Goal: Transaction & Acquisition: Book appointment/travel/reservation

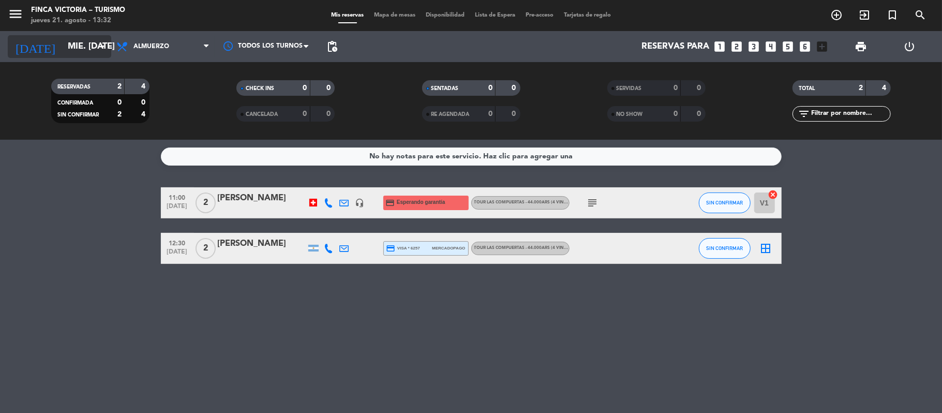
click at [72, 46] on input "mié. [DATE]" at bounding box center [119, 47] width 112 height 20
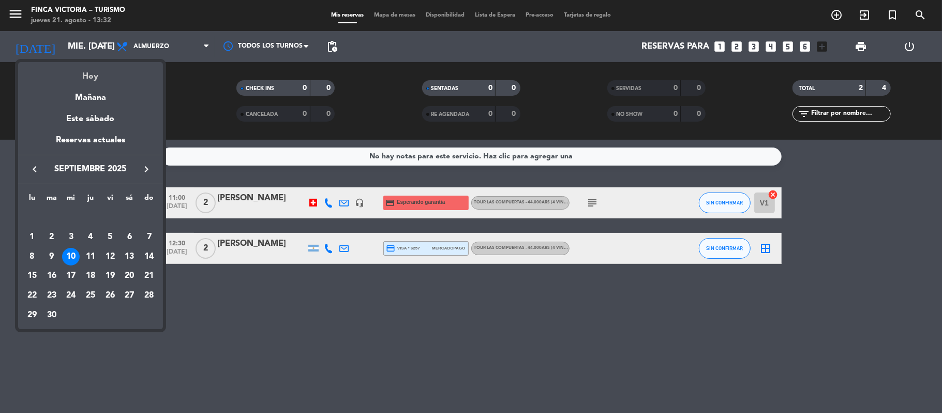
click at [92, 73] on div "Hoy" at bounding box center [90, 72] width 145 height 21
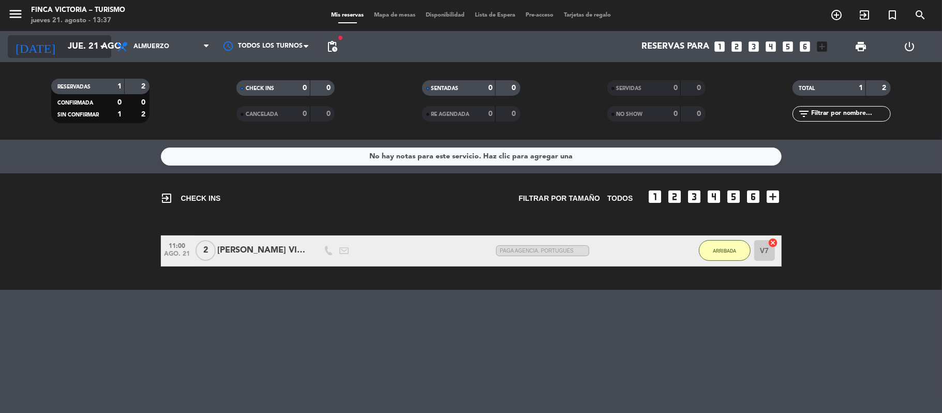
click at [63, 46] on input "jue. 21 ago." at bounding box center [119, 47] width 112 height 20
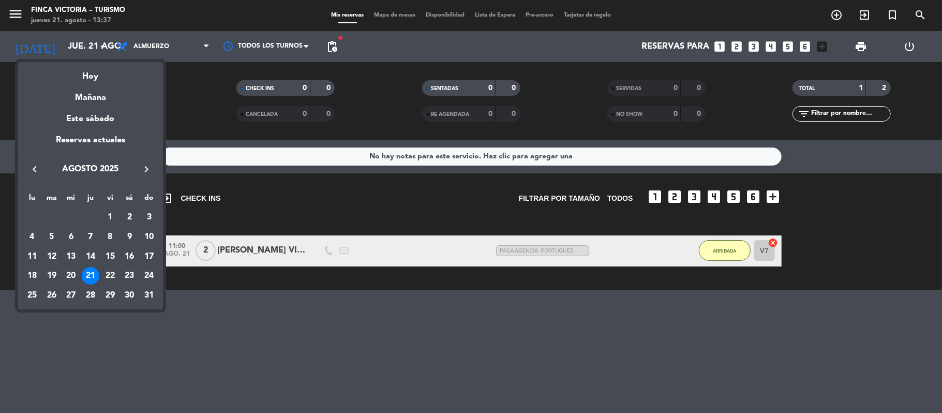
click at [145, 167] on icon "keyboard_arrow_right" at bounding box center [146, 169] width 12 height 12
click at [132, 293] on div "27" at bounding box center [130, 296] width 18 height 18
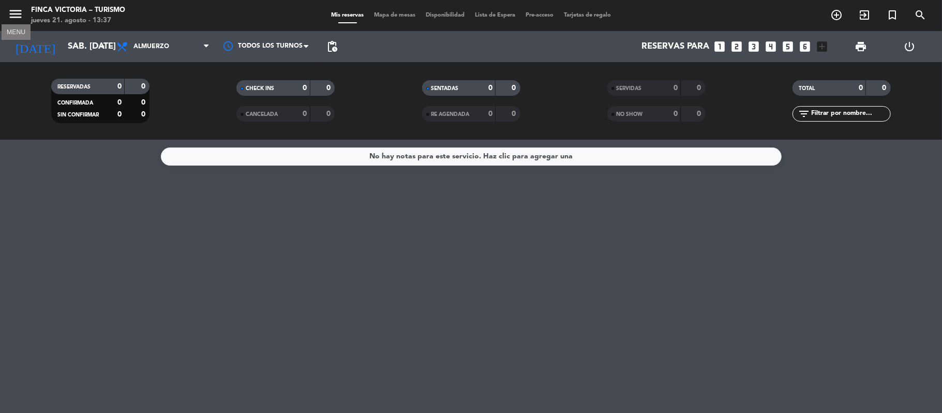
click at [19, 11] on icon "menu" at bounding box center [16, 14] width 16 height 16
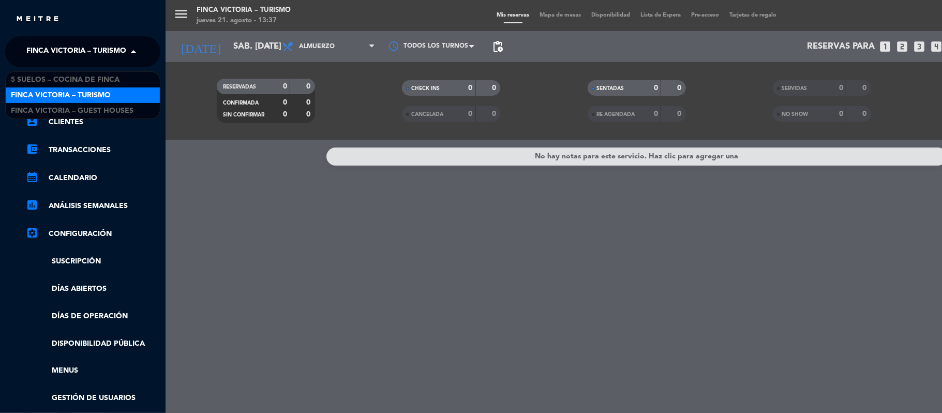
click at [29, 48] on span "FINCA VICTORIA – TURISMO" at bounding box center [76, 52] width 100 height 22
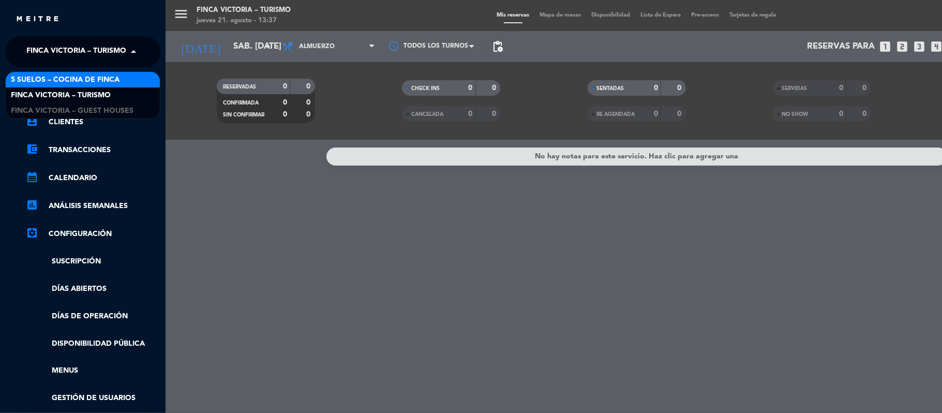
click at [40, 81] on span "5 SUELOS – COCINA DE FINCA" at bounding box center [65, 80] width 109 height 12
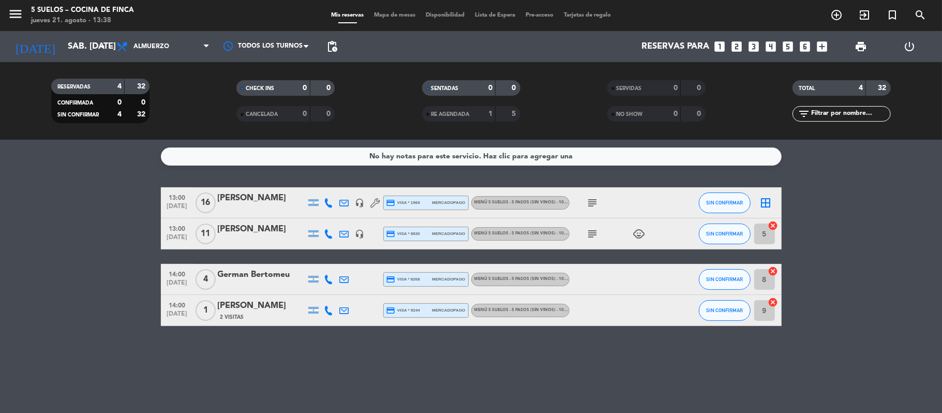
click at [360, 203] on icon "headset_mic" at bounding box center [359, 202] width 9 height 9
click at [360, 229] on icon "headset_mic" at bounding box center [359, 233] width 9 height 9
click at [69, 35] on div "[DATE] sáb. [DATE] arrow_drop_down" at bounding box center [59, 46] width 103 height 23
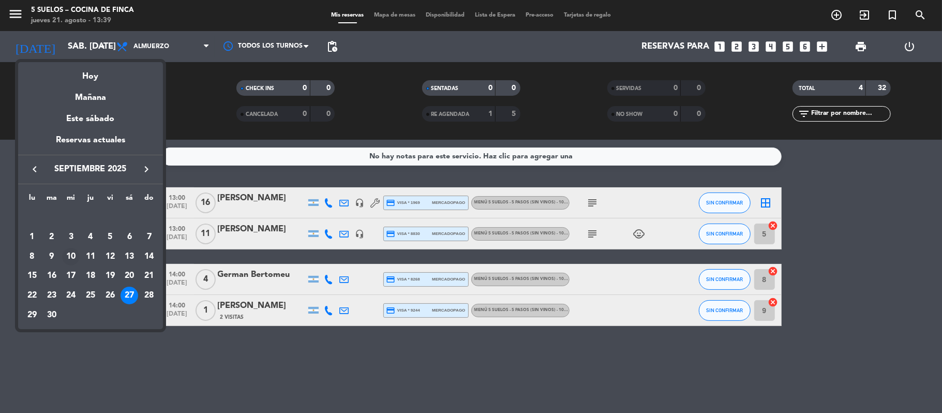
click at [72, 257] on div "10" at bounding box center [71, 257] width 18 height 18
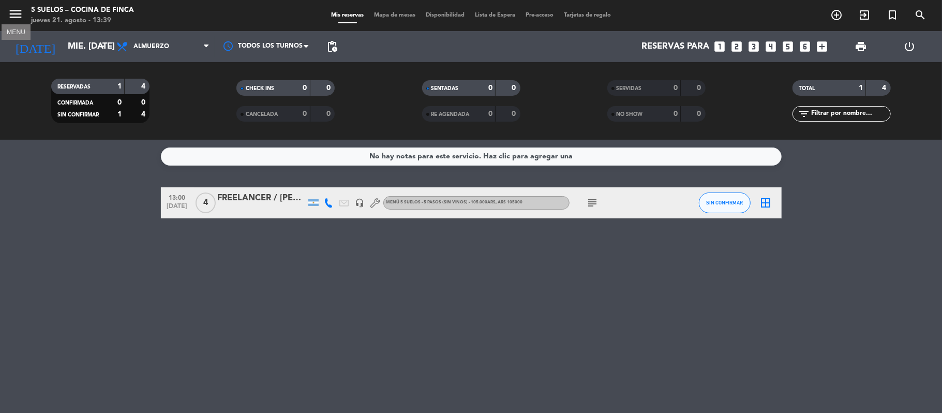
click at [17, 9] on icon "menu" at bounding box center [16, 14] width 16 height 16
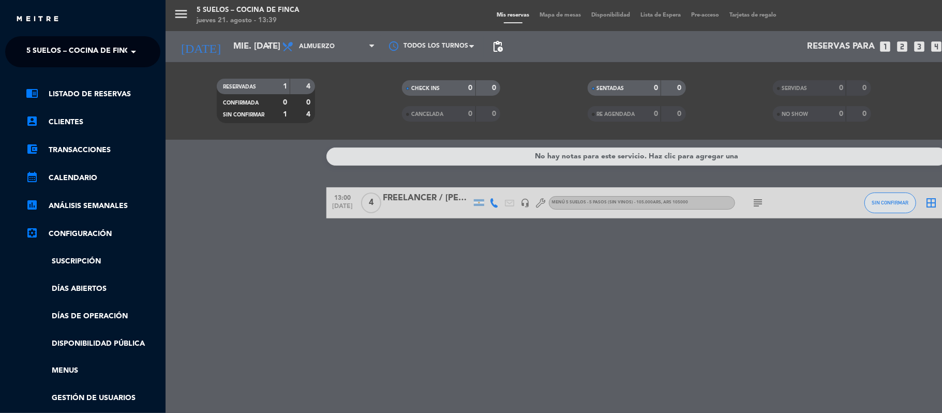
click at [34, 50] on span "5 SUELOS – COCINA DE FINCA" at bounding box center [80, 52] width 109 height 22
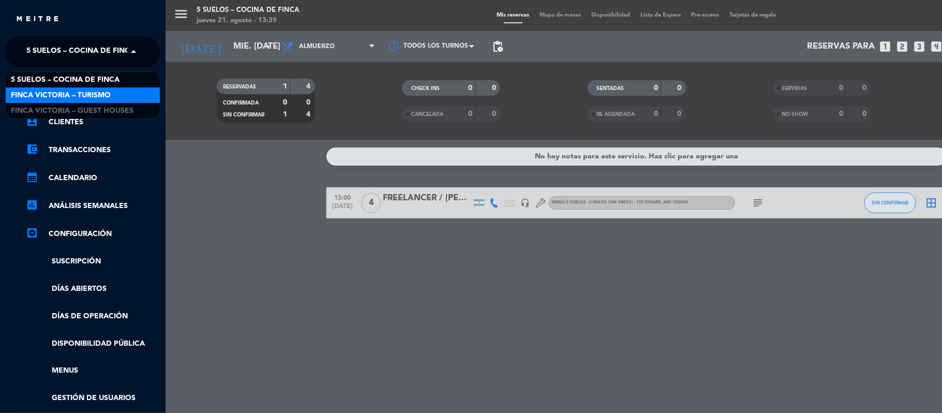
click at [41, 96] on span "FINCA VICTORIA – TURISMO" at bounding box center [61, 95] width 100 height 12
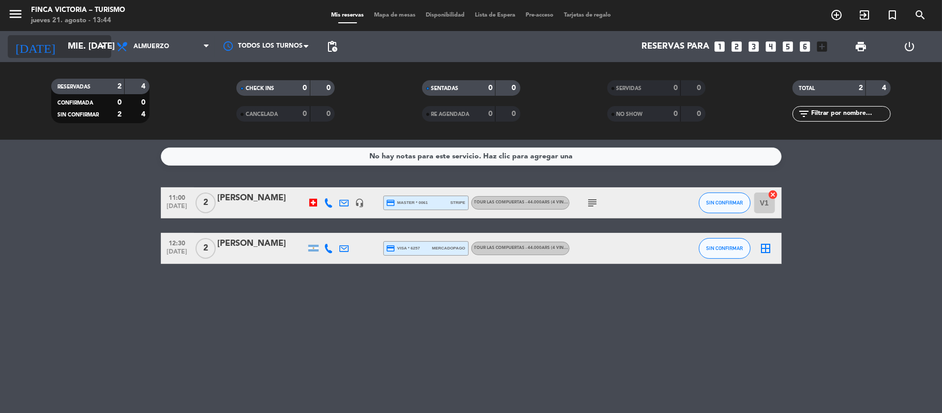
click at [63, 54] on input "mié. [DATE]" at bounding box center [119, 47] width 112 height 20
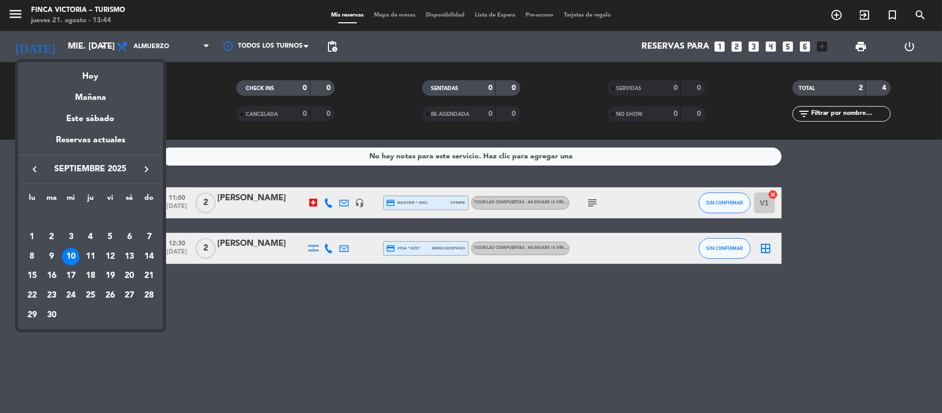
click at [125, 290] on div "27" at bounding box center [130, 296] width 18 height 18
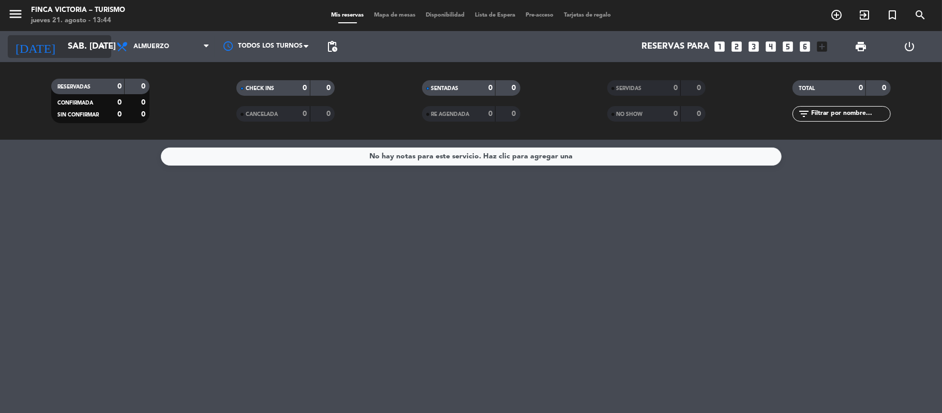
click at [72, 56] on input "sáb. [DATE]" at bounding box center [119, 47] width 112 height 20
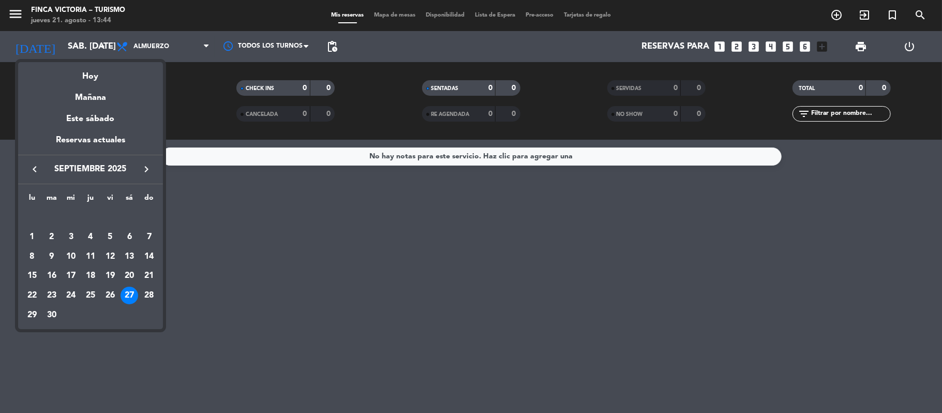
click at [21, 13] on div at bounding box center [471, 206] width 942 height 413
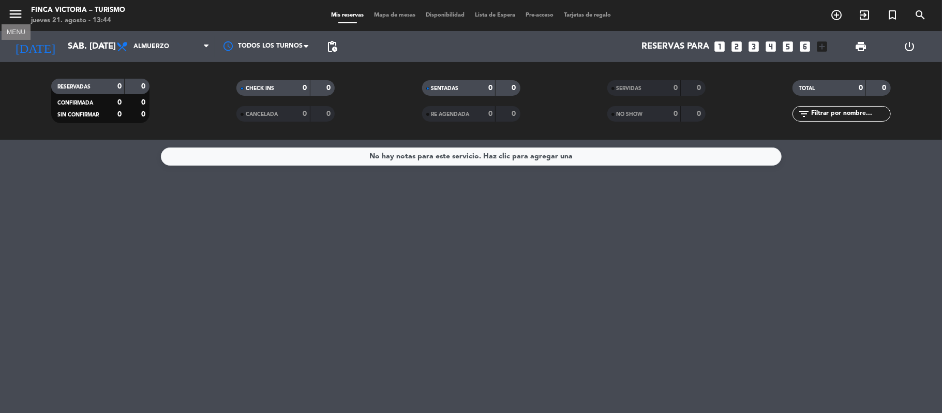
click at [21, 13] on icon "menu" at bounding box center [16, 14] width 16 height 16
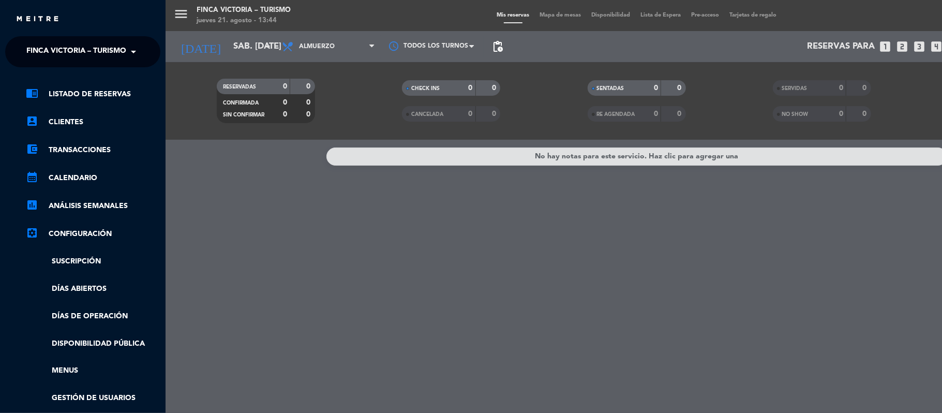
click at [40, 51] on span "FINCA VICTORIA – TURISMO" at bounding box center [76, 52] width 100 height 22
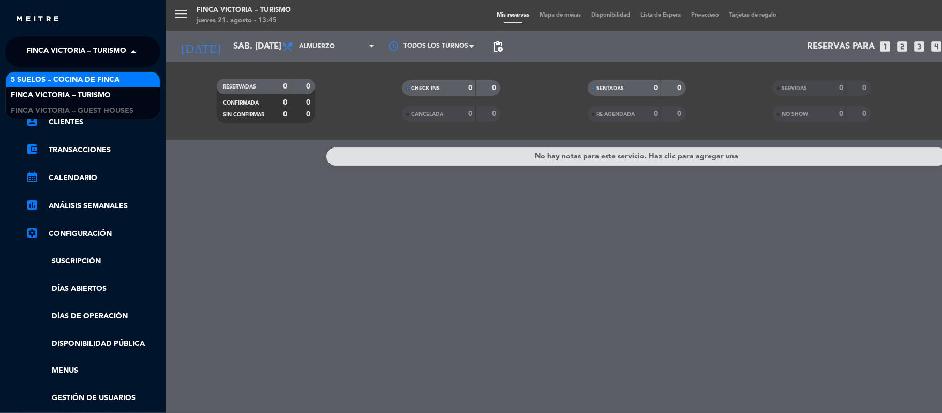
click at [46, 84] on span "5 SUELOS – COCINA DE FINCA" at bounding box center [65, 80] width 109 height 12
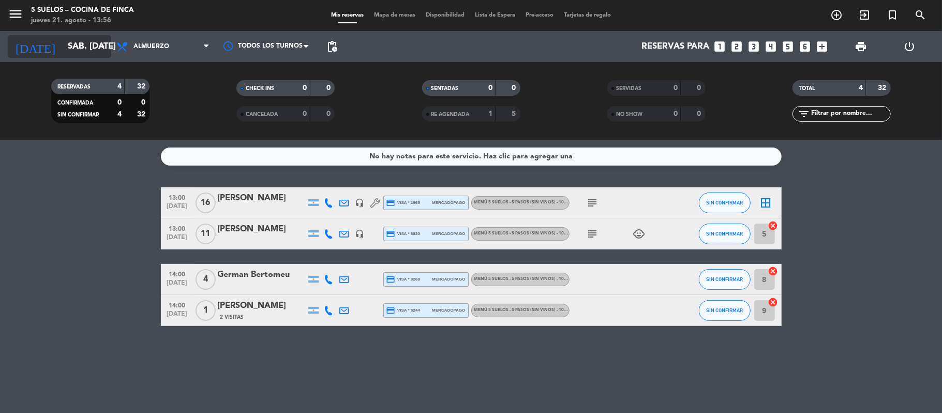
click at [67, 48] on input "sáb. [DATE]" at bounding box center [119, 47] width 112 height 20
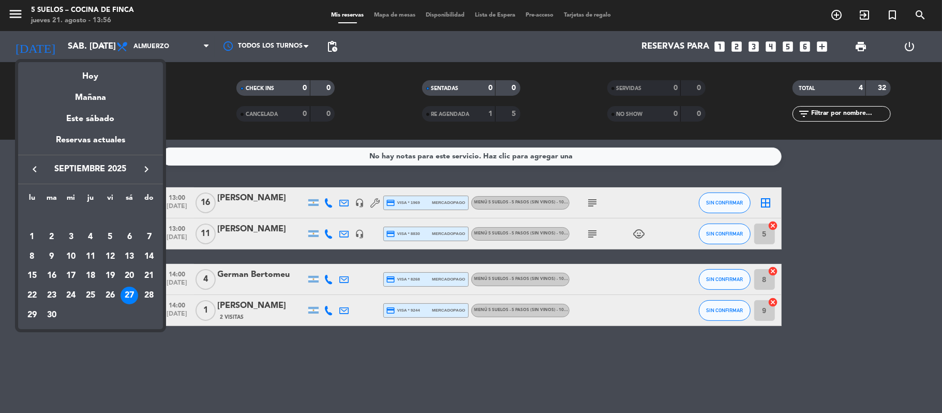
click at [31, 169] on icon "keyboard_arrow_left" at bounding box center [34, 169] width 12 height 12
click at [90, 292] on div "28" at bounding box center [91, 296] width 18 height 18
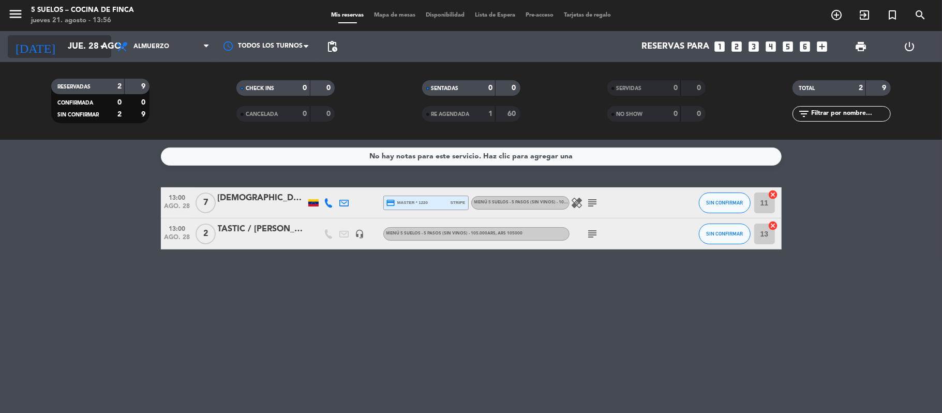
click at [63, 44] on input "jue. 28 ago." at bounding box center [119, 47] width 112 height 20
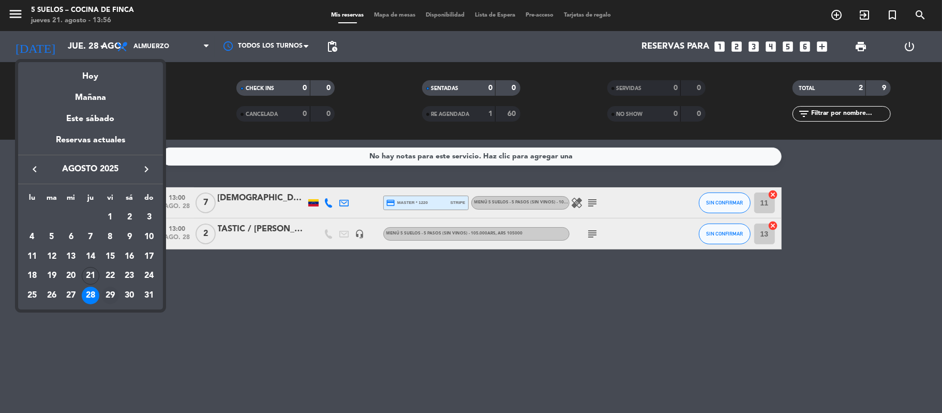
click at [108, 292] on div "29" at bounding box center [110, 296] width 18 height 18
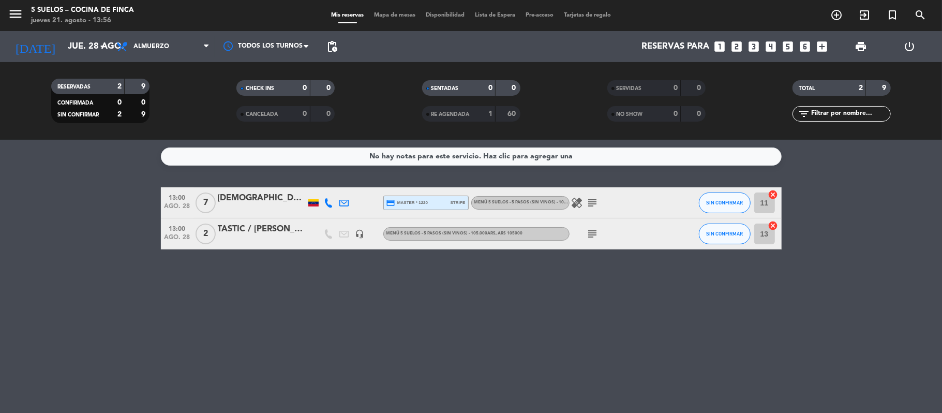
type input "vie. 29 ago."
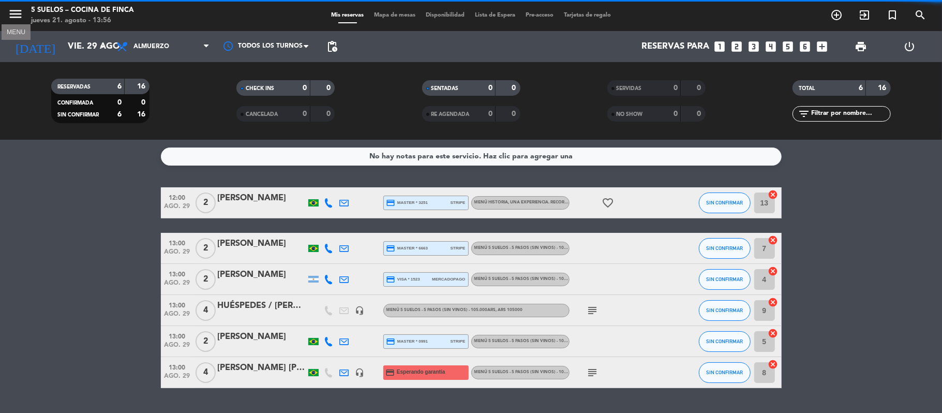
click at [11, 11] on icon "menu" at bounding box center [16, 14] width 16 height 16
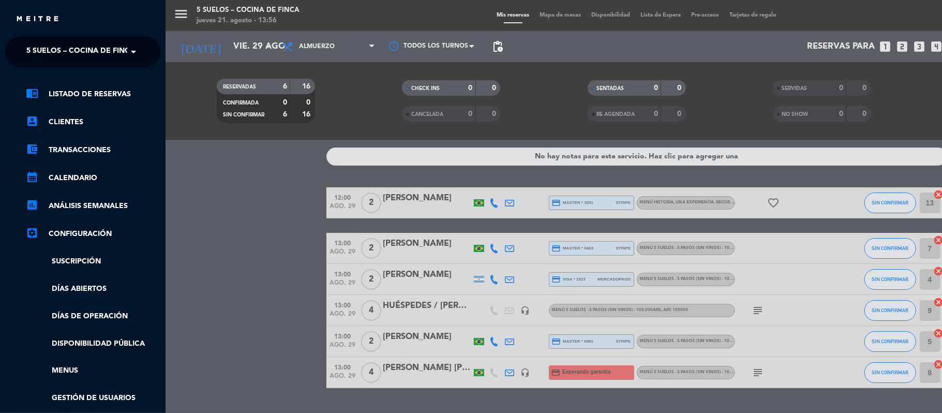
click at [36, 42] on span "5 SUELOS – COCINA DE FINCA" at bounding box center [80, 52] width 109 height 22
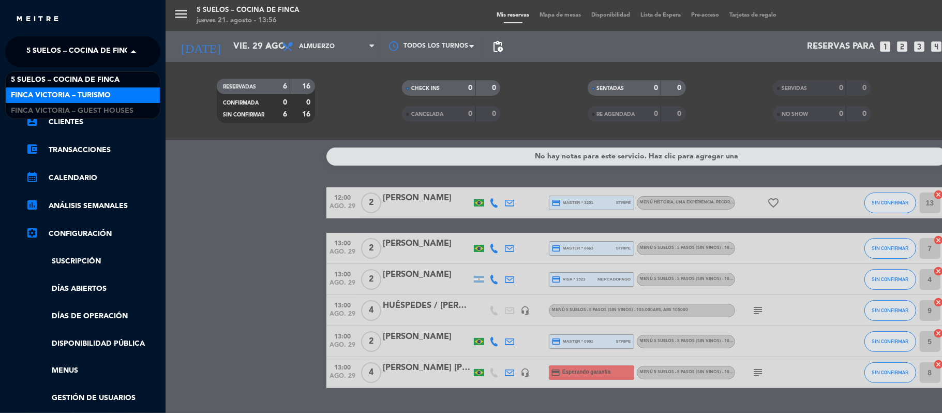
click at [49, 93] on span "FINCA VICTORIA – TURISMO" at bounding box center [61, 95] width 100 height 12
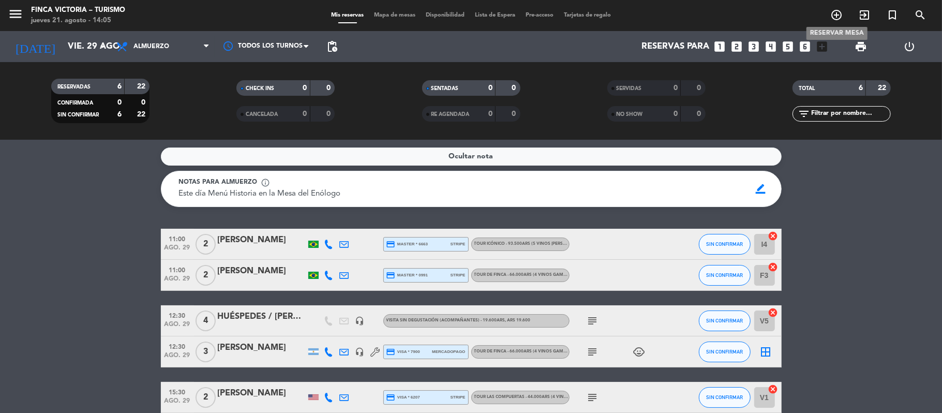
click at [833, 13] on icon "add_circle_outline" at bounding box center [836, 15] width 12 height 12
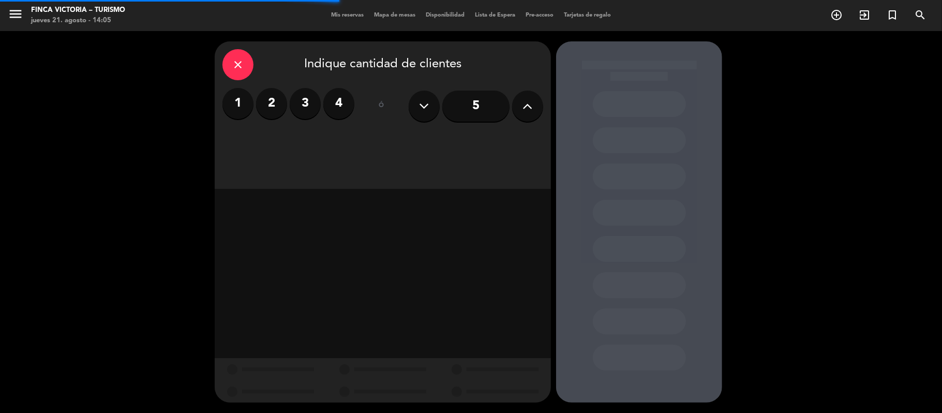
click at [534, 94] on button at bounding box center [527, 106] width 31 height 31
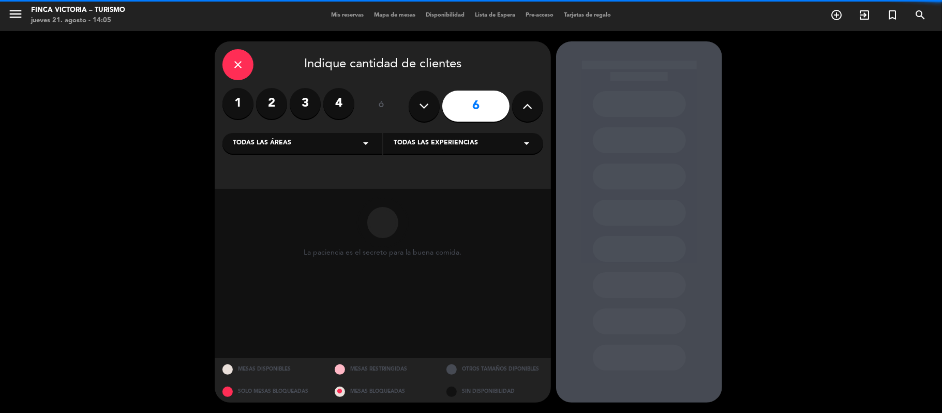
click at [534, 94] on button at bounding box center [527, 106] width 31 height 31
click at [524, 108] on icon at bounding box center [528, 106] width 10 height 16
type input "9"
click at [298, 154] on div "close Indique cantidad de clientes 1 2 3 4 ó 9 Todas las áreas arrow_drop_down …" at bounding box center [383, 114] width 336 height 147
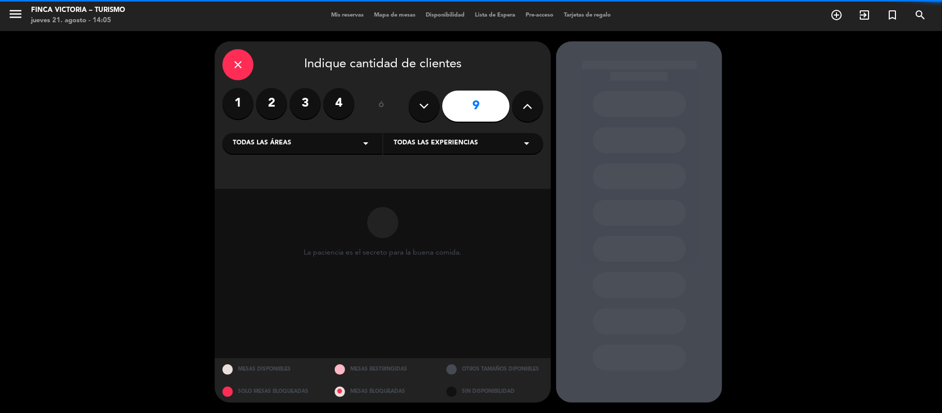
click at [297, 151] on div "Todas las áreas arrow_drop_down" at bounding box center [302, 143] width 160 height 21
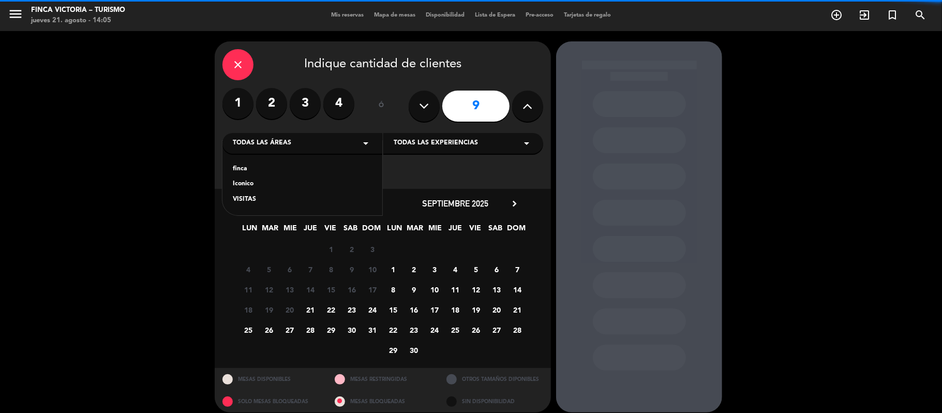
drag, startPoint x: 275, startPoint y: 185, endPoint x: 267, endPoint y: 194, distance: 12.1
click at [273, 186] on div "Iconico" at bounding box center [302, 184] width 139 height 10
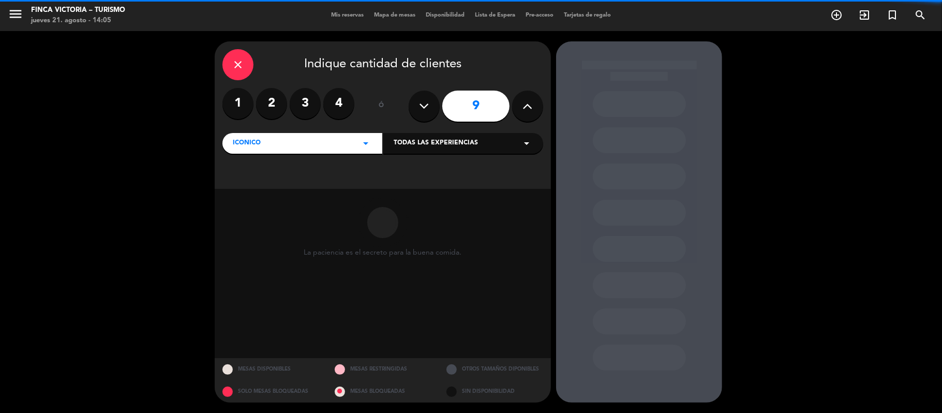
click at [280, 147] on div "Iconico arrow_drop_down" at bounding box center [302, 143] width 160 height 21
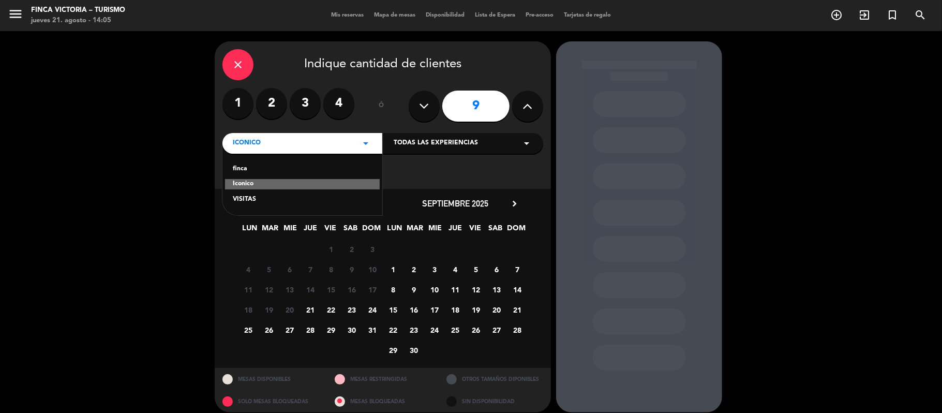
click at [242, 69] on icon "close" at bounding box center [238, 64] width 12 height 12
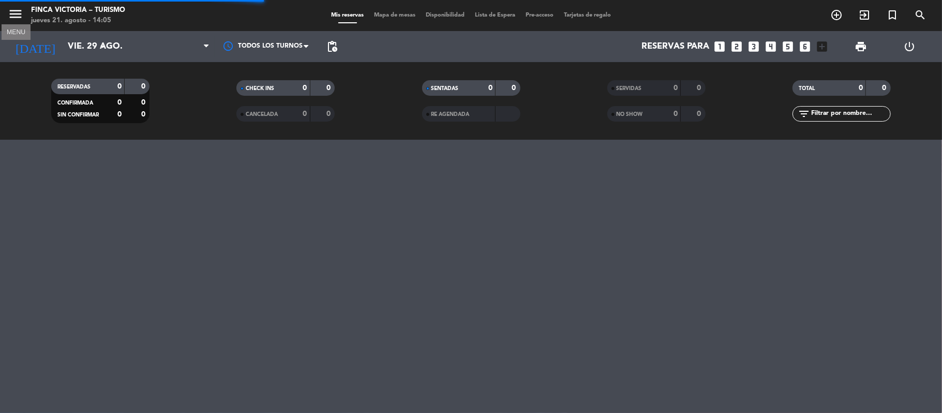
click at [18, 11] on icon "menu" at bounding box center [16, 14] width 16 height 16
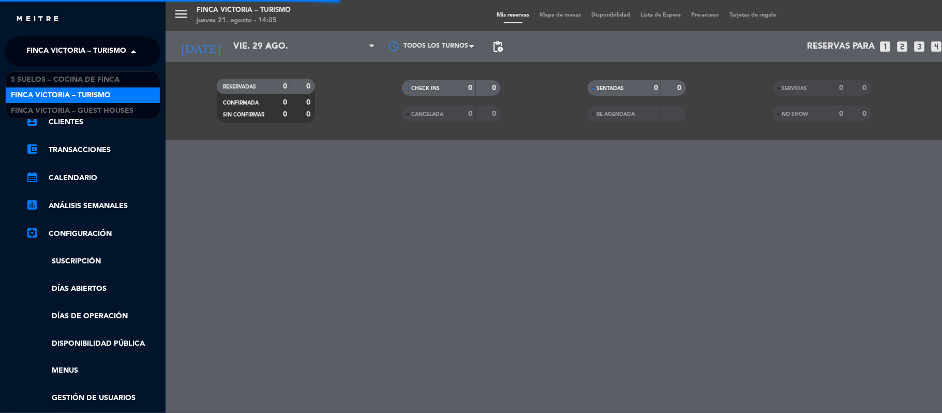
click at [27, 54] on span "FINCA VICTORIA – TURISMO" at bounding box center [76, 52] width 100 height 22
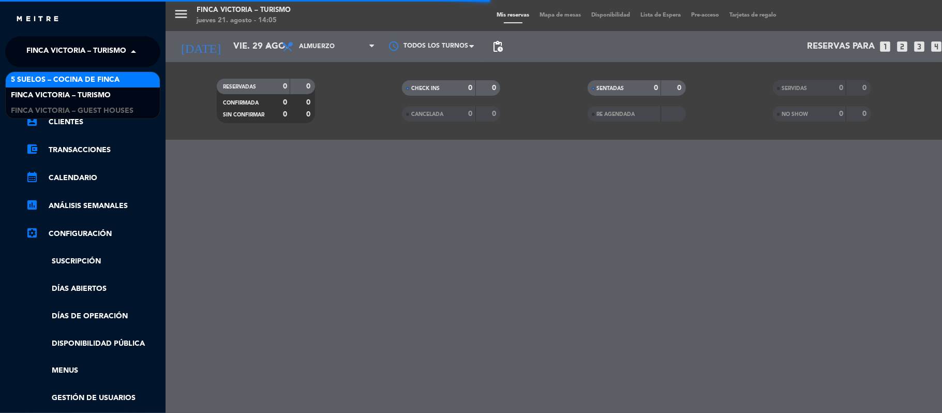
click at [42, 84] on span "5 SUELOS – COCINA DE FINCA" at bounding box center [65, 80] width 109 height 12
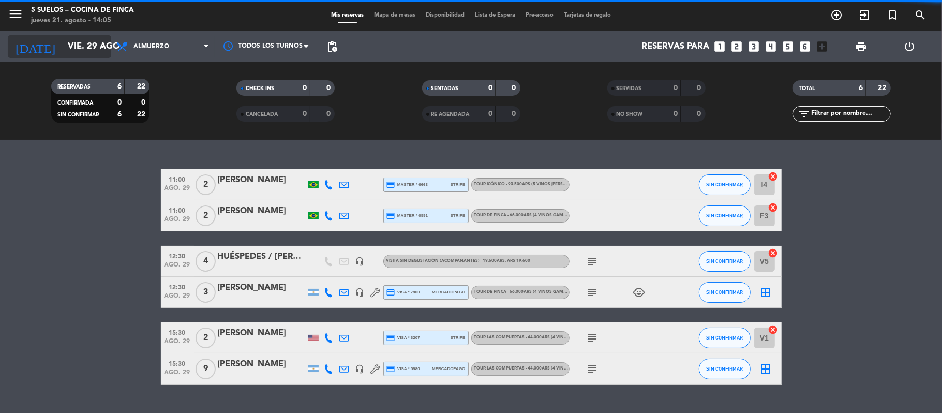
click at [72, 50] on input "vie. 29 ago." at bounding box center [119, 47] width 112 height 20
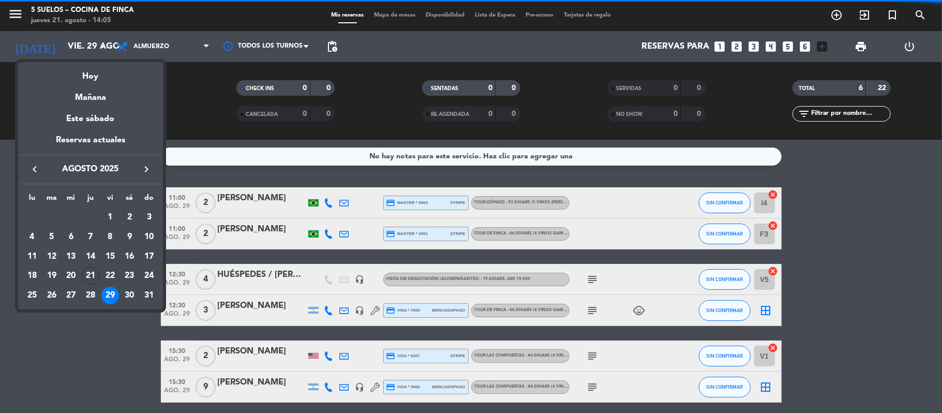
click at [141, 167] on button "keyboard_arrow_right" at bounding box center [146, 168] width 19 height 13
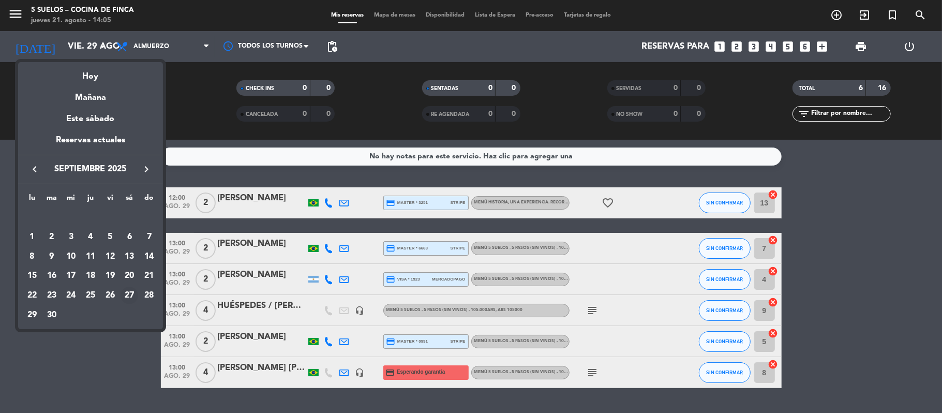
click at [131, 295] on div "27" at bounding box center [130, 296] width 18 height 18
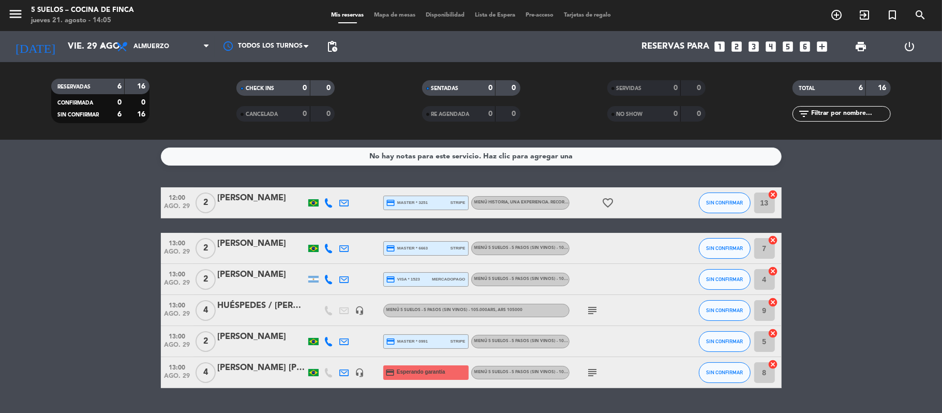
type input "sáb. [DATE]"
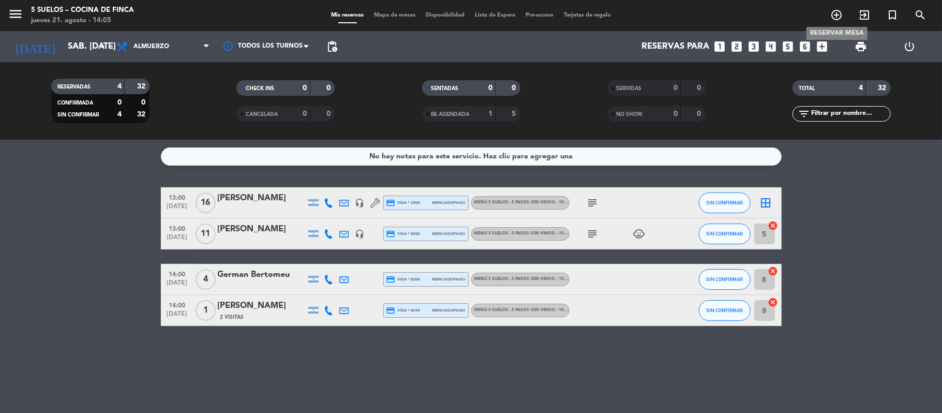
click at [834, 17] on icon "add_circle_outline" at bounding box center [836, 15] width 12 height 12
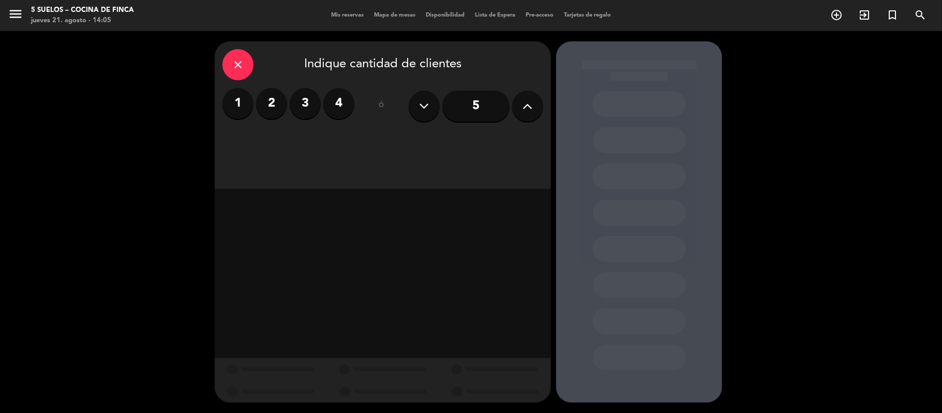
click at [519, 102] on button at bounding box center [527, 106] width 31 height 31
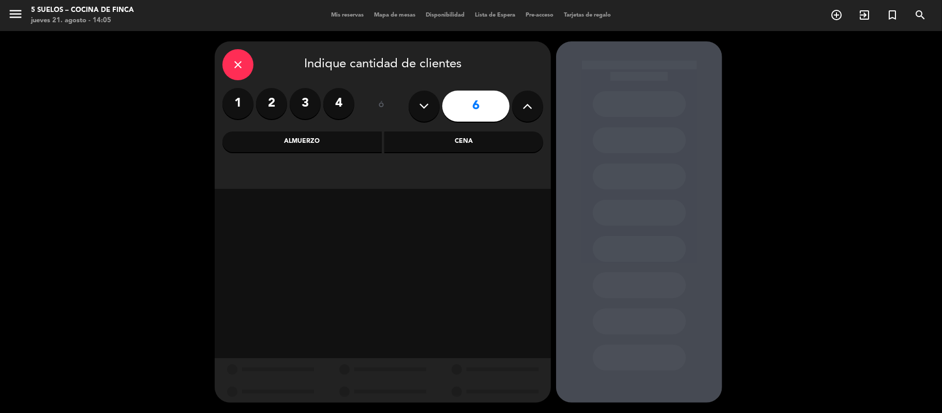
click at [518, 102] on button at bounding box center [527, 106] width 31 height 31
type input "9"
click at [261, 139] on div "Almuerzo" at bounding box center [301, 141] width 159 height 21
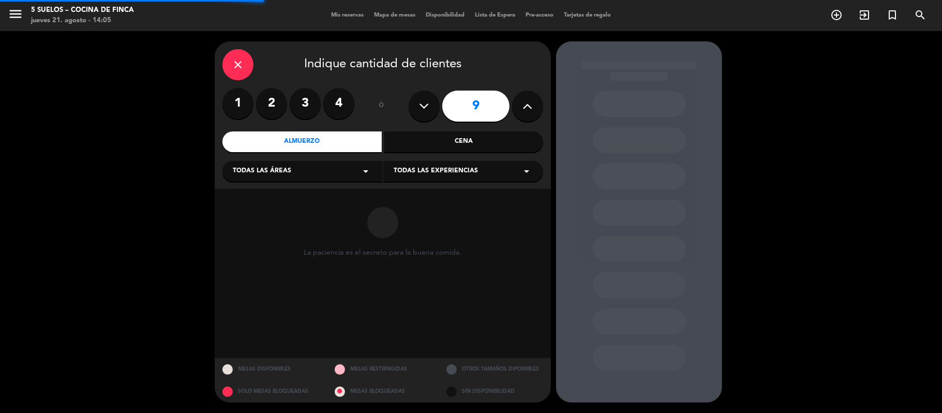
click at [252, 170] on span "Todas las áreas" at bounding box center [262, 171] width 58 height 10
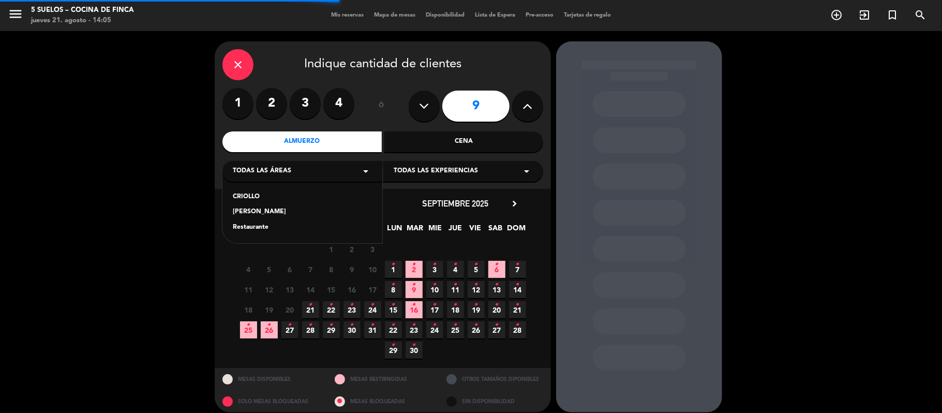
click at [244, 226] on div "Restaurante" at bounding box center [302, 227] width 139 height 10
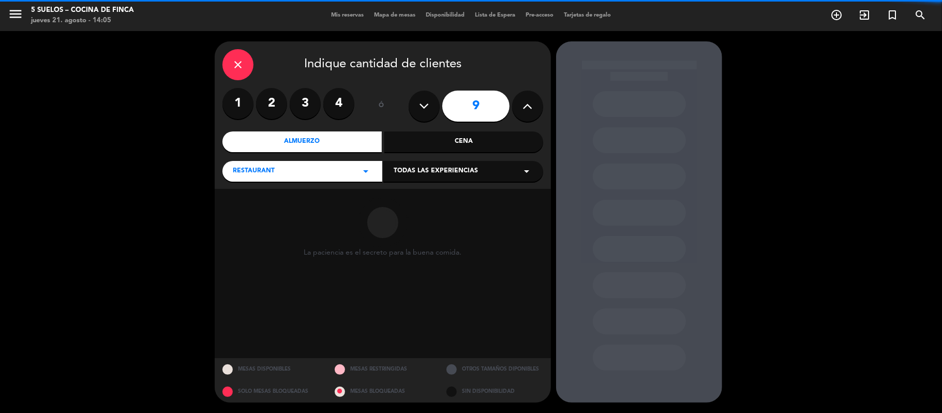
click at [453, 172] on span "Todas las experiencias" at bounding box center [436, 171] width 84 height 10
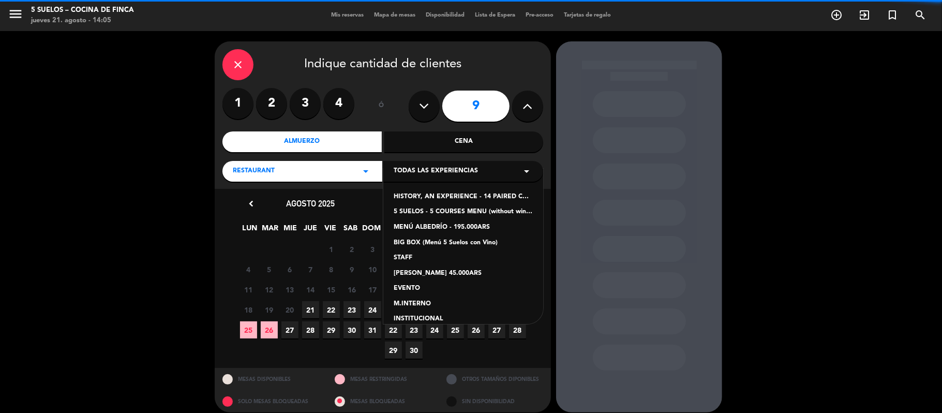
click at [418, 209] on div "5 SUELOS - 5 COURSES MENU (without wines) - ARS105,000" at bounding box center [463, 212] width 139 height 10
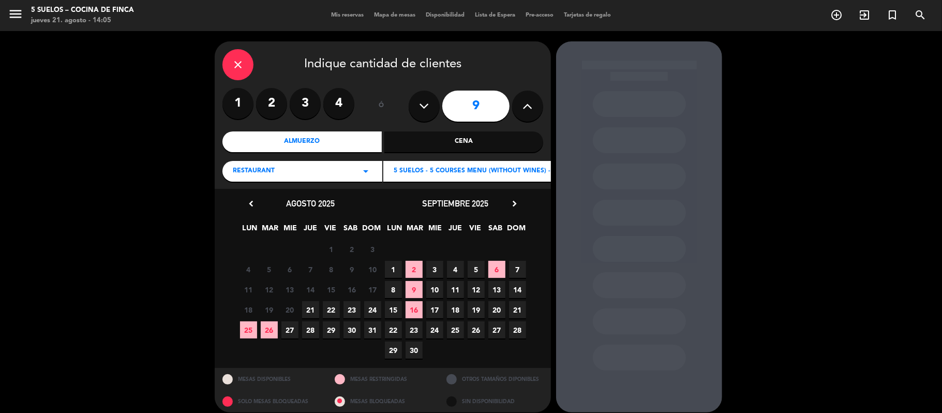
click at [500, 332] on span "27" at bounding box center [496, 329] width 17 height 17
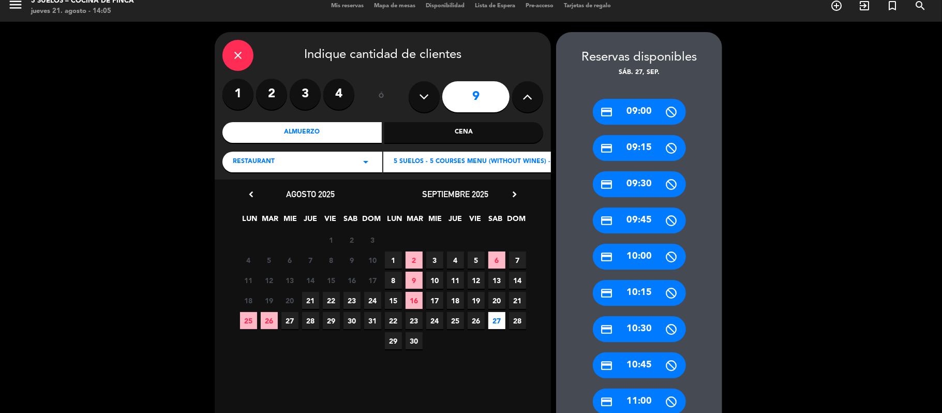
scroll to position [354, 0]
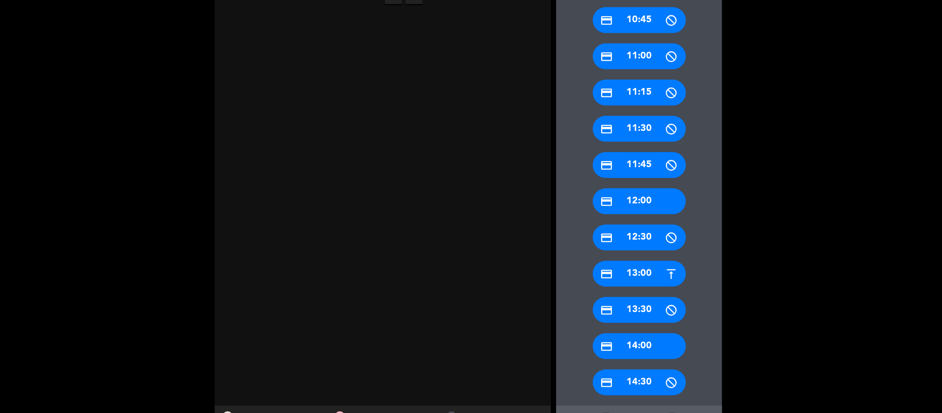
click at [605, 342] on icon "credit_card" at bounding box center [606, 346] width 13 height 13
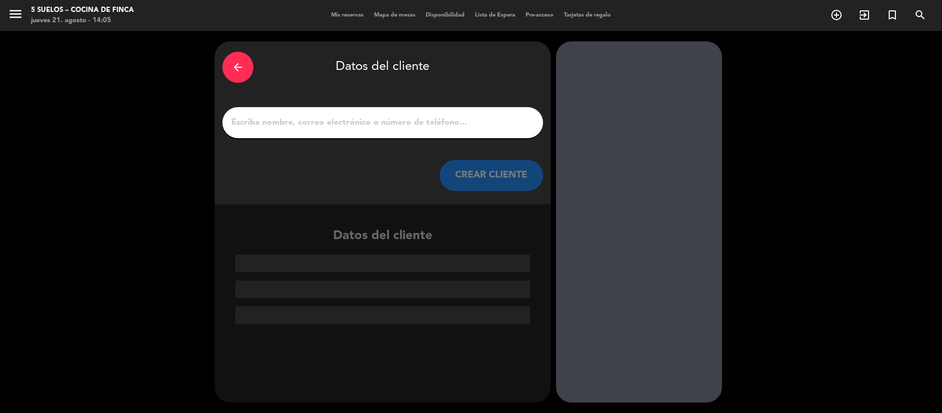
scroll to position [0, 0]
click at [276, 123] on input "1" at bounding box center [382, 122] width 305 height 14
paste input "[PERSON_NAME]"
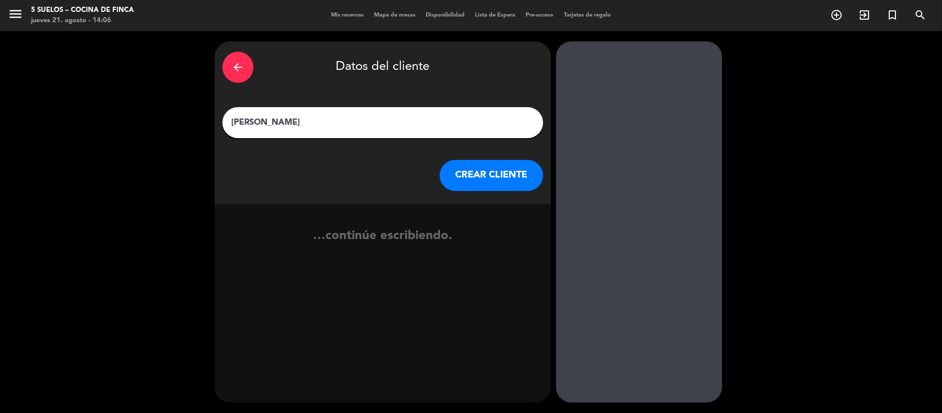
click at [236, 125] on input "[PERSON_NAME]" at bounding box center [382, 122] width 305 height 14
type input "[PERSON_NAME]"
click at [452, 176] on button "CREAR CLIENTE" at bounding box center [491, 175] width 103 height 31
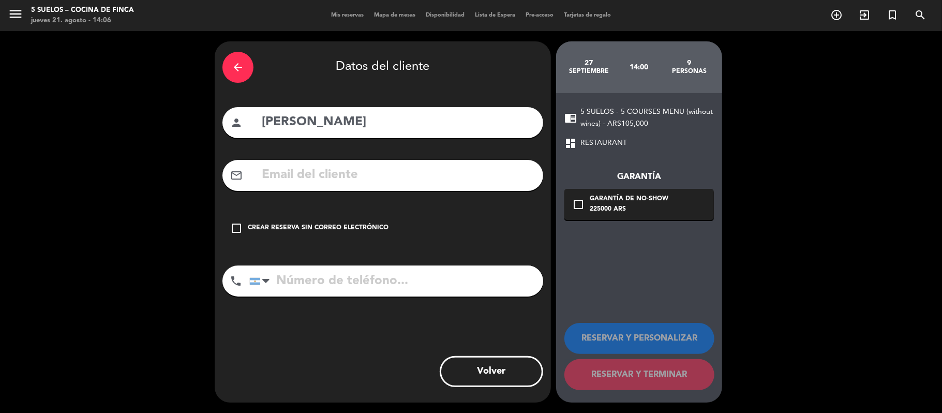
click at [333, 284] on input "tel" at bounding box center [396, 280] width 294 height 31
paste input "[PHONE_NUMBER]"
type input "[PHONE_NUMBER]"
click at [606, 212] on div "225000 ARS" at bounding box center [629, 209] width 79 height 10
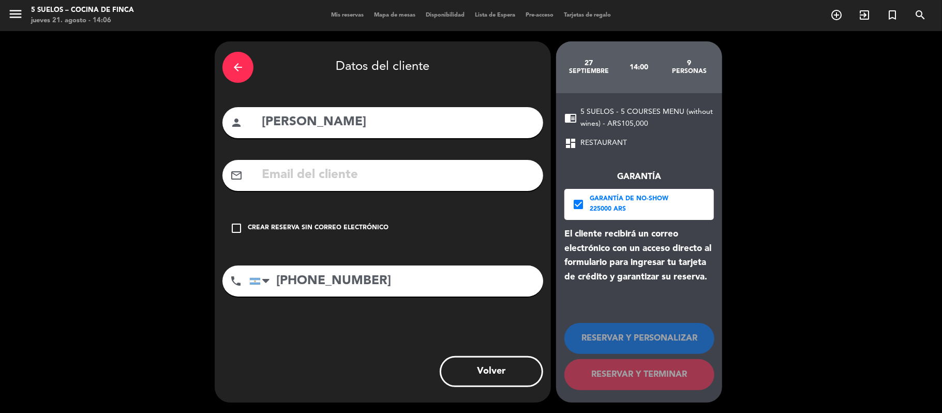
click at [578, 207] on icon "check_box" at bounding box center [578, 204] width 12 height 12
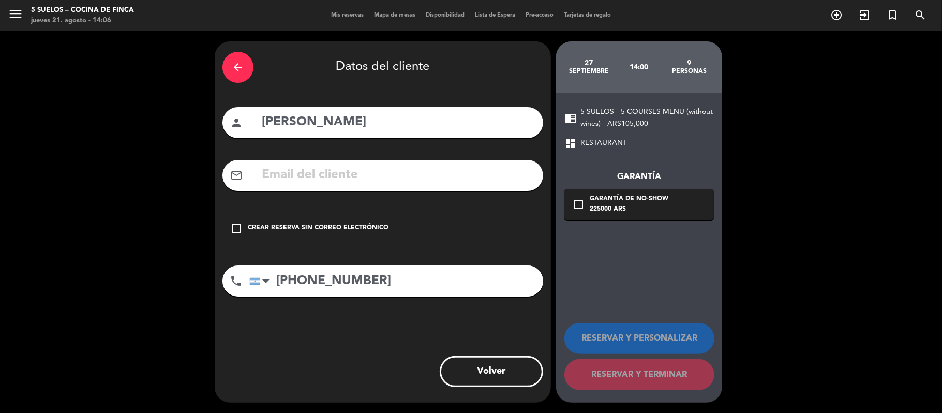
click at [301, 228] on div "Crear reserva sin correo electrónico" at bounding box center [318, 228] width 141 height 10
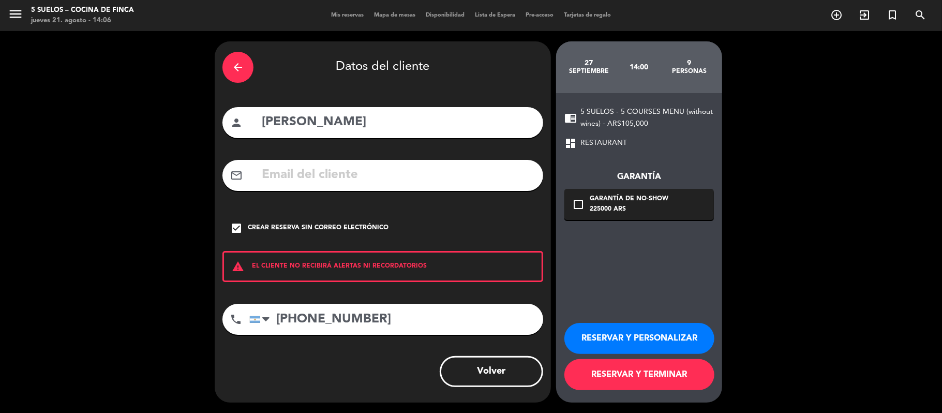
click at [596, 329] on button "RESERVAR Y PERSONALIZAR" at bounding box center [639, 338] width 150 height 31
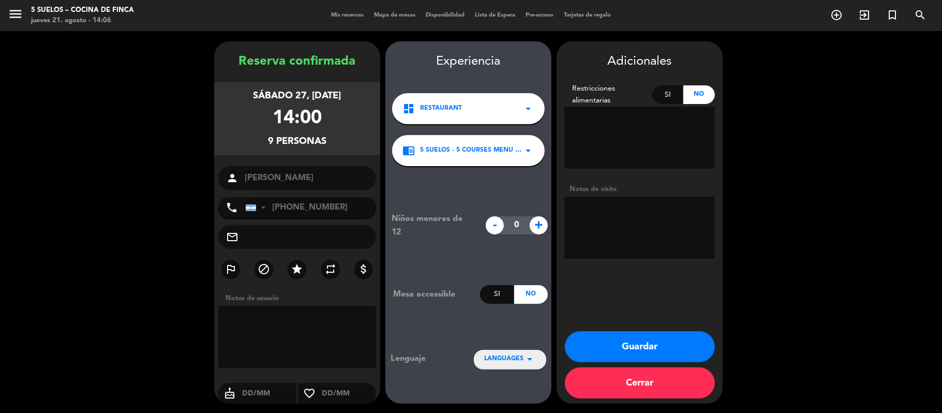
click at [609, 221] on textarea at bounding box center [639, 228] width 151 height 62
click at [667, 94] on div "Si" at bounding box center [668, 94] width 32 height 19
click at [629, 125] on textarea at bounding box center [639, 138] width 151 height 62
type textarea "2 comensales vegetarianos"
click at [584, 235] on textarea at bounding box center [639, 228] width 151 height 62
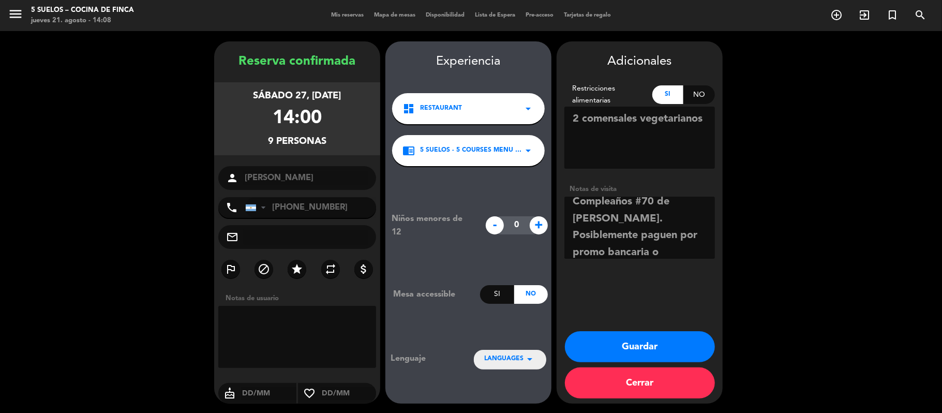
scroll to position [25, 0]
drag, startPoint x: 694, startPoint y: 245, endPoint x: 613, endPoint y: 235, distance: 81.8
click at [613, 235] on textarea at bounding box center [639, 228] width 151 height 62
type textarea "Compleaños #70 de [PERSON_NAME]. Posiblemente paguen por promo bancaria"
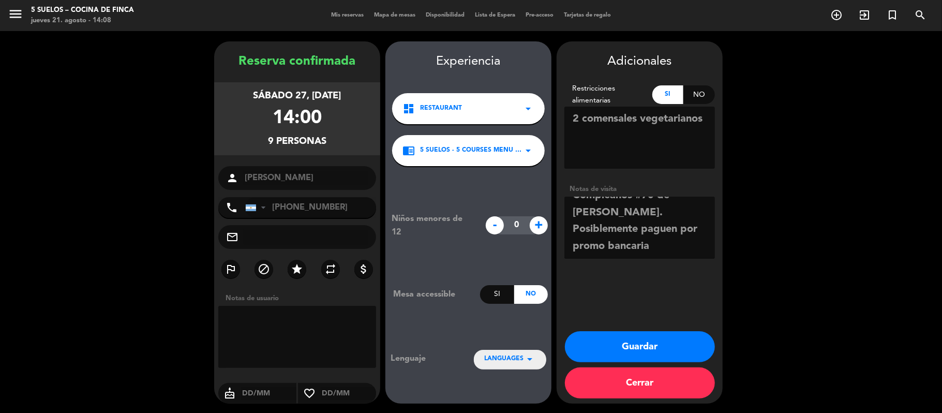
click at [522, 361] on span "LANGUAGES" at bounding box center [503, 359] width 39 height 10
click at [498, 313] on div "Español" at bounding box center [510, 312] width 52 height 10
click at [578, 342] on button "Guardar" at bounding box center [640, 346] width 150 height 31
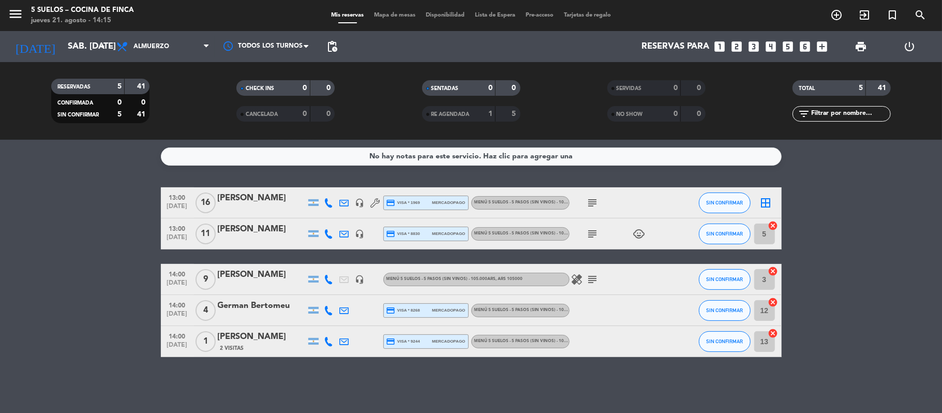
click at [595, 276] on icon "subject" at bounding box center [592, 279] width 12 height 12
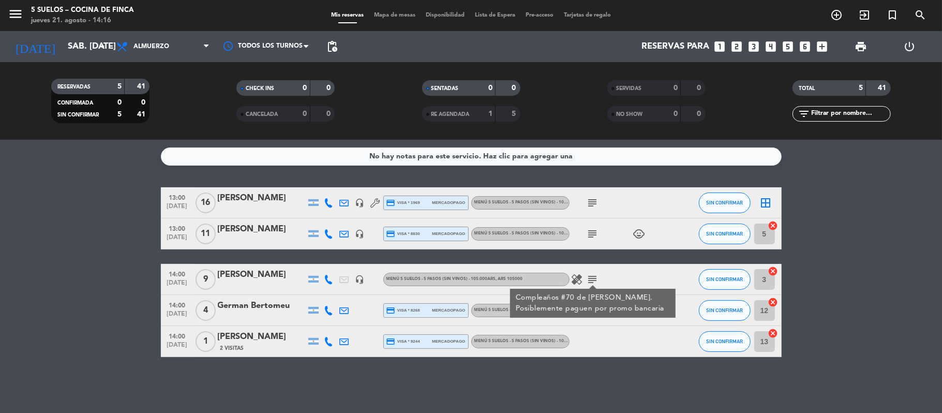
click at [241, 279] on div "[PERSON_NAME]" at bounding box center [262, 274] width 88 height 13
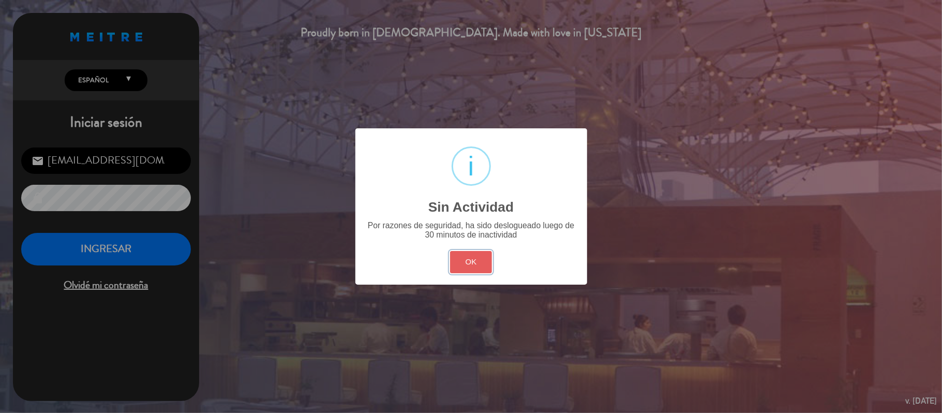
click at [487, 263] on button "OK" at bounding box center [471, 262] width 42 height 22
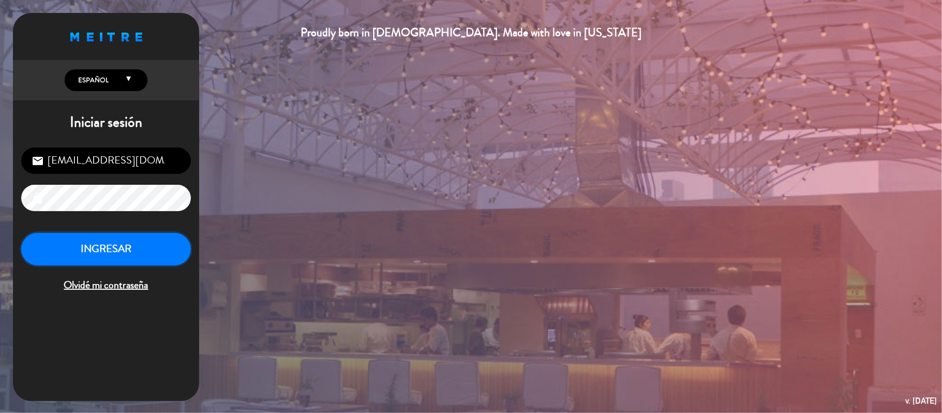
click at [139, 243] on button "INGRESAR" at bounding box center [106, 249] width 170 height 33
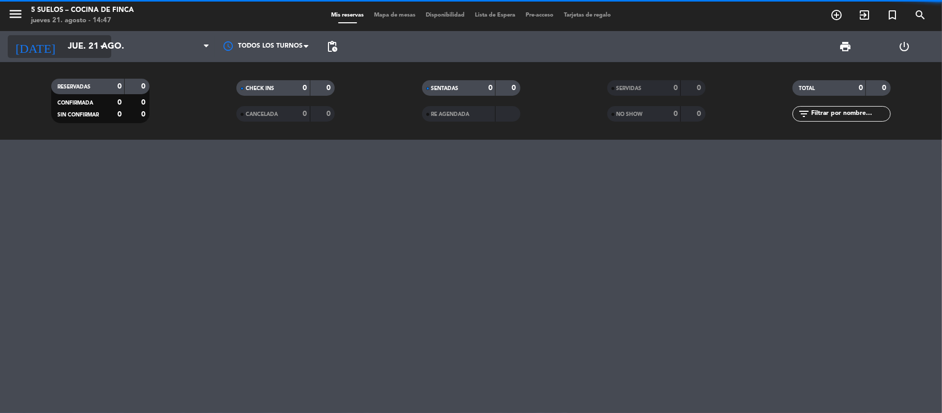
click at [82, 42] on input "jue. 21 ago." at bounding box center [119, 47] width 112 height 20
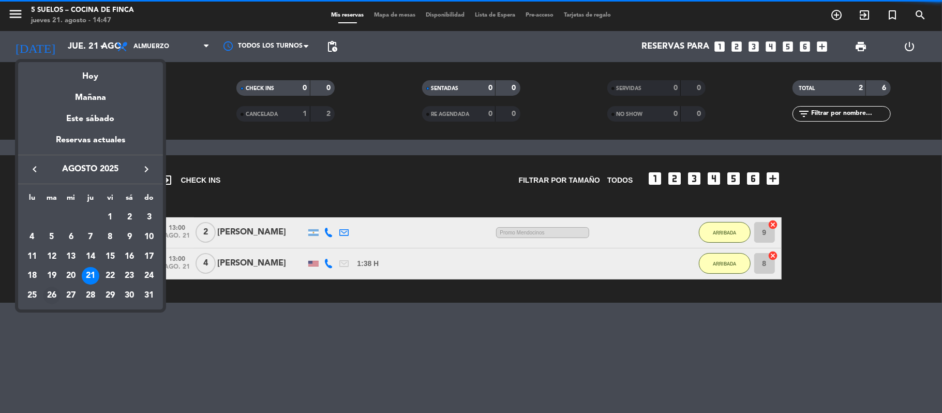
click at [53, 298] on div "26" at bounding box center [52, 296] width 18 height 18
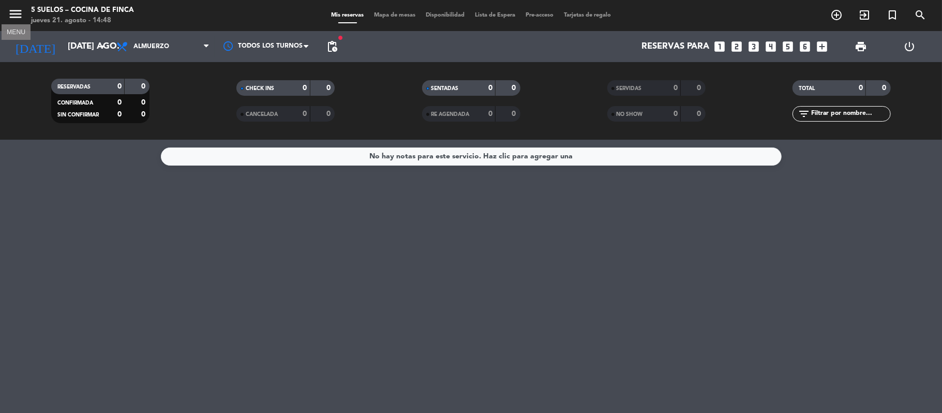
click at [15, 15] on icon "menu" at bounding box center [16, 14] width 16 height 16
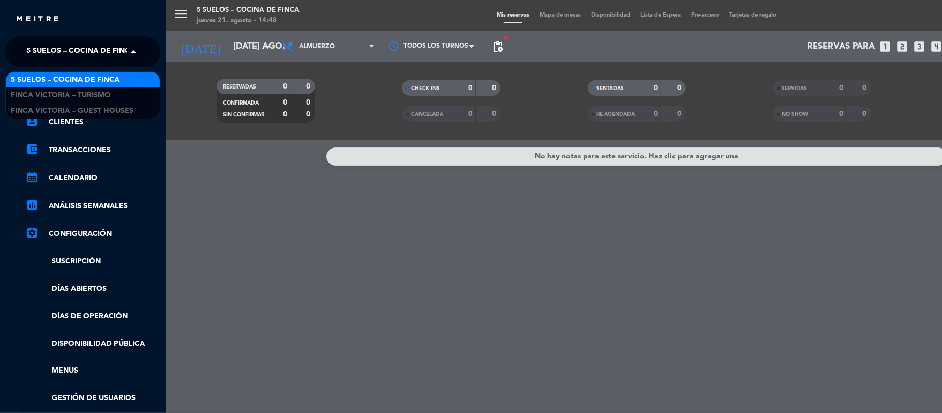
click at [29, 42] on span "5 SUELOS – COCINA DE FINCA" at bounding box center [80, 52] width 109 height 22
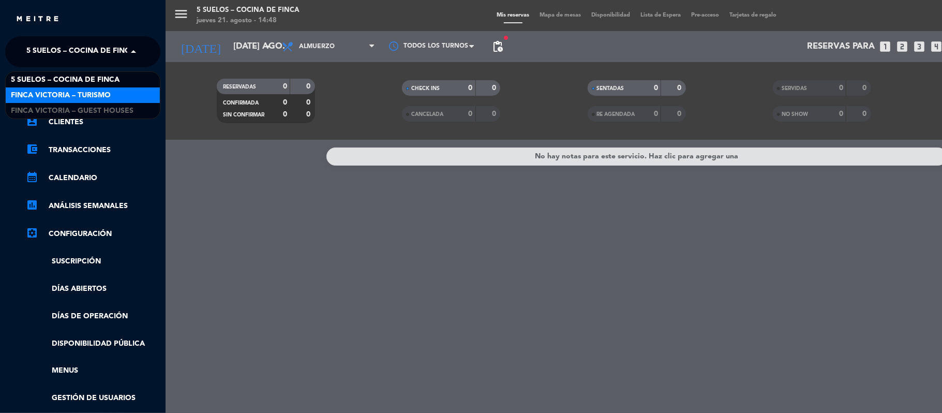
click at [43, 89] on span "FINCA VICTORIA – TURISMO" at bounding box center [61, 95] width 100 height 12
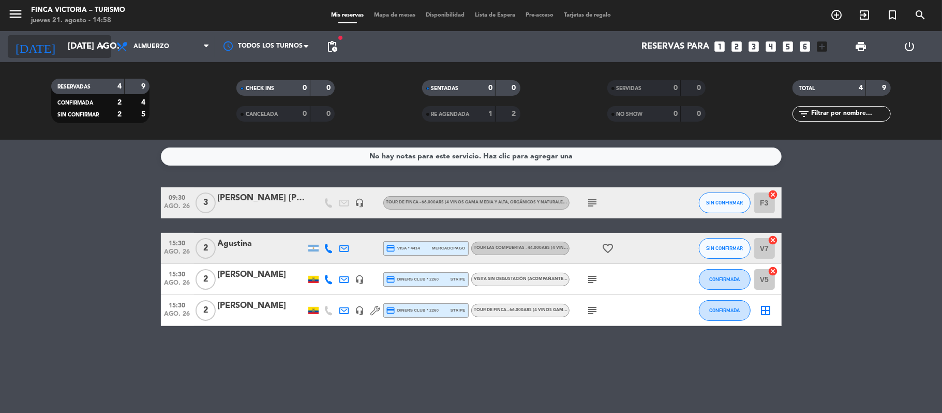
click at [63, 43] on input "[DATE] ago." at bounding box center [119, 47] width 112 height 20
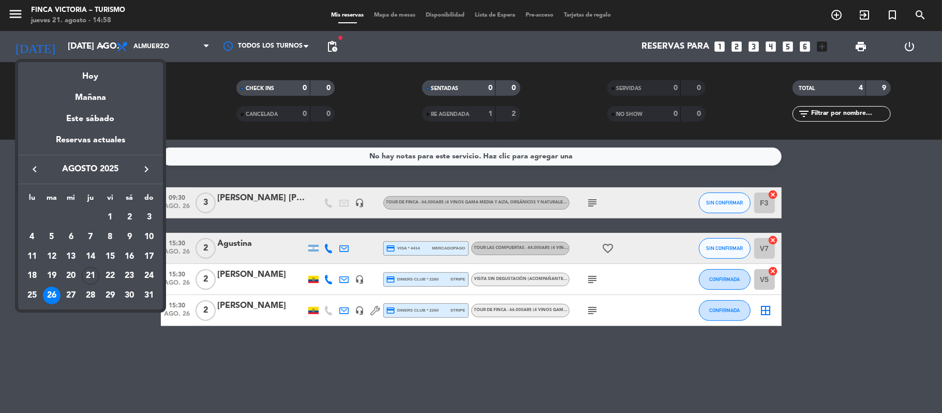
click at [143, 166] on icon "keyboard_arrow_right" at bounding box center [146, 169] width 12 height 12
click at [149, 164] on icon "keyboard_arrow_right" at bounding box center [146, 169] width 12 height 12
click at [110, 249] on div "10" at bounding box center [110, 257] width 18 height 18
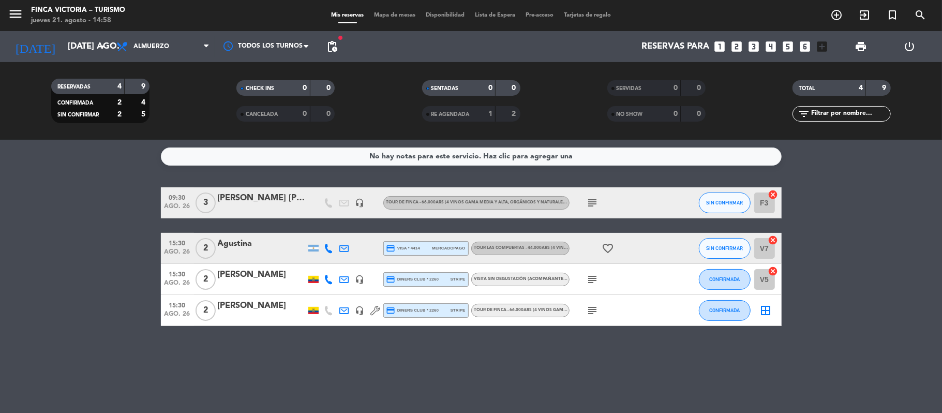
type input "vie. [DATE]"
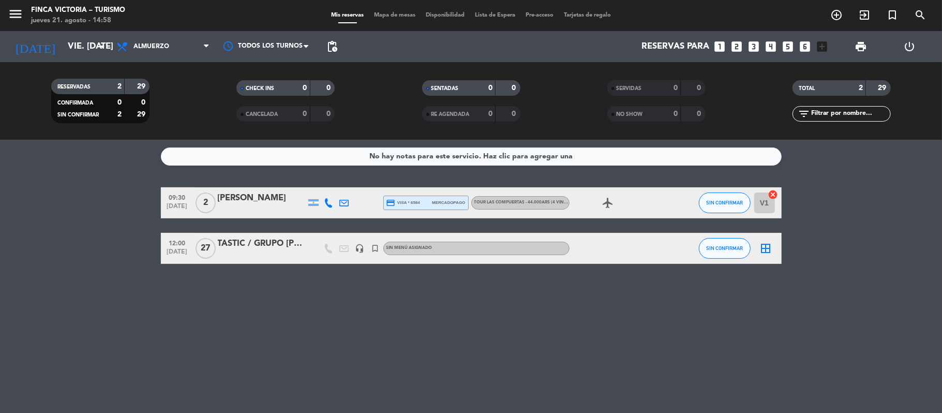
click at [268, 252] on div at bounding box center [262, 255] width 88 height 8
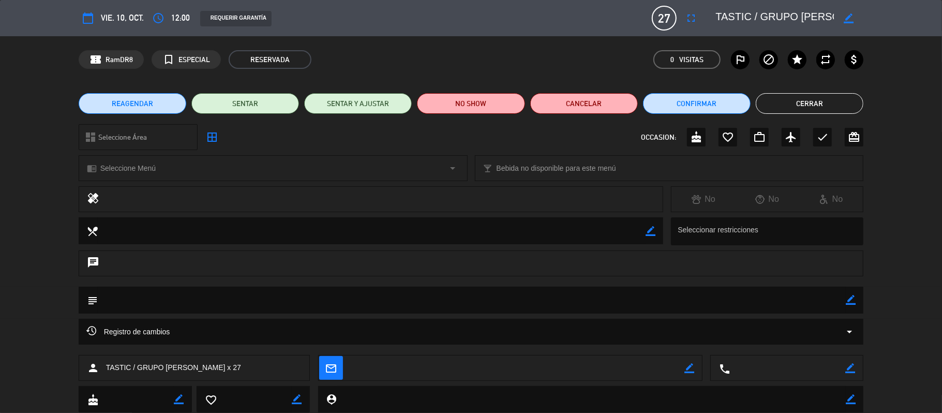
click at [805, 99] on button "Cerrar" at bounding box center [810, 103] width 108 height 21
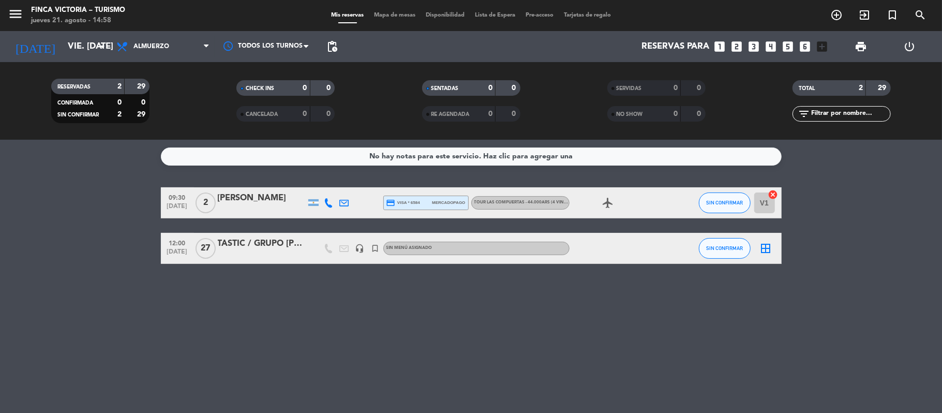
click at [269, 245] on div "TASTIC / GRUPO [PERSON_NAME] x 27" at bounding box center [262, 243] width 88 height 13
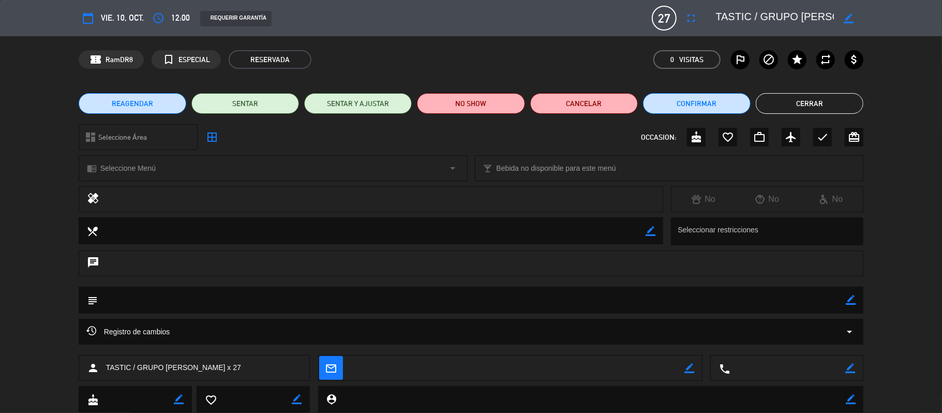
click at [780, 96] on button "Cerrar" at bounding box center [810, 103] width 108 height 21
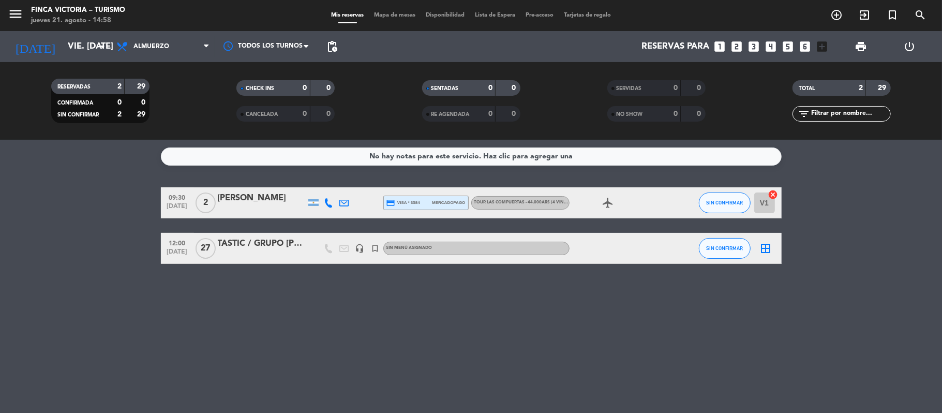
click at [360, 246] on icon "headset_mic" at bounding box center [359, 248] width 9 height 9
click at [197, 290] on div "No hay notas para este servicio. Haz clic para agregar una 09:30 [DATE] 2 Carol…" at bounding box center [471, 276] width 942 height 273
click at [11, 16] on icon "menu" at bounding box center [16, 14] width 16 height 16
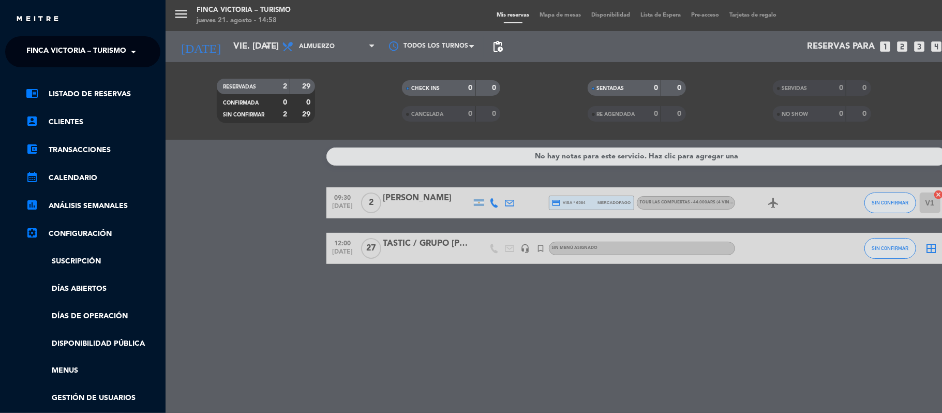
click at [38, 39] on ng-select "× FINCA VICTORIA – TURISMO ×" at bounding box center [82, 51] width 155 height 31
click at [41, 46] on span "FINCA VICTORIA – TURISMO" at bounding box center [76, 52] width 100 height 22
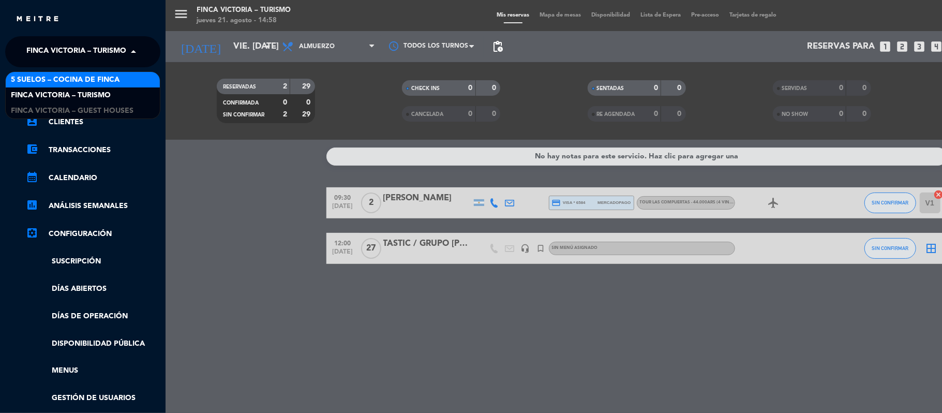
click at [50, 82] on span "5 SUELOS – COCINA DE FINCA" at bounding box center [65, 80] width 109 height 12
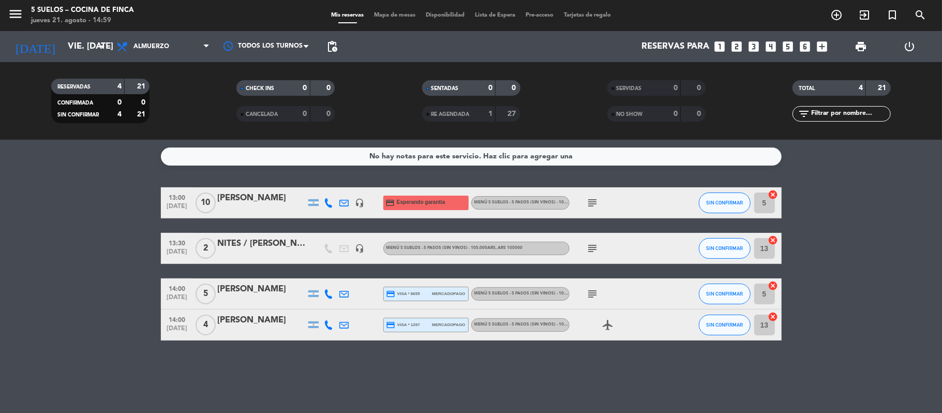
click at [480, 118] on div "1" at bounding box center [482, 114] width 21 height 12
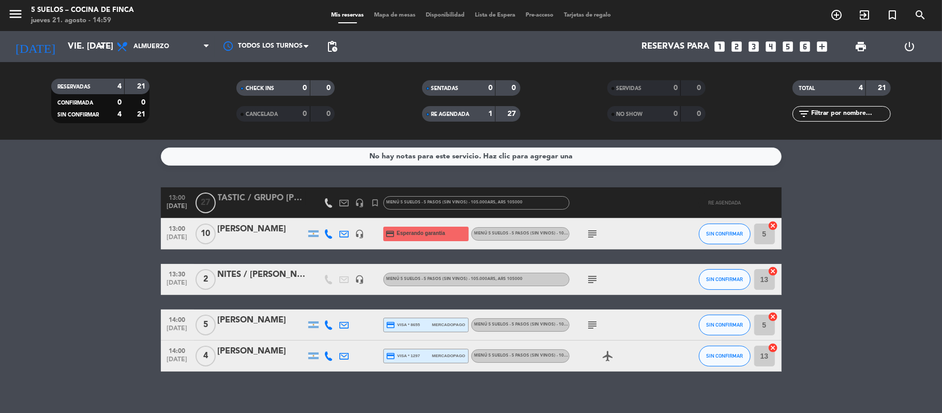
click at [480, 118] on div "1" at bounding box center [482, 114] width 21 height 12
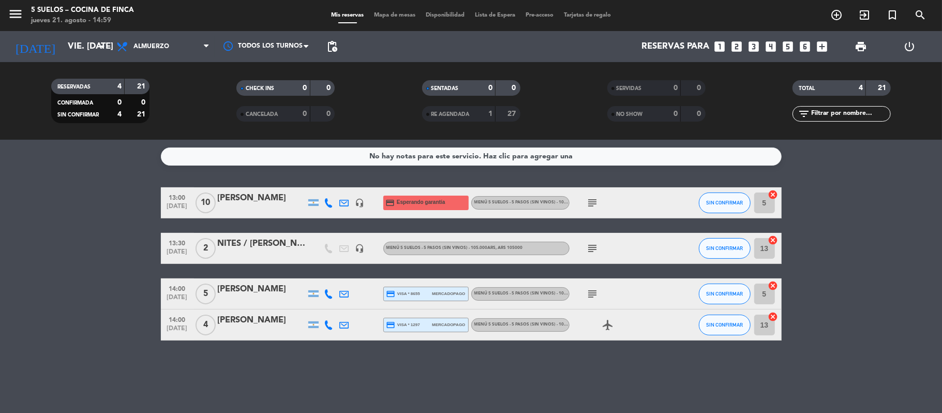
click at [181, 249] on span "[DATE]" at bounding box center [177, 254] width 26 height 12
click at [358, 249] on icon "headset_mic" at bounding box center [359, 248] width 9 height 9
click at [594, 250] on icon "subject" at bounding box center [592, 248] width 12 height 12
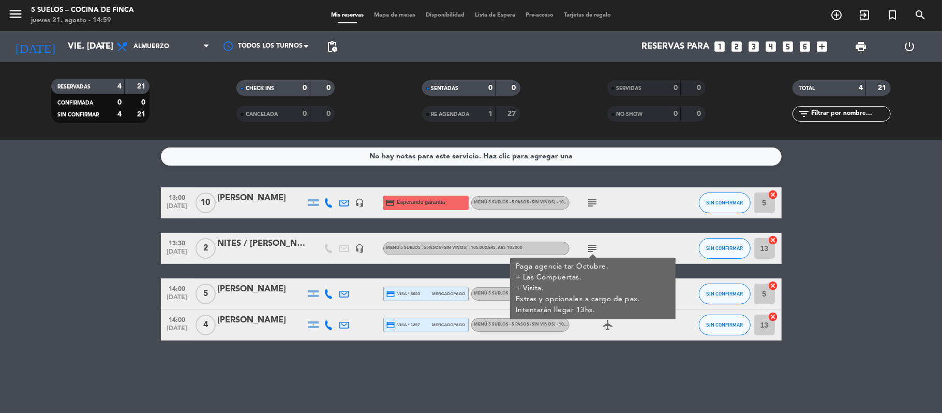
click at [595, 207] on icon "subject" at bounding box center [592, 203] width 12 height 12
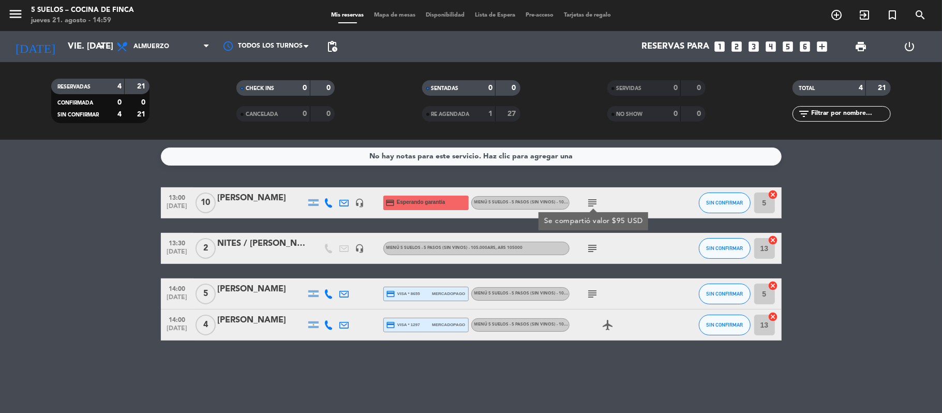
click at [119, 215] on bookings-row "13:00 [DATE] [PERSON_NAME] headset_mic credit_card Esperando garantía MENÚ 5 SU…" at bounding box center [471, 263] width 942 height 153
click at [840, 17] on icon "add_circle_outline" at bounding box center [836, 15] width 12 height 12
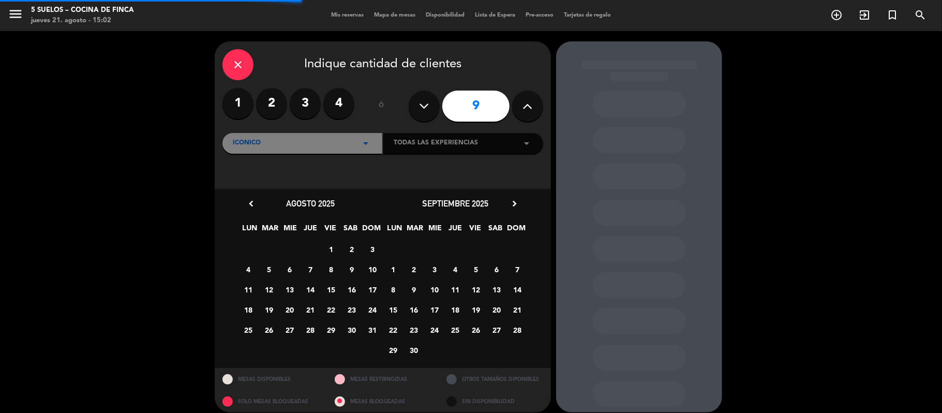
click at [232, 59] on icon "close" at bounding box center [238, 64] width 12 height 12
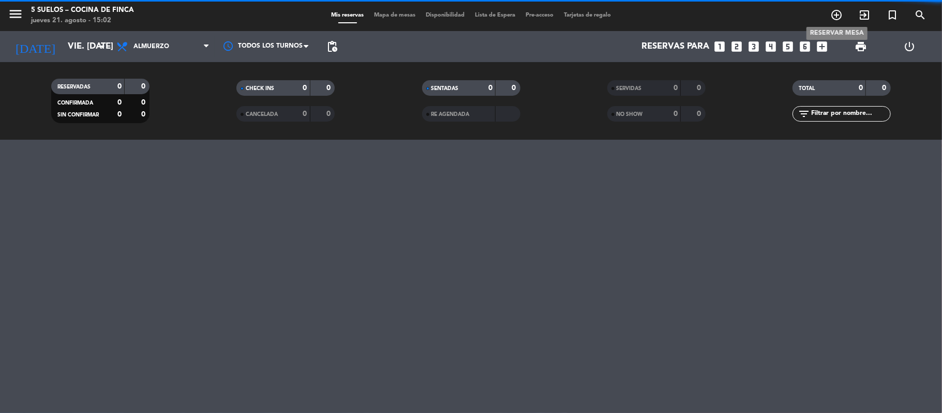
click at [836, 19] on icon "add_circle_outline" at bounding box center [836, 15] width 12 height 12
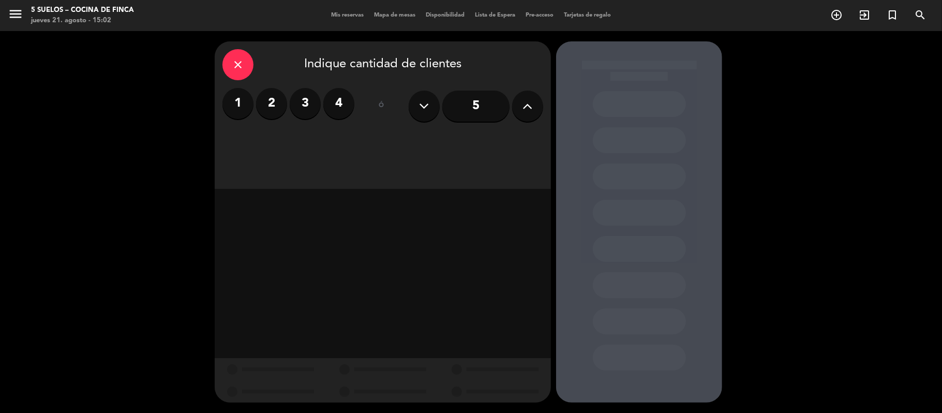
click at [334, 99] on label "4" at bounding box center [338, 103] width 31 height 31
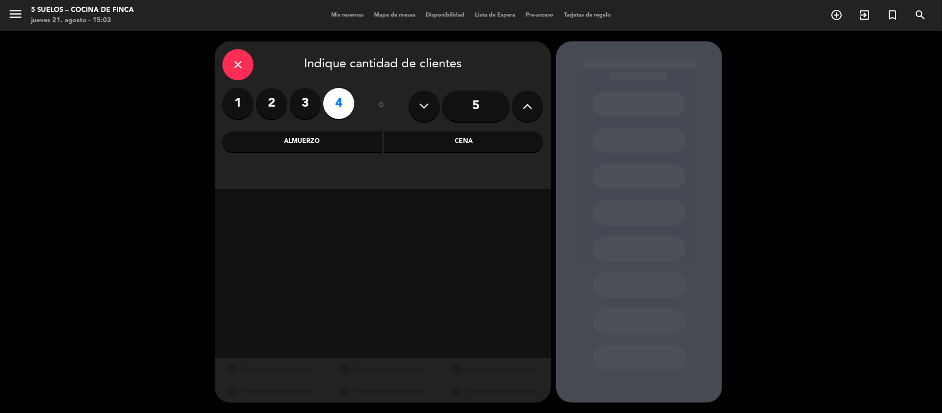
click at [268, 156] on div "close Indique cantidad de clientes 1 2 3 4 ó 5 Almuerzo Cena" at bounding box center [383, 114] width 336 height 147
click at [272, 141] on div "Almuerzo" at bounding box center [301, 141] width 159 height 21
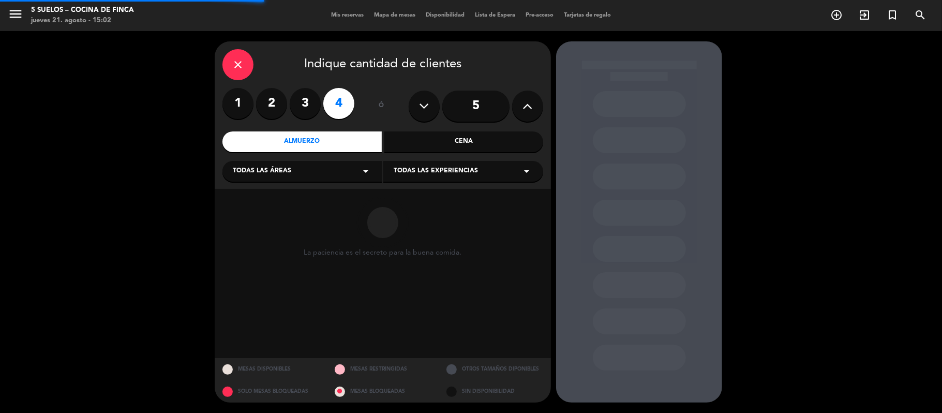
click at [305, 178] on div "Todas las áreas arrow_drop_down" at bounding box center [302, 171] width 160 height 21
click at [247, 225] on div "Restaurante" at bounding box center [302, 227] width 139 height 10
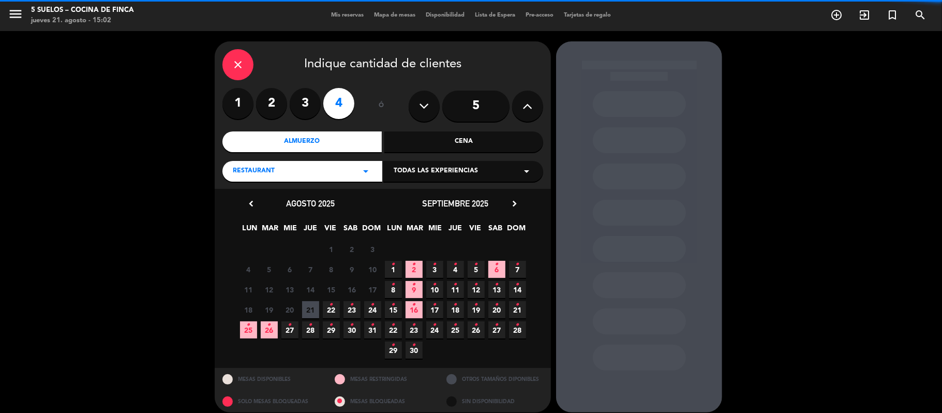
click at [449, 176] on span "Todas las experiencias" at bounding box center [436, 171] width 84 height 10
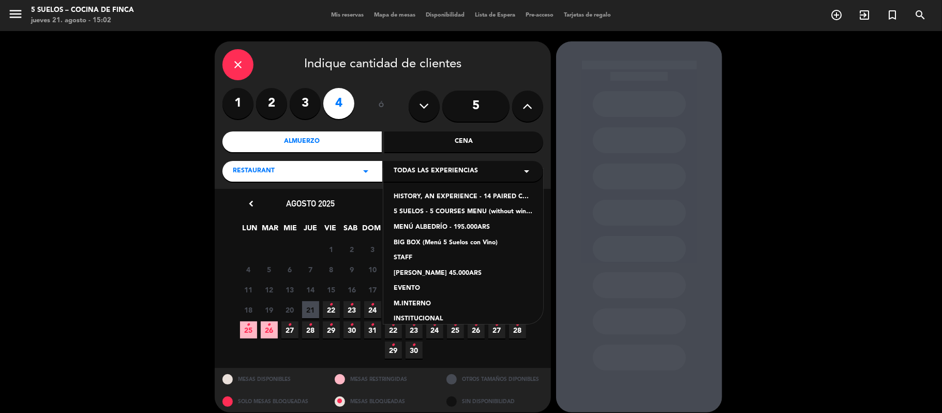
click at [448, 214] on div "5 SUELOS - 5 COURSES MENU (without wines) - ARS105,000" at bounding box center [463, 212] width 139 height 10
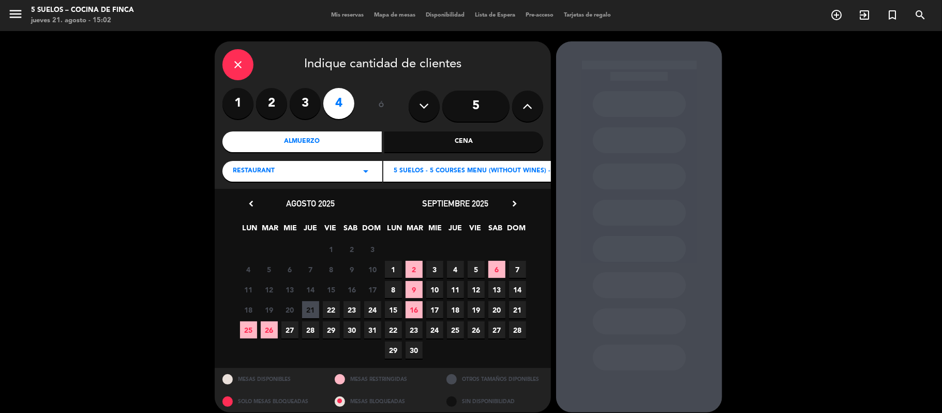
click at [504, 205] on div "septiembre 2025 chevron_right" at bounding box center [455, 204] width 145 height 14
click at [514, 200] on icon "chevron_right" at bounding box center [514, 203] width 11 height 11
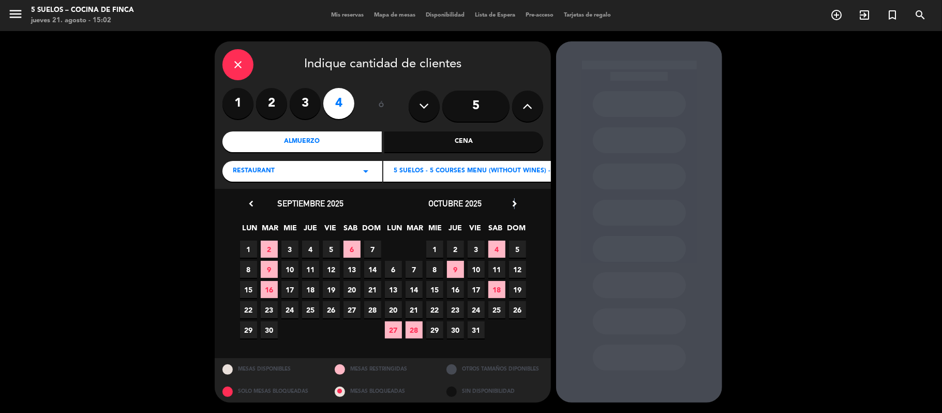
click at [514, 200] on icon "chevron_right" at bounding box center [514, 203] width 11 height 11
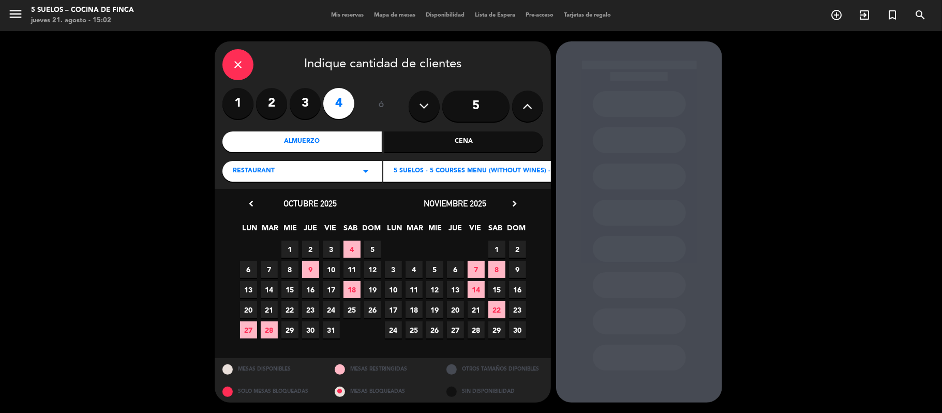
click at [324, 266] on span "10" at bounding box center [331, 269] width 17 height 17
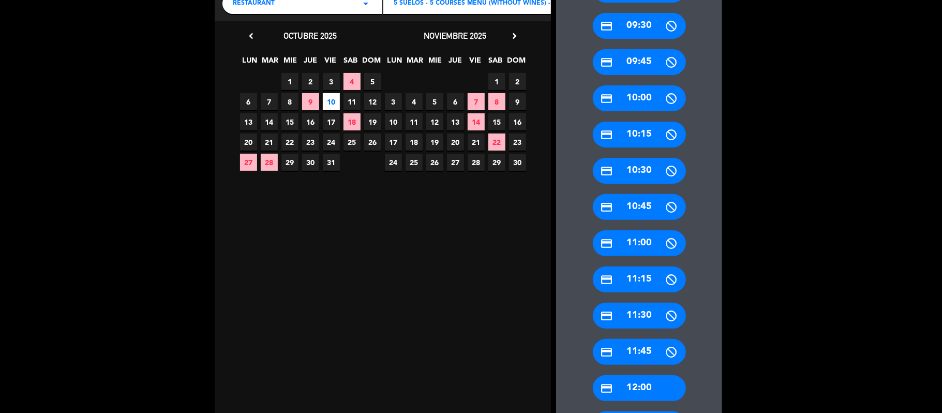
scroll to position [276, 0]
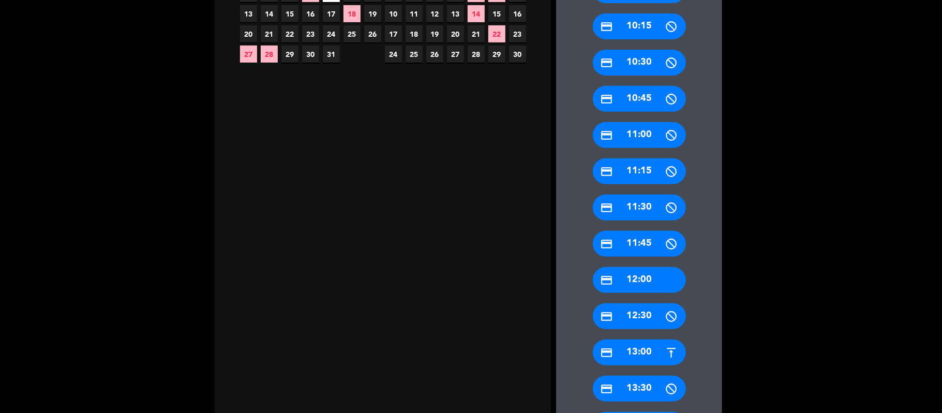
click at [635, 276] on div "credit_card 12:00" at bounding box center [639, 280] width 93 height 26
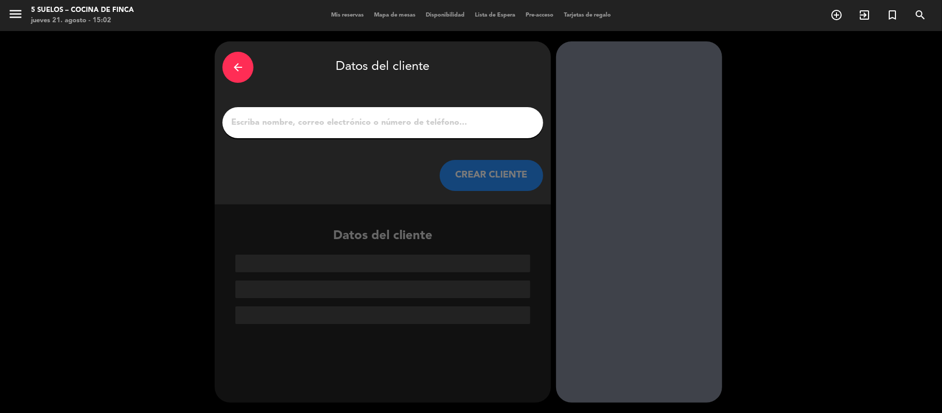
click at [300, 123] on input "1" at bounding box center [382, 122] width 305 height 14
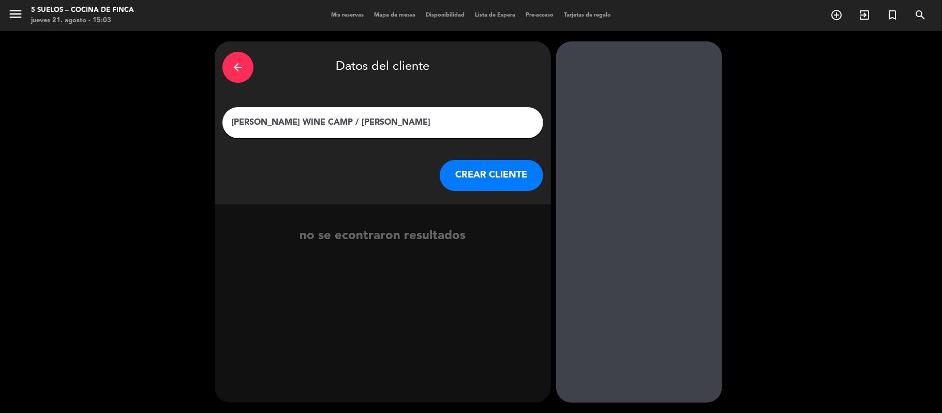
type input "[PERSON_NAME] WINE CAMP / [PERSON_NAME]"
click at [465, 169] on button "CREAR CLIENTE" at bounding box center [491, 175] width 103 height 31
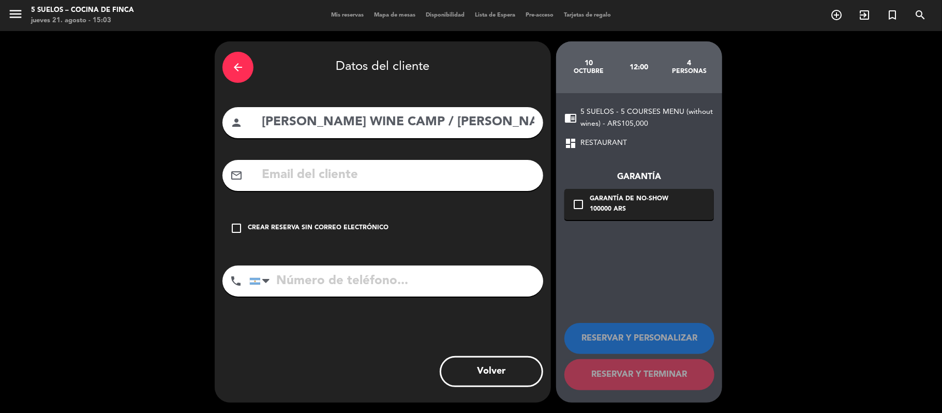
click at [267, 228] on div "Crear reserva sin correo electrónico" at bounding box center [318, 228] width 141 height 10
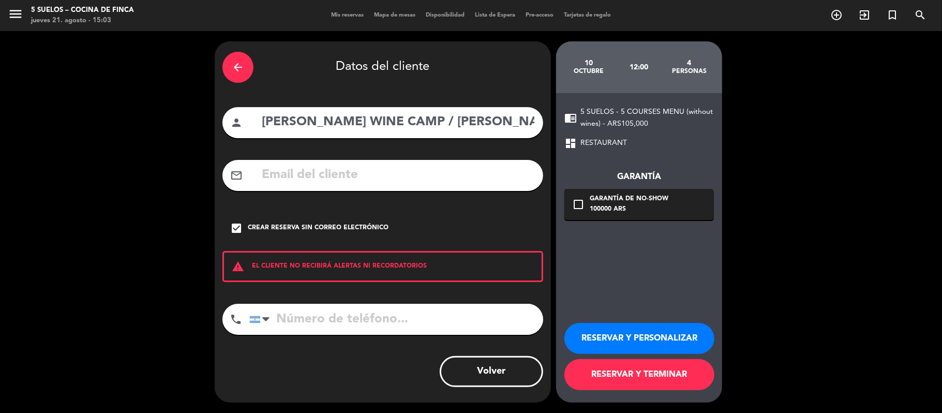
click at [704, 329] on button "RESERVAR Y PERSONALIZAR" at bounding box center [639, 338] width 150 height 31
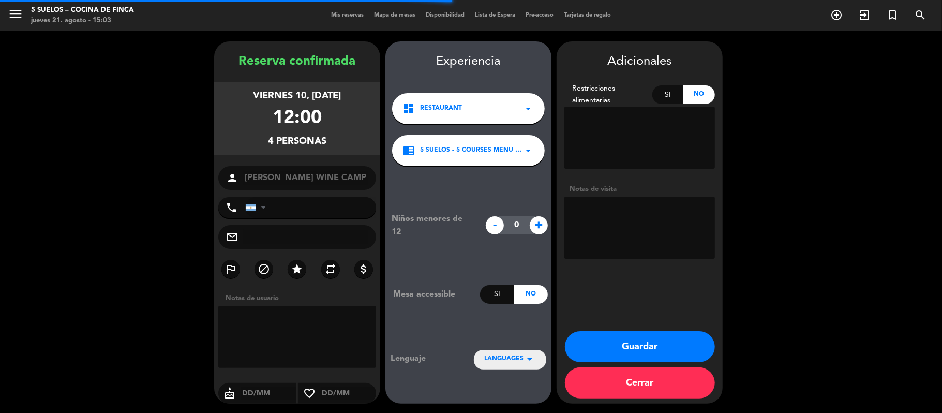
click at [658, 214] on textarea at bounding box center [639, 228] width 151 height 62
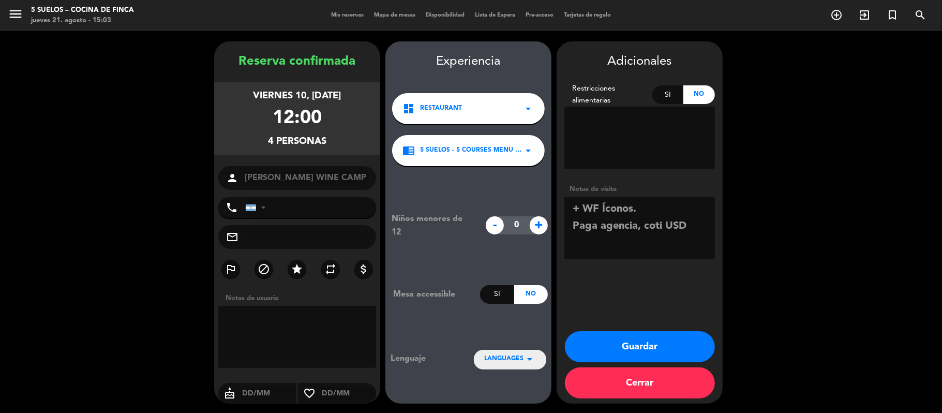
type textarea "+ WF Íconos. Paga agencia, coti USD"
click at [493, 357] on span "LANGUAGES" at bounding box center [503, 359] width 39 height 10
click at [502, 340] on div "Portugués" at bounding box center [510, 342] width 52 height 10
click at [592, 341] on button "Guardar" at bounding box center [640, 346] width 150 height 31
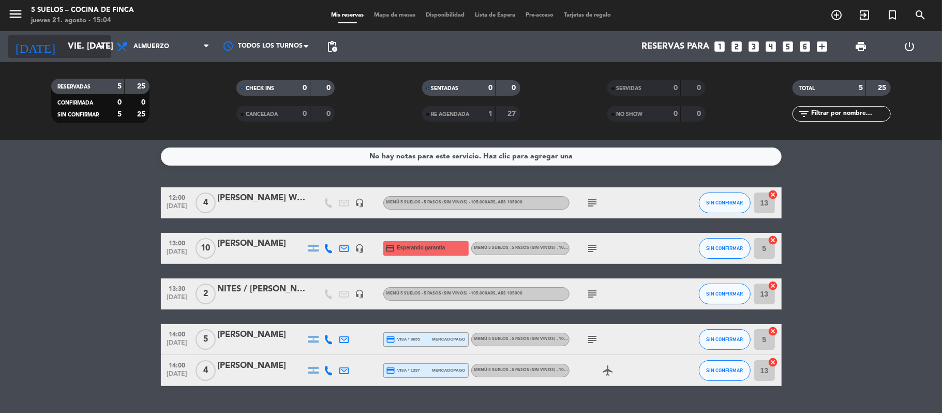
click at [65, 48] on input "vie. [DATE]" at bounding box center [119, 47] width 112 height 20
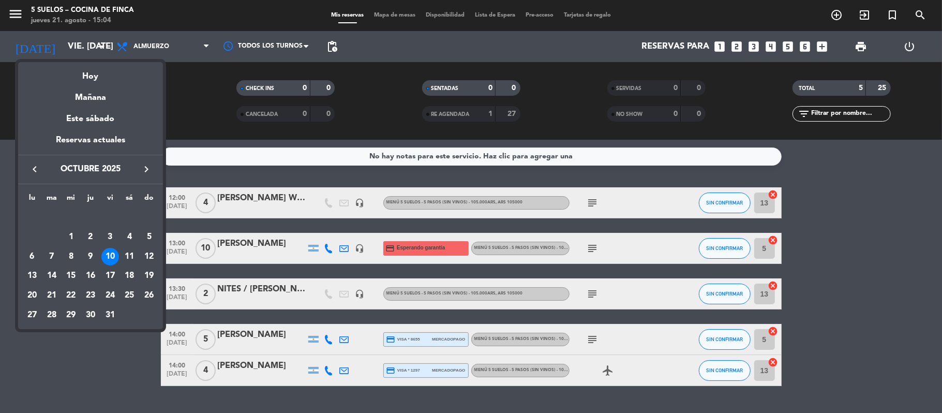
click at [29, 170] on icon "keyboard_arrow_left" at bounding box center [34, 169] width 12 height 12
click at [125, 291] on div "27" at bounding box center [130, 296] width 18 height 18
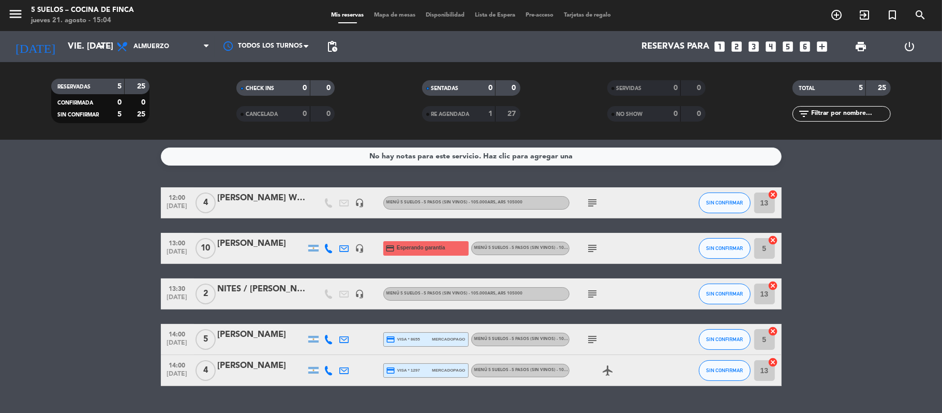
type input "sáb. [DATE]"
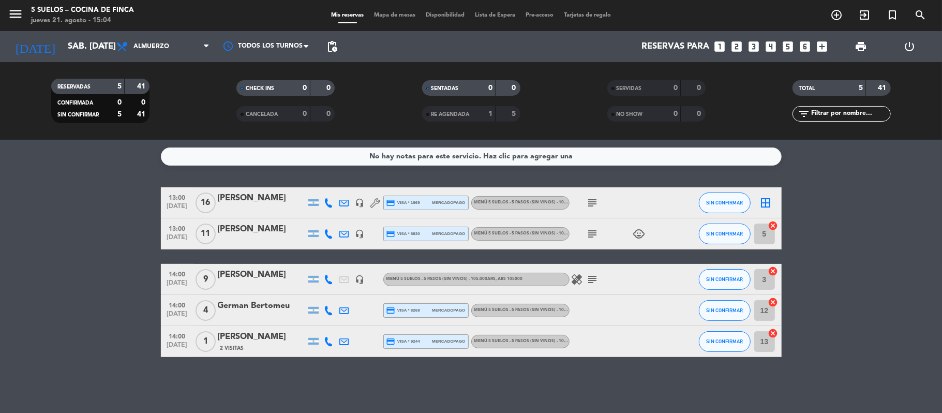
click at [248, 278] on div "[PERSON_NAME]" at bounding box center [262, 274] width 88 height 13
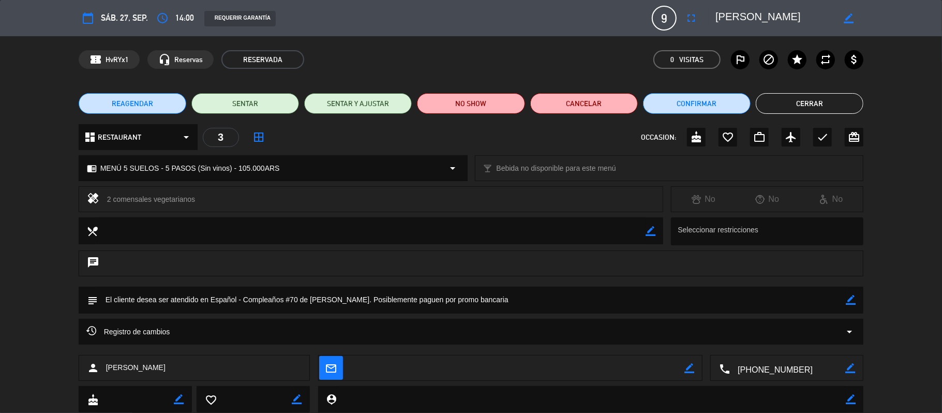
click at [689, 367] on icon "border_color" at bounding box center [689, 368] width 10 height 10
click at [652, 367] on textarea at bounding box center [517, 368] width 335 height 26
paste textarea "[EMAIL_ADDRESS][DOMAIN_NAME]"
type textarea "[EMAIL_ADDRESS][DOMAIN_NAME]"
click at [686, 368] on icon at bounding box center [689, 368] width 10 height 10
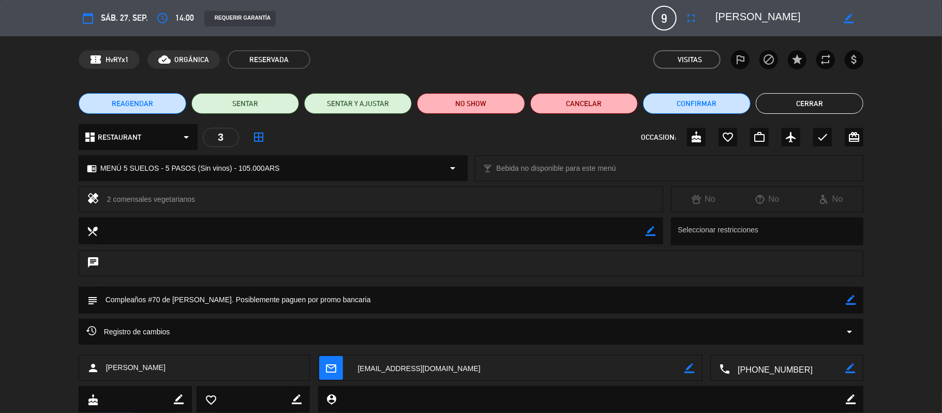
click at [216, 21] on div "REQUERIR GARANTÍA" at bounding box center [239, 19] width 71 height 16
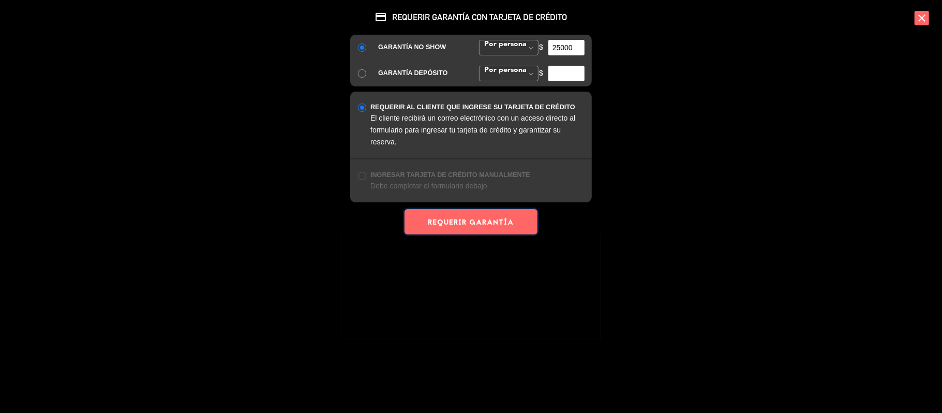
click at [469, 223] on button "REQUERIR GARANTÍA" at bounding box center [470, 221] width 132 height 25
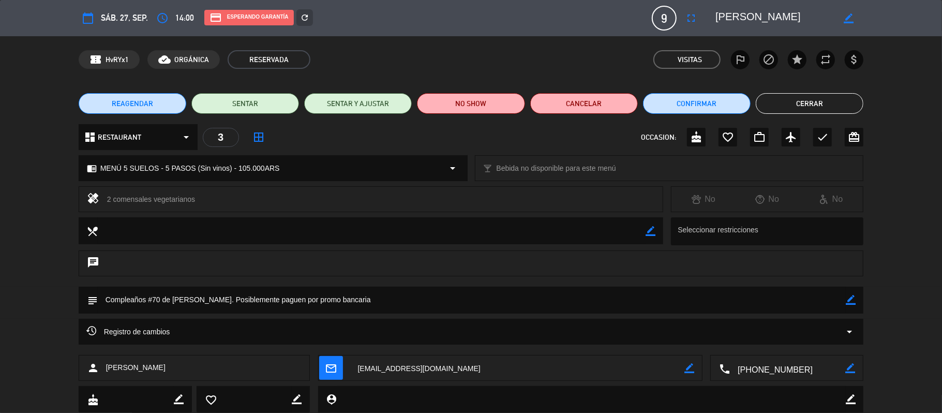
click at [783, 106] on button "Cerrar" at bounding box center [810, 103] width 108 height 21
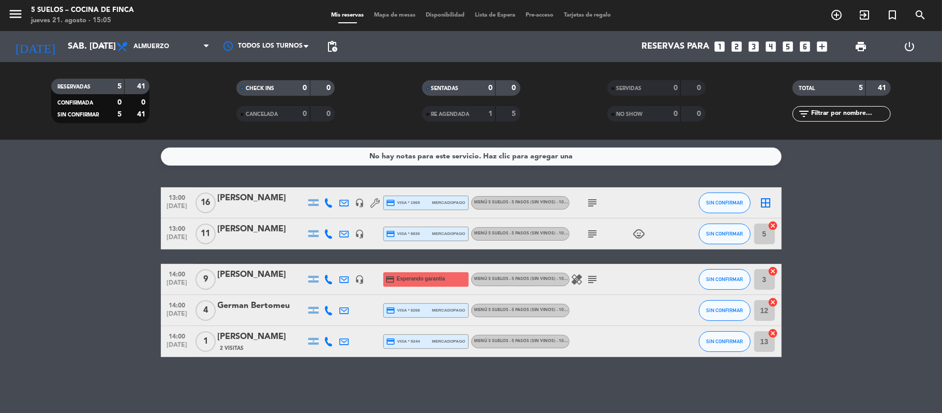
click at [347, 278] on icon at bounding box center [344, 279] width 9 height 9
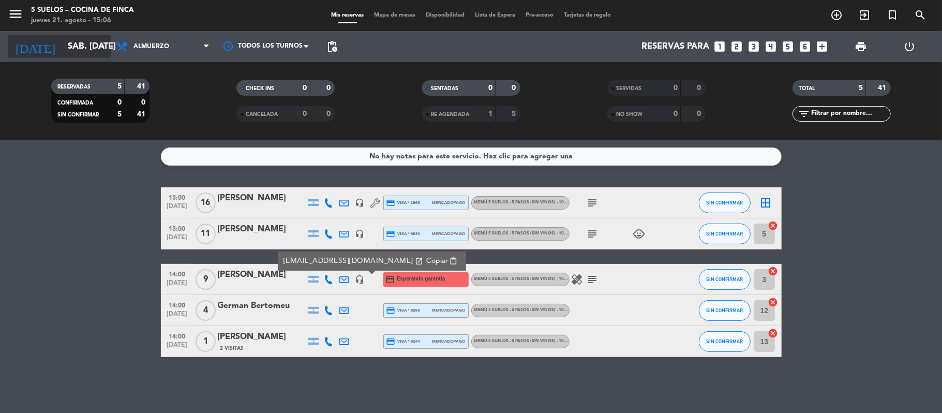
click at [63, 47] on input "sáb. [DATE]" at bounding box center [119, 47] width 112 height 20
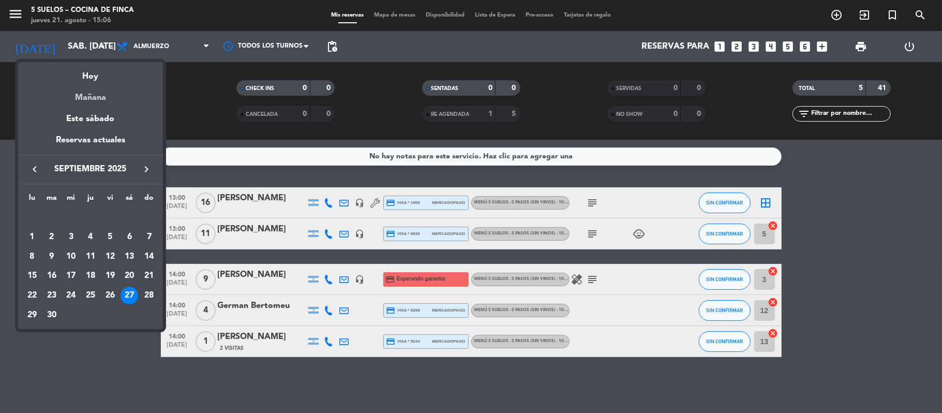
click at [81, 100] on div "Mañana" at bounding box center [90, 93] width 145 height 21
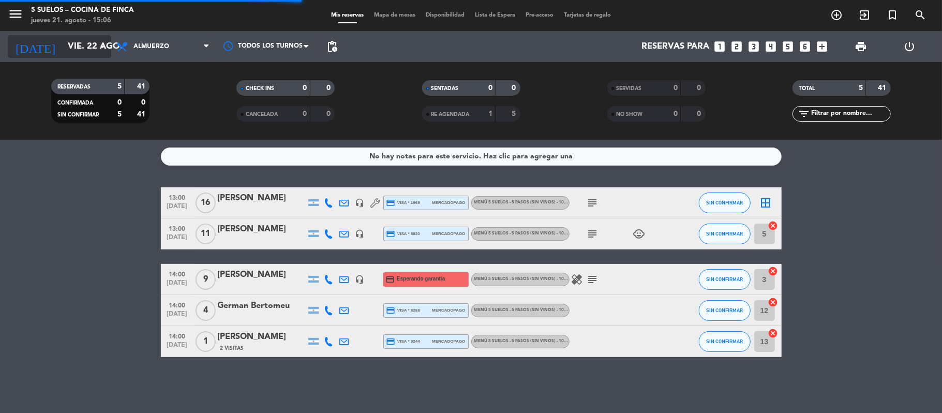
click at [77, 48] on input "vie. 22 ago." at bounding box center [119, 47] width 112 height 20
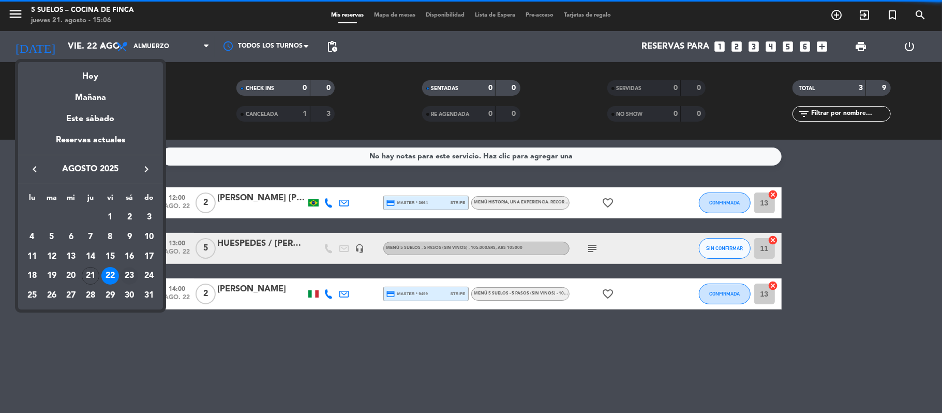
click at [131, 267] on div "23" at bounding box center [130, 276] width 18 height 18
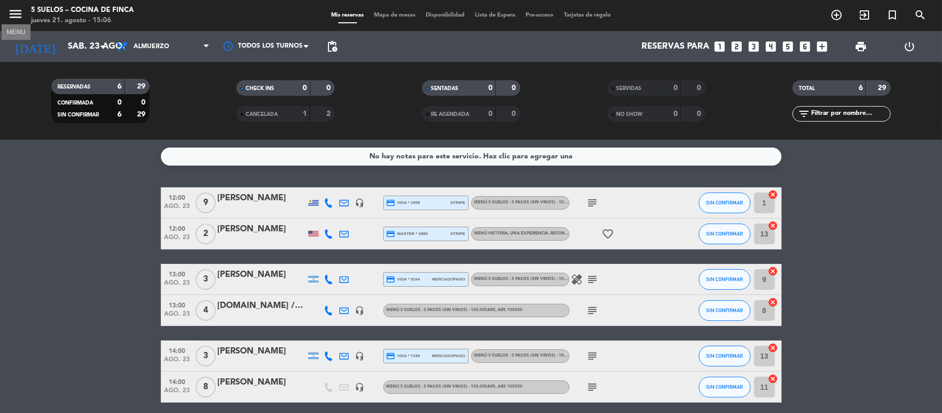
click at [17, 20] on icon "menu" at bounding box center [16, 14] width 16 height 16
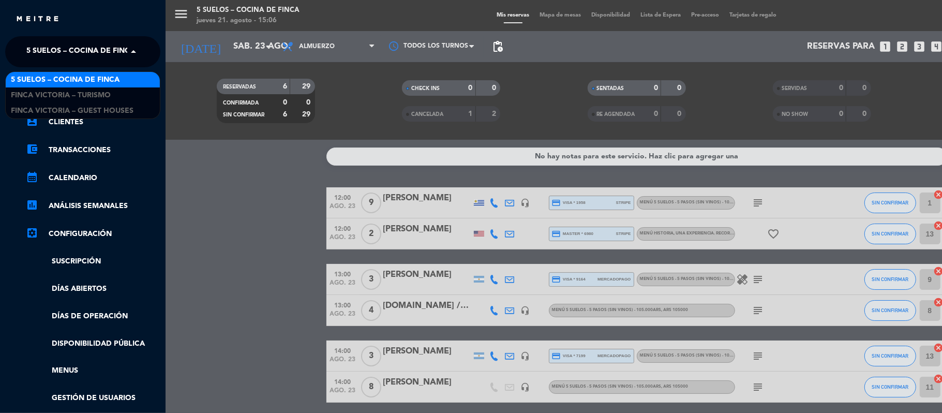
click at [38, 52] on span "5 SUELOS – COCINA DE FINCA" at bounding box center [80, 52] width 109 height 22
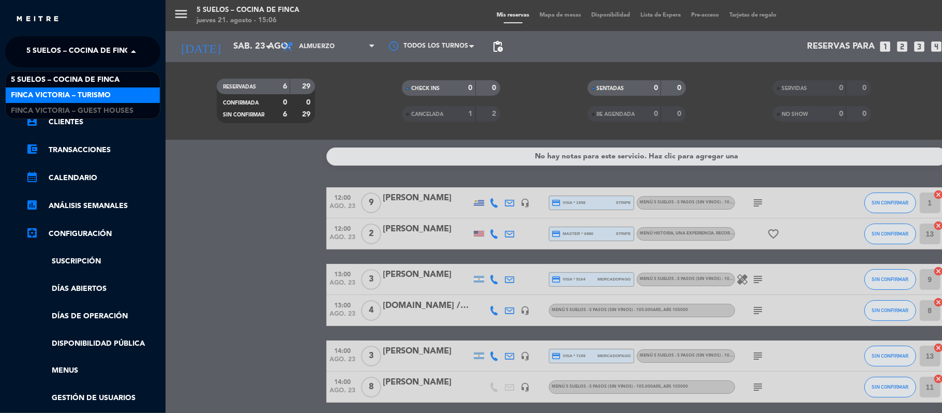
click at [49, 89] on span "FINCA VICTORIA – TURISMO" at bounding box center [61, 95] width 100 height 12
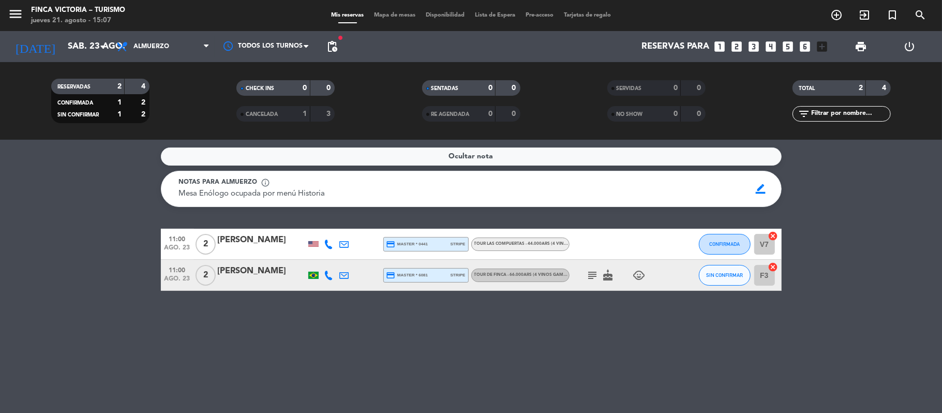
click at [335, 50] on span "pending_actions" at bounding box center [332, 46] width 12 height 12
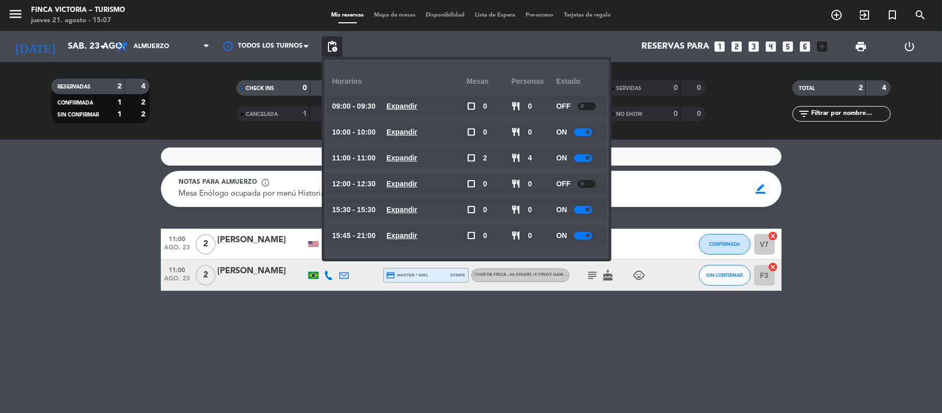
click at [70, 216] on div "Ocultar nota Notas para almuerzo info_outline Mesa Enólogo ocupada por menú His…" at bounding box center [471, 276] width 942 height 273
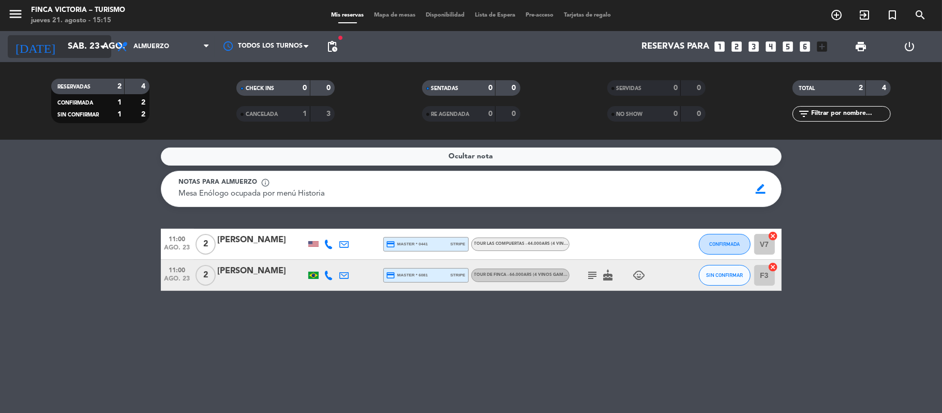
click at [63, 48] on input "sáb. 23 ago." at bounding box center [119, 47] width 112 height 20
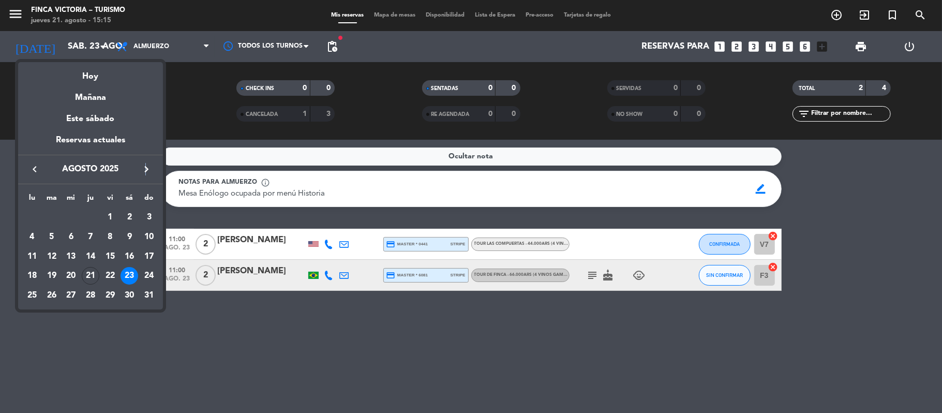
click at [145, 162] on div "keyboard_arrow_left agosto 2025 keyboard_arrow_right" at bounding box center [90, 169] width 145 height 29
click at [150, 163] on icon "keyboard_arrow_right" at bounding box center [146, 169] width 12 height 12
click at [111, 251] on div "12" at bounding box center [110, 257] width 18 height 18
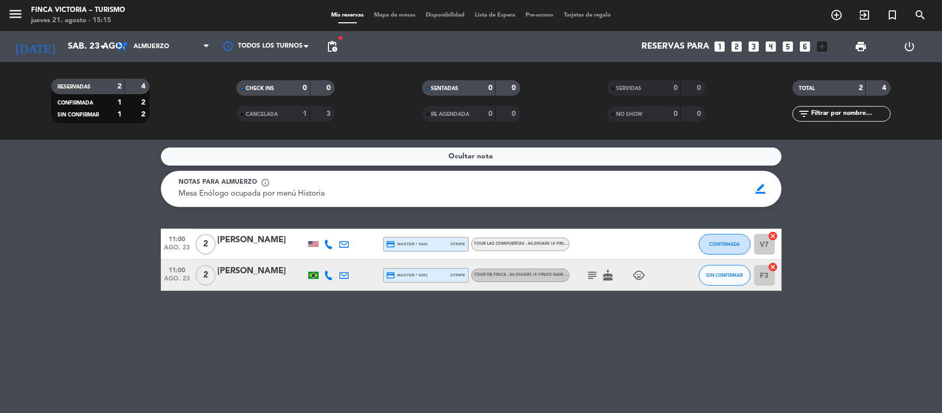
type input "vie. [DATE]"
click at [17, 7] on icon "menu" at bounding box center [16, 14] width 16 height 16
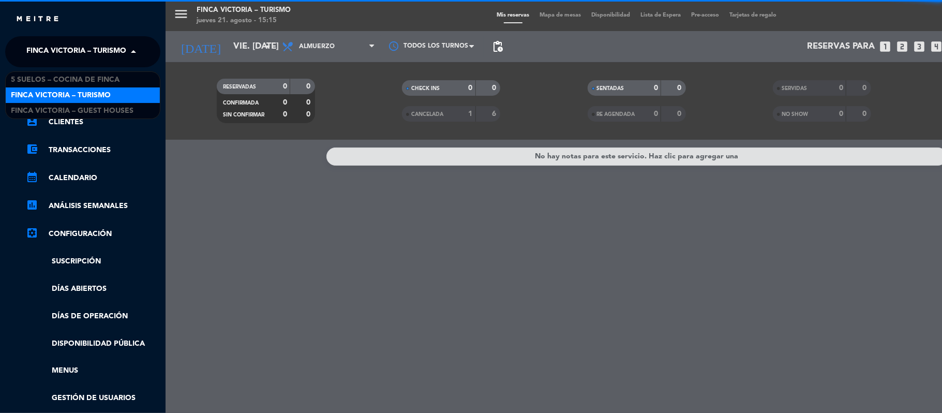
click at [35, 46] on span "FINCA VICTORIA – TURISMO" at bounding box center [76, 52] width 100 height 22
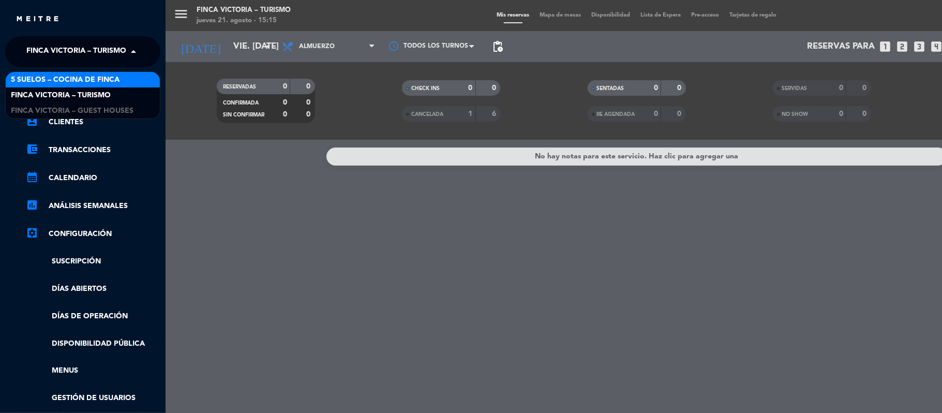
click at [48, 81] on span "5 SUELOS – COCINA DE FINCA" at bounding box center [65, 80] width 109 height 12
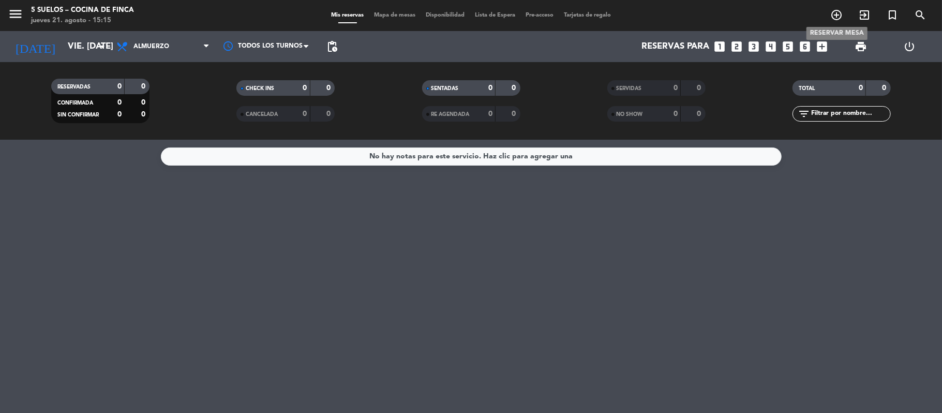
click at [829, 18] on span "add_circle_outline" at bounding box center [836, 15] width 28 height 18
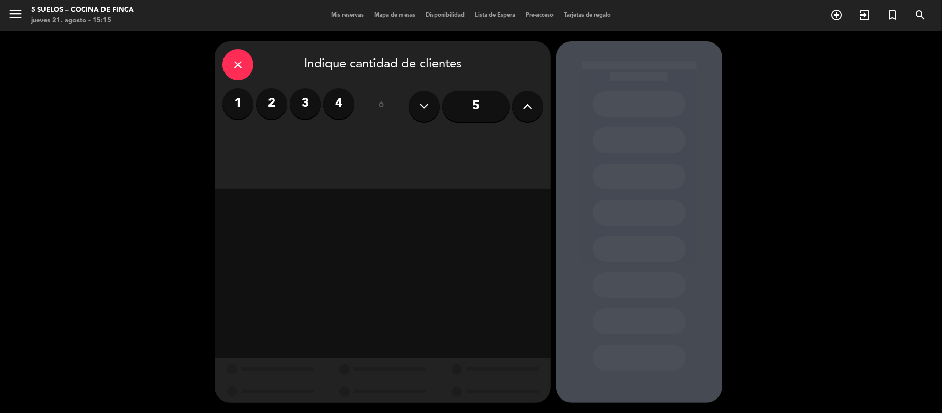
click at [273, 101] on label "2" at bounding box center [271, 103] width 31 height 31
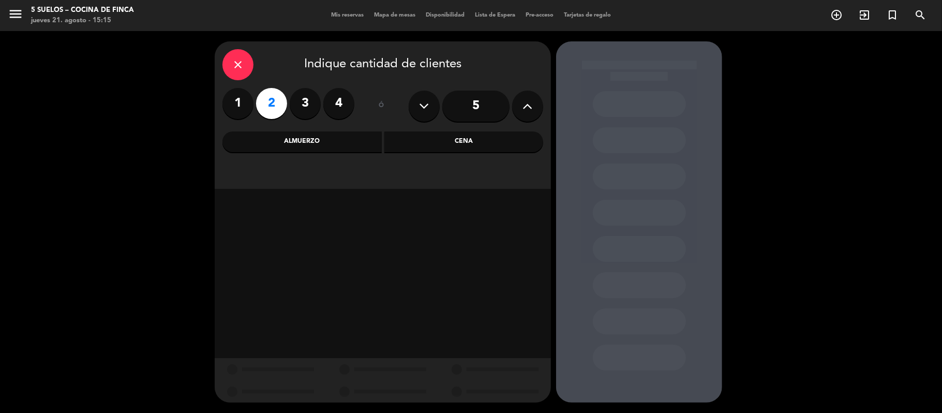
click at [261, 144] on div "Almuerzo" at bounding box center [301, 141] width 159 height 21
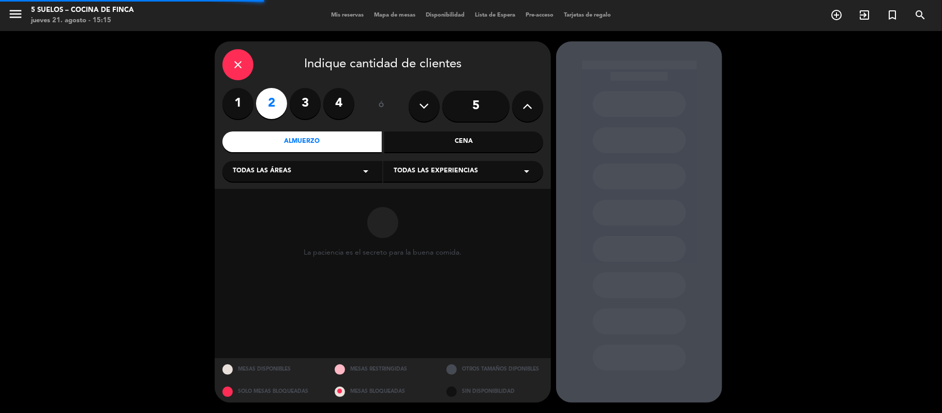
click at [261, 174] on span "Todas las áreas" at bounding box center [262, 171] width 58 height 10
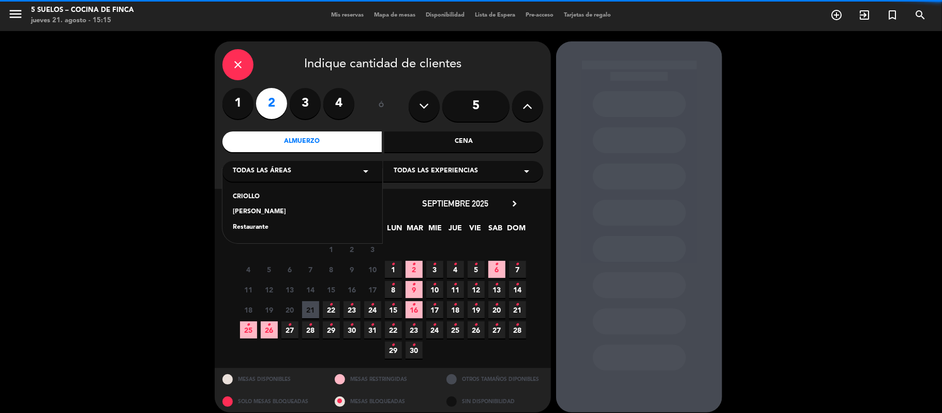
click at [252, 227] on div "Restaurante" at bounding box center [302, 227] width 139 height 10
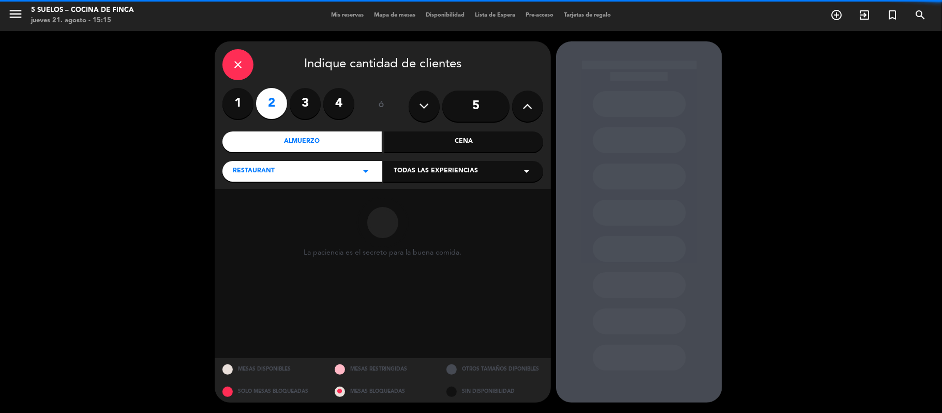
click at [392, 173] on div "Todas las experiencias arrow_drop_down" at bounding box center [463, 171] width 160 height 21
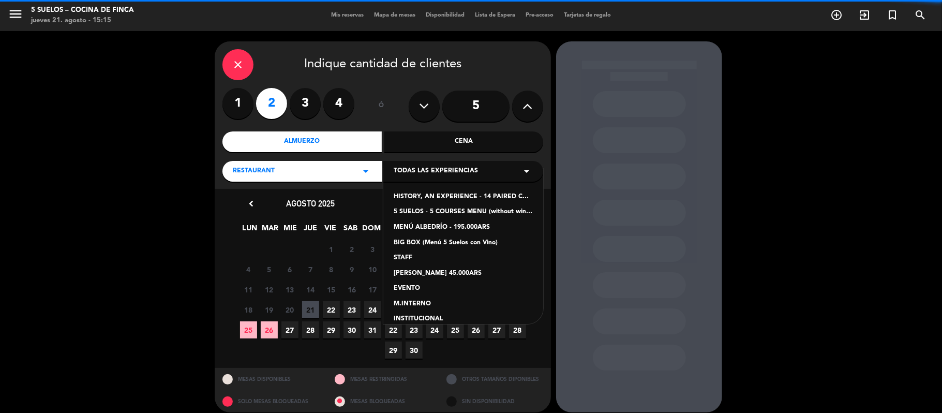
click at [430, 191] on div "HISTORY, AN EXPERIENCE - 14 PAIRED COURSES MENU paired courses (only for [DEMOG…" at bounding box center [463, 246] width 160 height 155
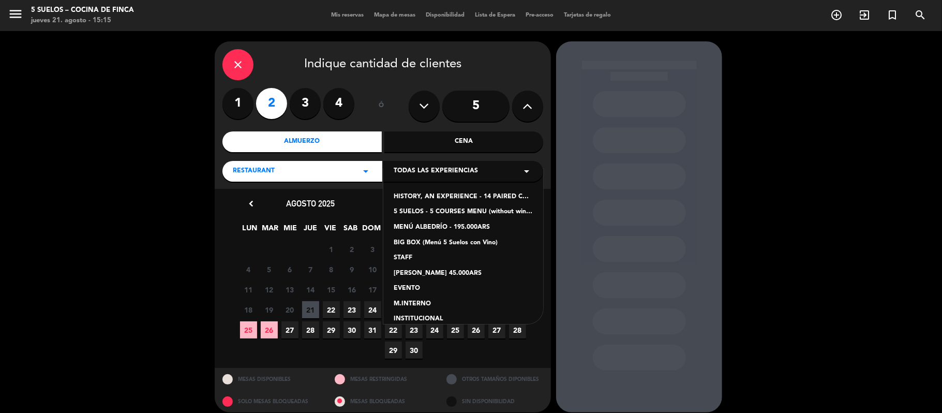
click at [425, 197] on div "HISTORY, AN EXPERIENCE - 14 PAIRED COURSES MENU paired courses (only for [DEMOG…" at bounding box center [463, 197] width 139 height 10
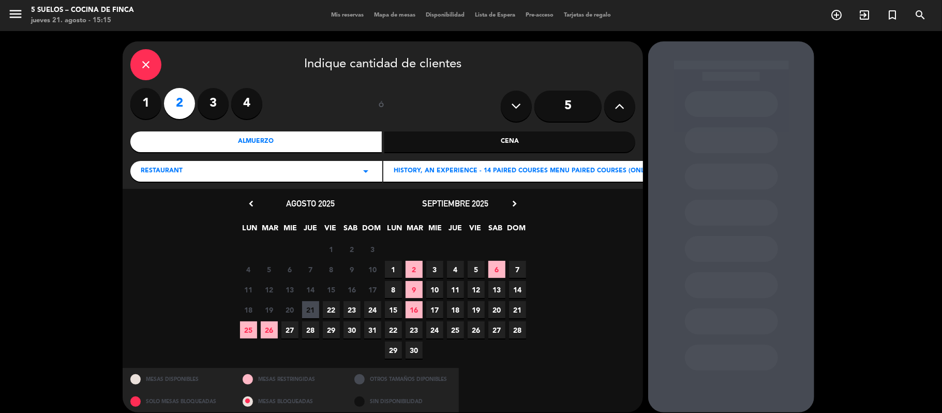
click at [472, 289] on span "12" at bounding box center [476, 289] width 17 height 17
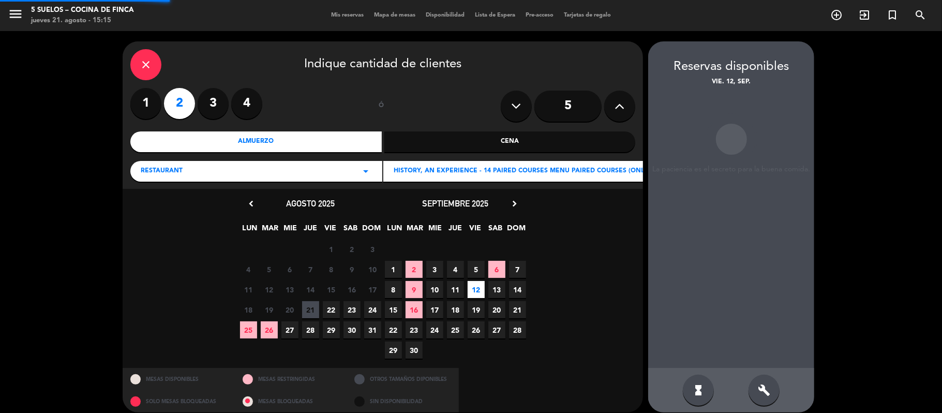
scroll to position [9, 0]
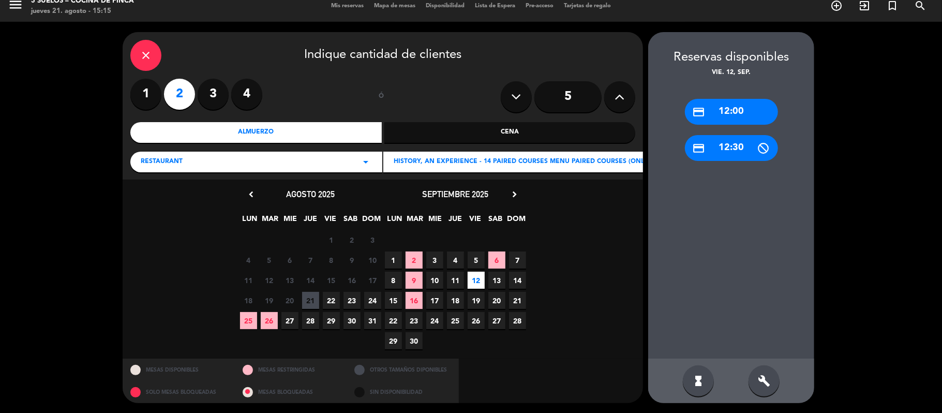
click at [687, 110] on div "credit_card 12:00" at bounding box center [731, 112] width 93 height 26
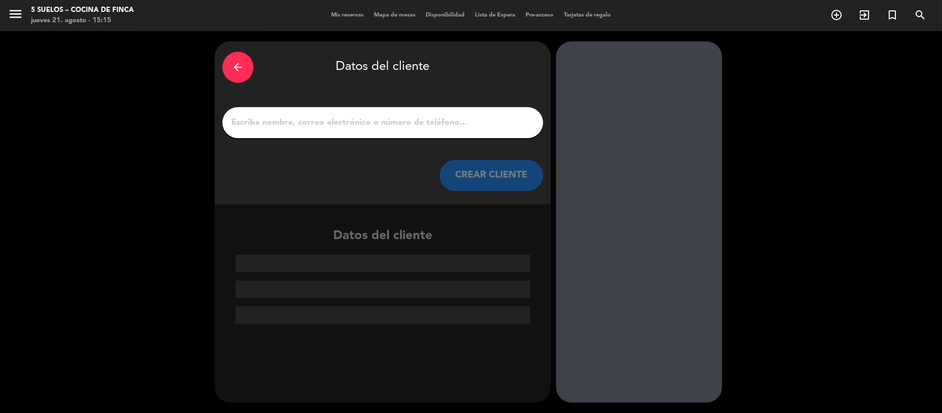
click at [251, 128] on input "1" at bounding box center [382, 122] width 305 height 14
click at [341, 124] on input "1" at bounding box center [382, 122] width 305 height 14
paste input "[PERSON_NAME]."
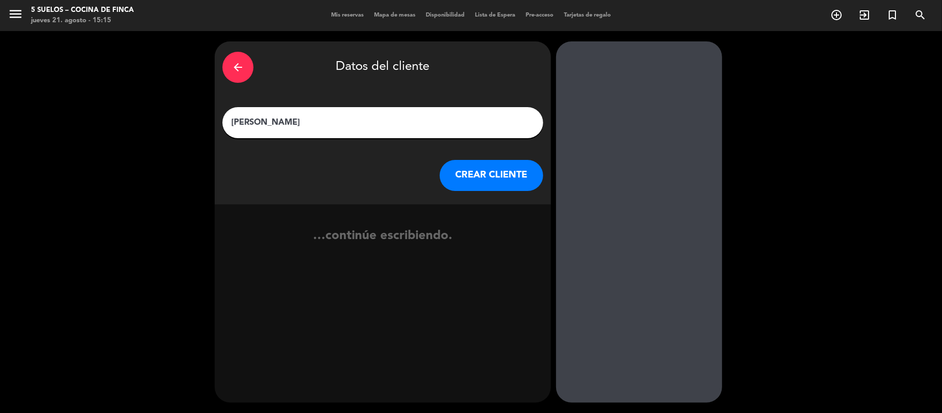
type input "[PERSON_NAME]"
click at [470, 175] on button "CREAR CLIENTE" at bounding box center [491, 175] width 103 height 31
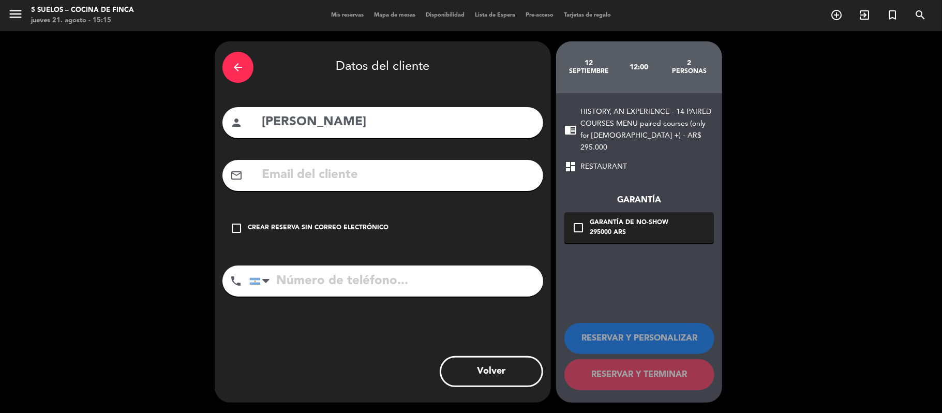
click at [283, 171] on input "text" at bounding box center [398, 174] width 275 height 21
paste input "[EMAIL_ADDRESS][DOMAIN_NAME]"
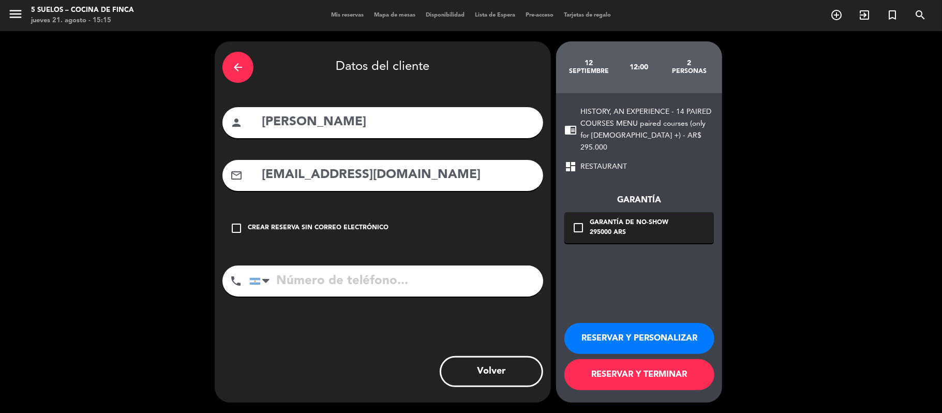
type input "[EMAIL_ADDRESS][DOMAIN_NAME]"
click at [305, 282] on input "tel" at bounding box center [396, 280] width 294 height 31
paste input "54 9 11 2388-6497"
type input "54 9 11 2388-6497"
click at [704, 216] on div "check_box_outline_blank Garantía de no-show 295000 ARS" at bounding box center [638, 227] width 149 height 31
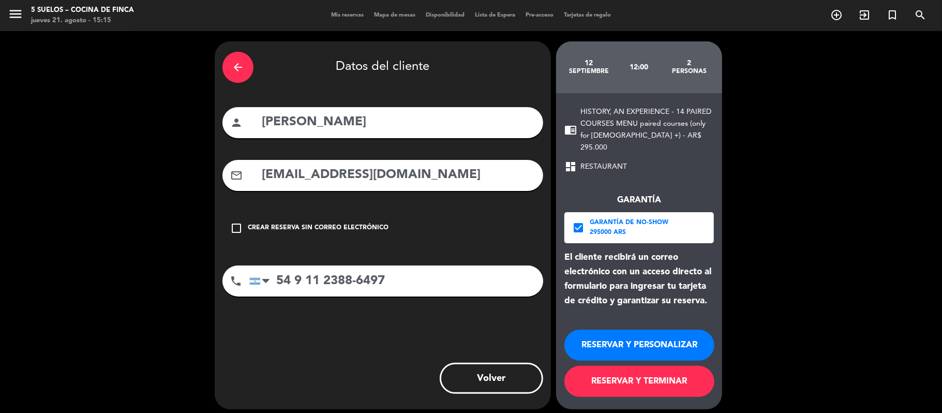
click at [617, 341] on button "RESERVAR Y PERSONALIZAR" at bounding box center [639, 344] width 150 height 31
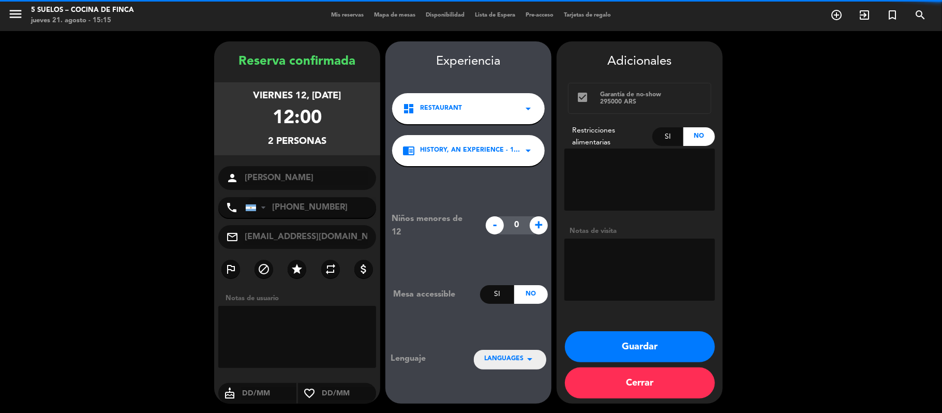
click at [487, 359] on span "LANGUAGES" at bounding box center [503, 359] width 39 height 10
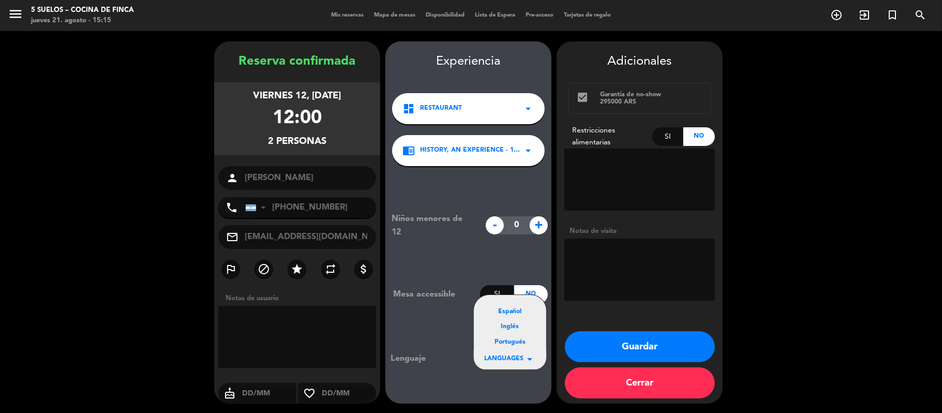
click at [505, 312] on div "Español" at bounding box center [510, 312] width 52 height 10
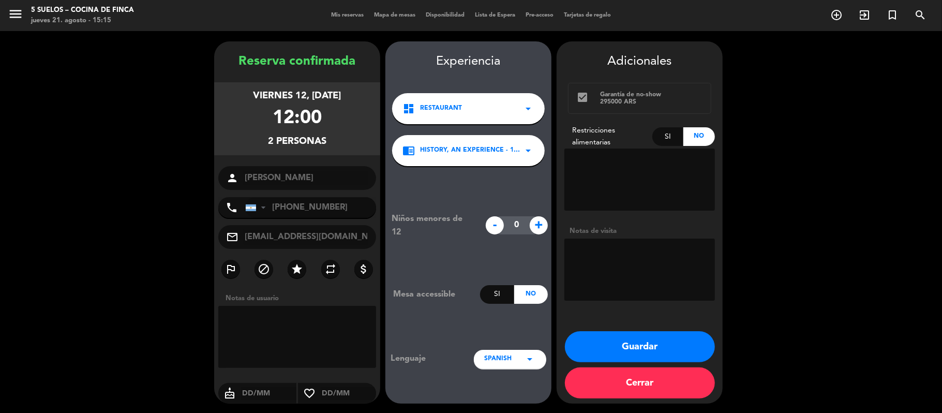
click at [601, 268] on textarea at bounding box center [639, 269] width 151 height 62
click at [601, 340] on button "Guardar" at bounding box center [640, 346] width 150 height 31
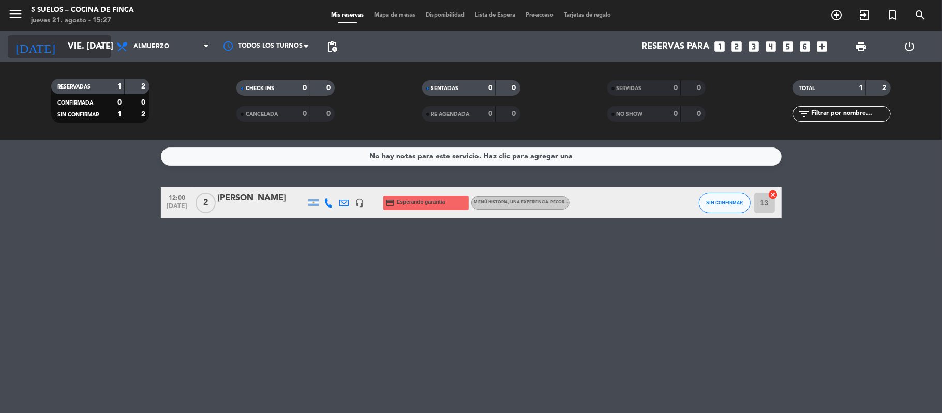
click at [63, 53] on input "vie. [DATE]" at bounding box center [119, 47] width 112 height 20
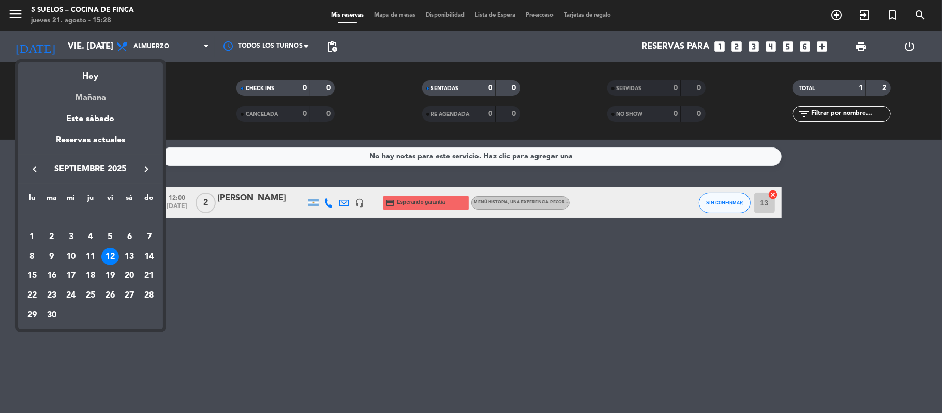
click at [79, 96] on div "Mañana" at bounding box center [90, 93] width 145 height 21
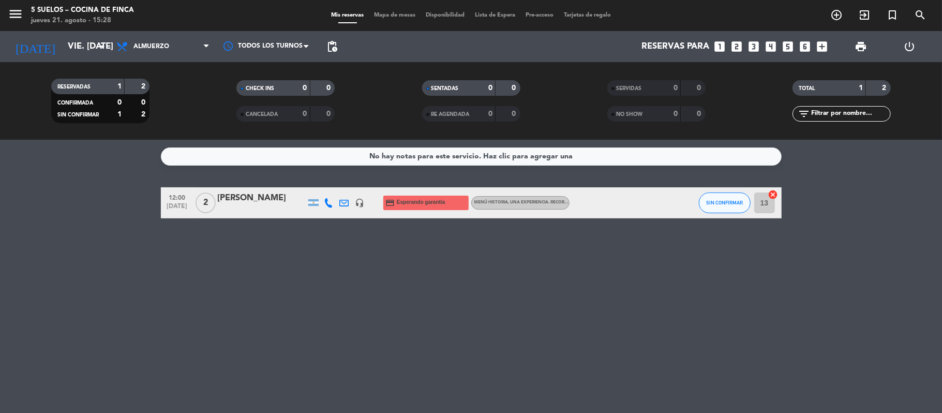
type input "vie. 22 ago."
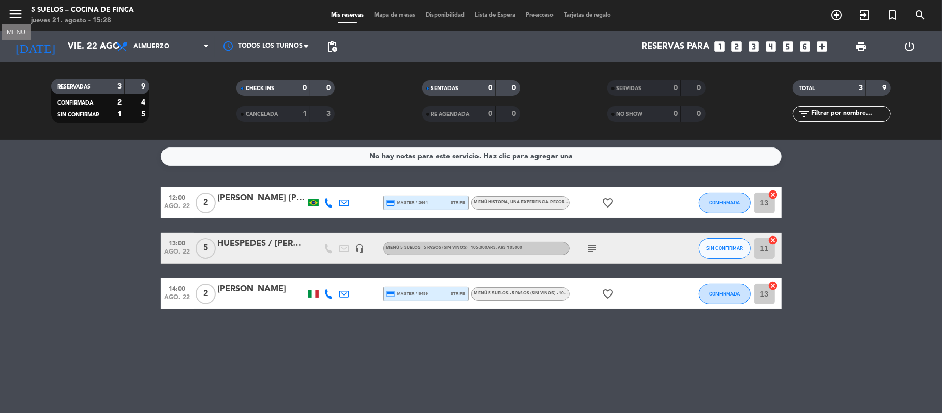
click at [13, 16] on icon "menu" at bounding box center [16, 14] width 16 height 16
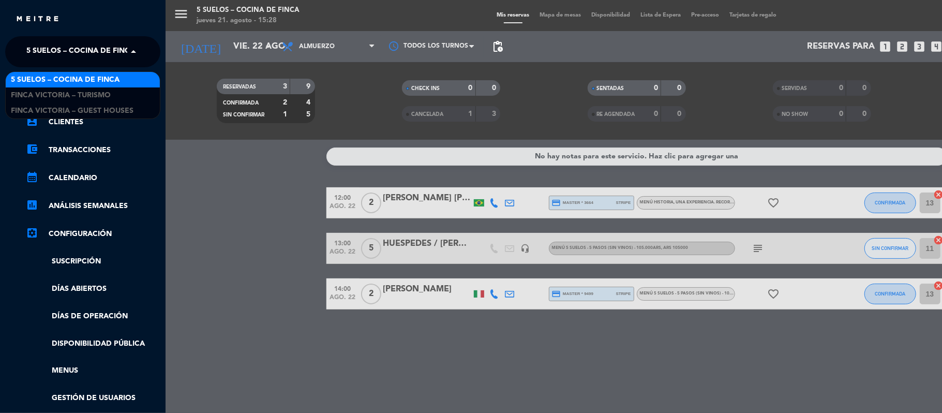
click at [28, 46] on span "5 SUELOS – COCINA DE FINCA" at bounding box center [80, 52] width 109 height 22
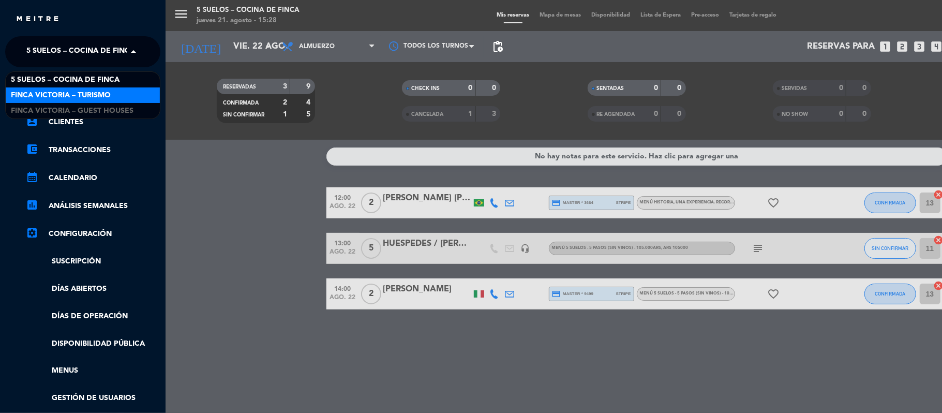
click at [42, 93] on span "FINCA VICTORIA – TURISMO" at bounding box center [61, 95] width 100 height 12
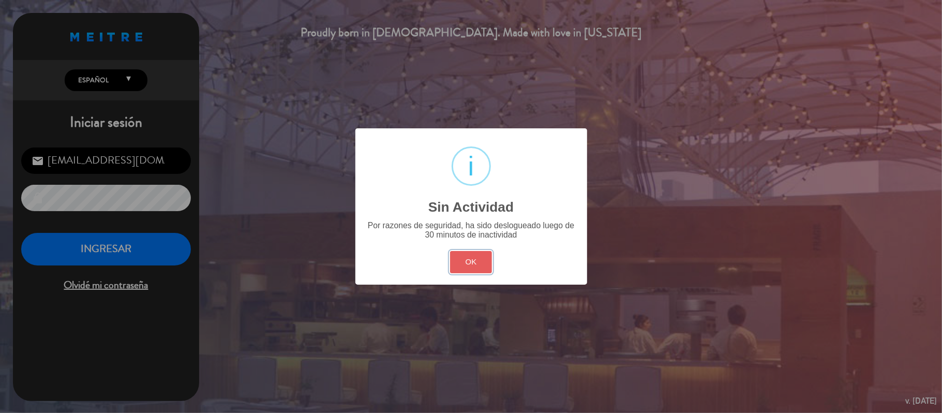
click at [472, 257] on button "OK" at bounding box center [471, 262] width 42 height 22
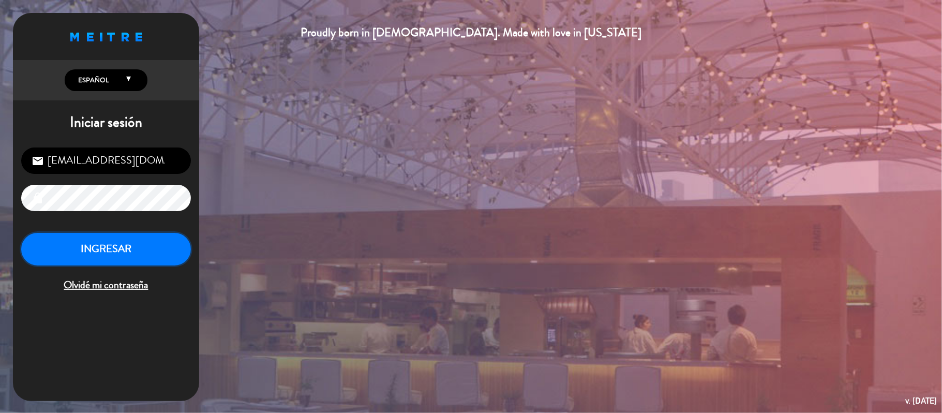
click at [46, 251] on button "INGRESAR" at bounding box center [106, 249] width 170 height 33
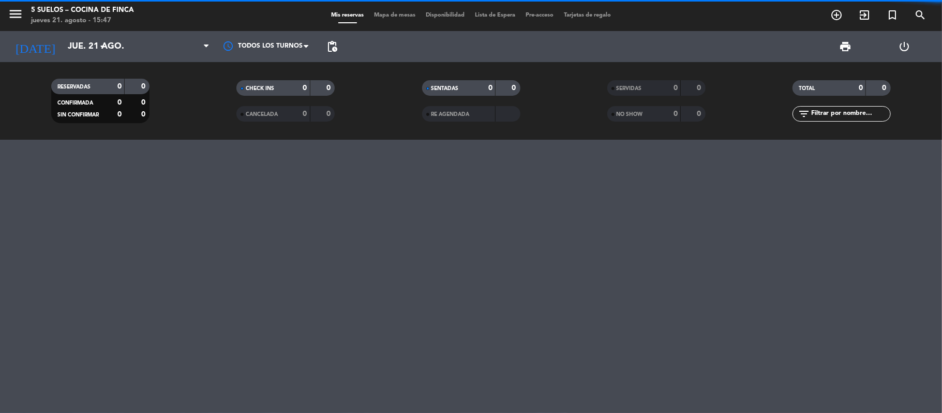
click at [71, 46] on input "jue. 21 ago." at bounding box center [119, 47] width 112 height 20
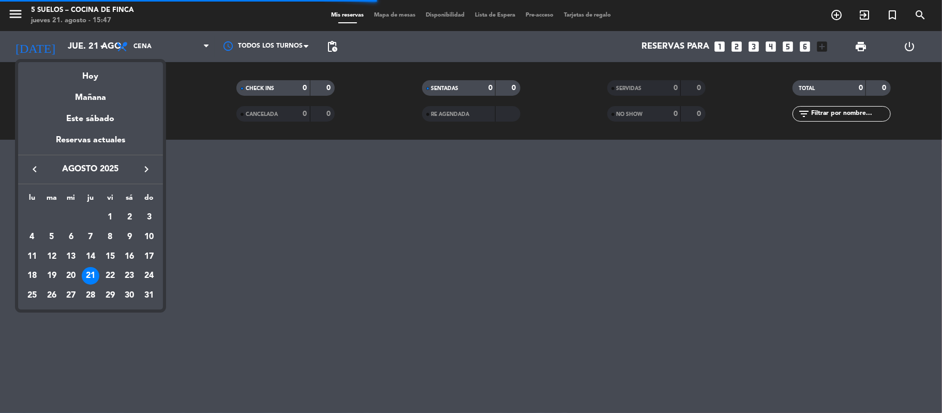
click at [14, 21] on div at bounding box center [471, 206] width 942 height 413
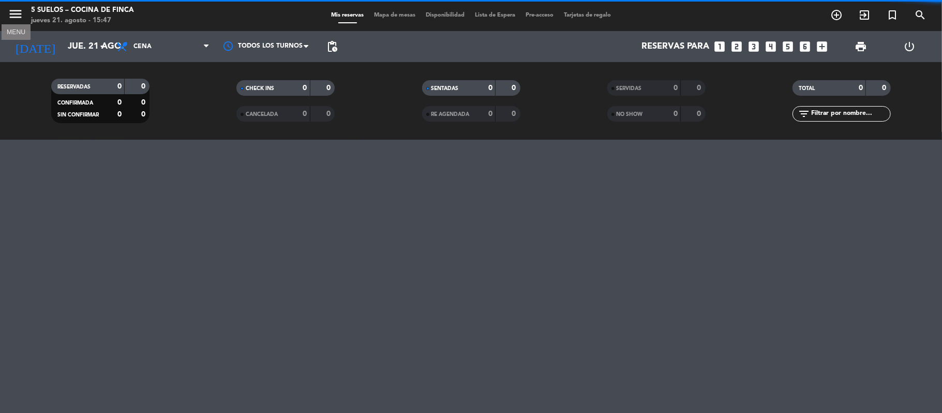
click at [13, 19] on icon "menu" at bounding box center [16, 14] width 16 height 16
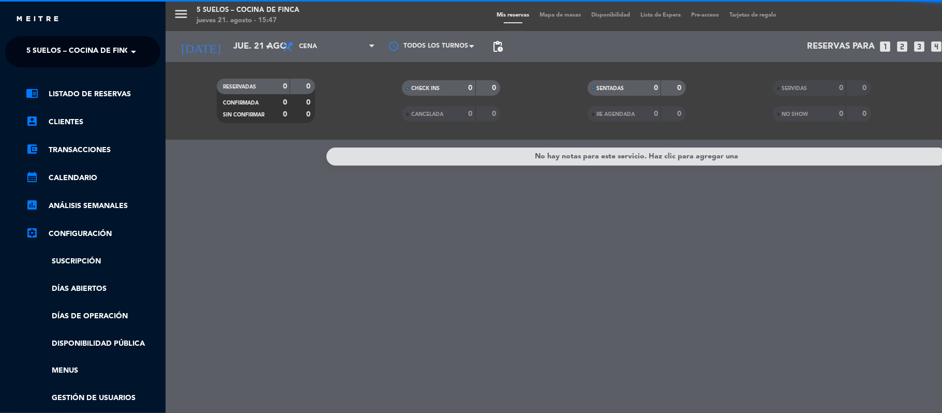
click at [30, 60] on span "5 SUELOS – COCINA DE FINCA" at bounding box center [80, 52] width 109 height 22
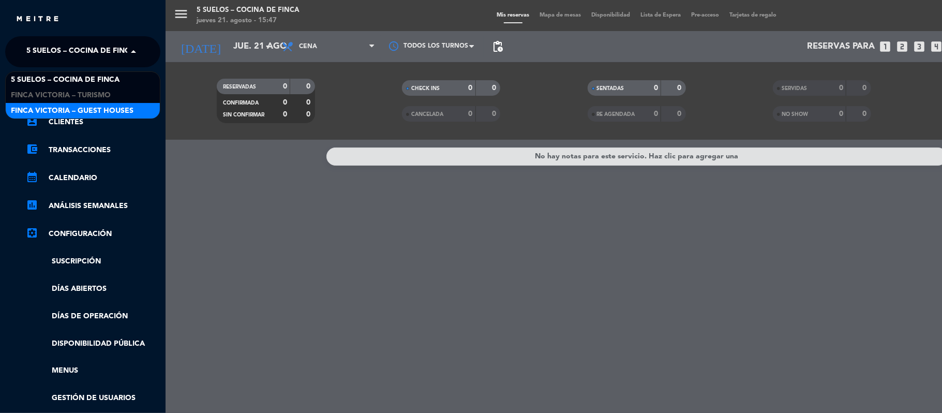
click at [41, 104] on div "FINCA VICTORIA – GUEST HOUSES" at bounding box center [83, 111] width 154 height 16
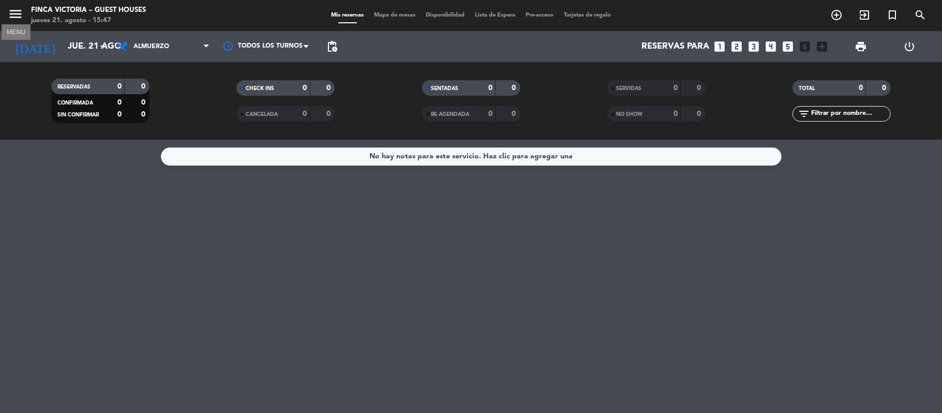
click at [15, 14] on icon "menu" at bounding box center [16, 14] width 16 height 16
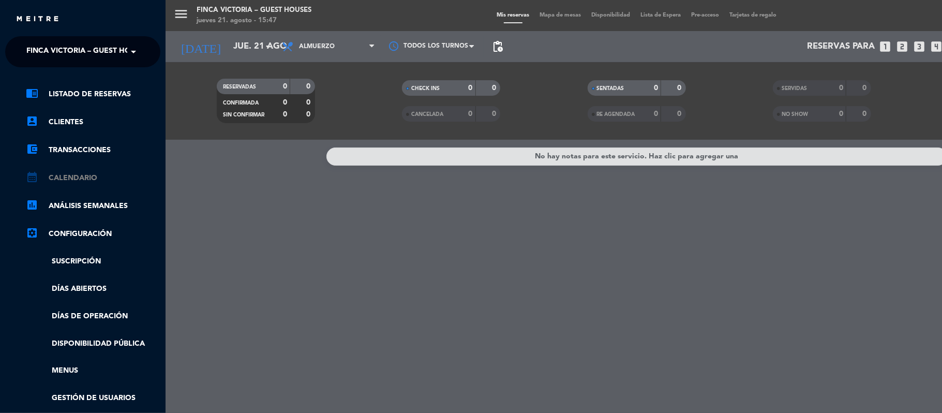
click at [43, 174] on link "calendar_month Calendario" at bounding box center [93, 178] width 134 height 12
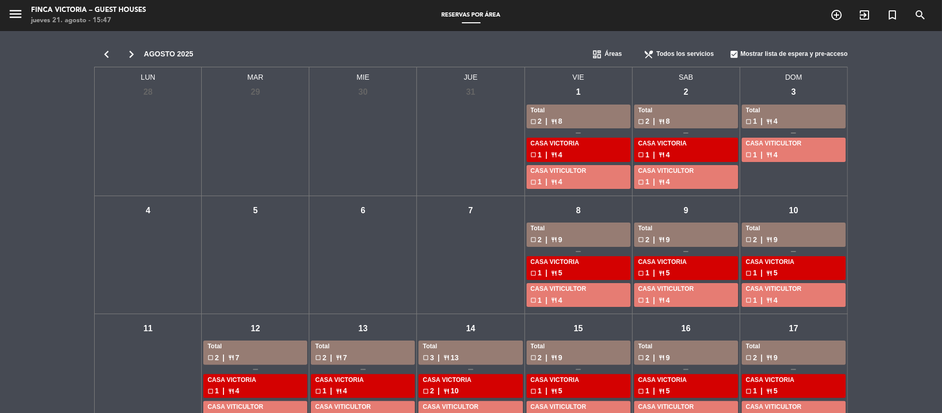
click at [129, 48] on icon "chevron_right" at bounding box center [131, 54] width 25 height 14
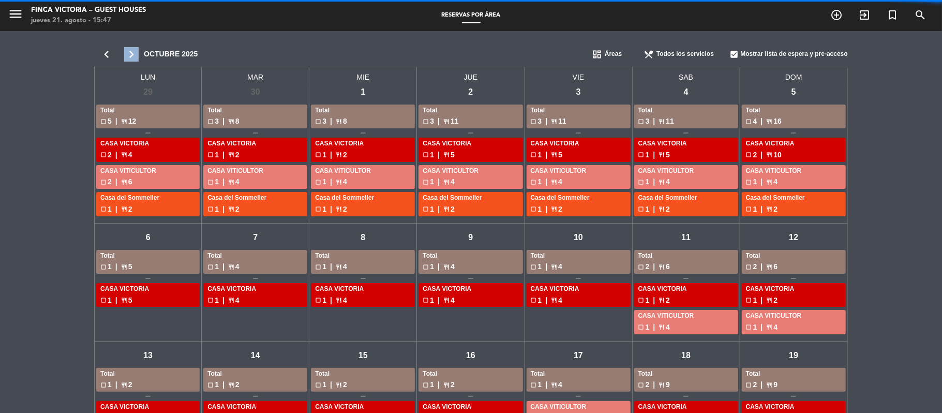
click at [129, 48] on icon "chevron_right" at bounding box center [131, 54] width 25 height 14
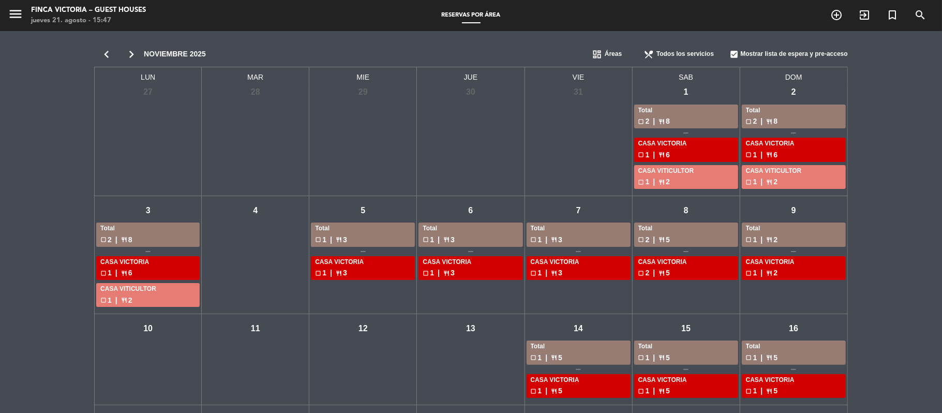
scroll to position [185, 0]
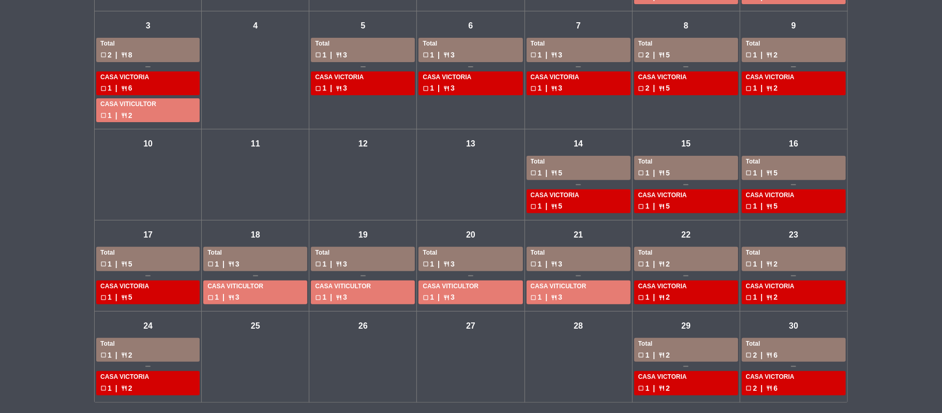
click at [681, 325] on div "sáb - 29" at bounding box center [686, 326] width 18 height 18
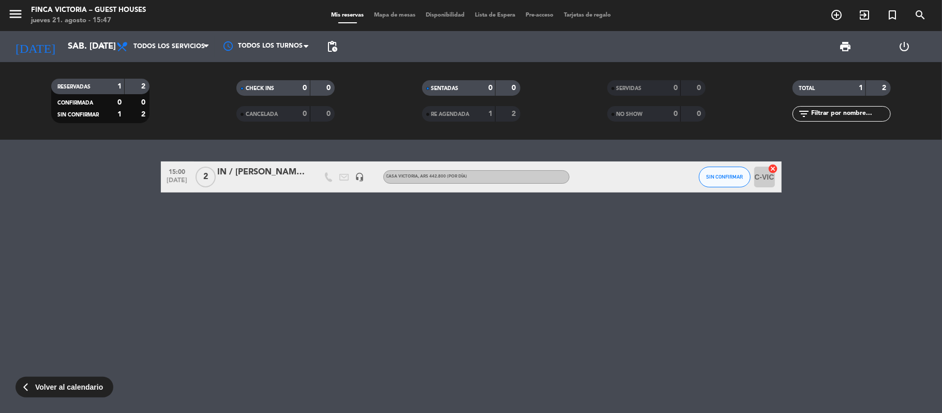
click at [267, 174] on div "IN / [PERSON_NAME] & [PERSON_NAME]" at bounding box center [262, 172] width 88 height 13
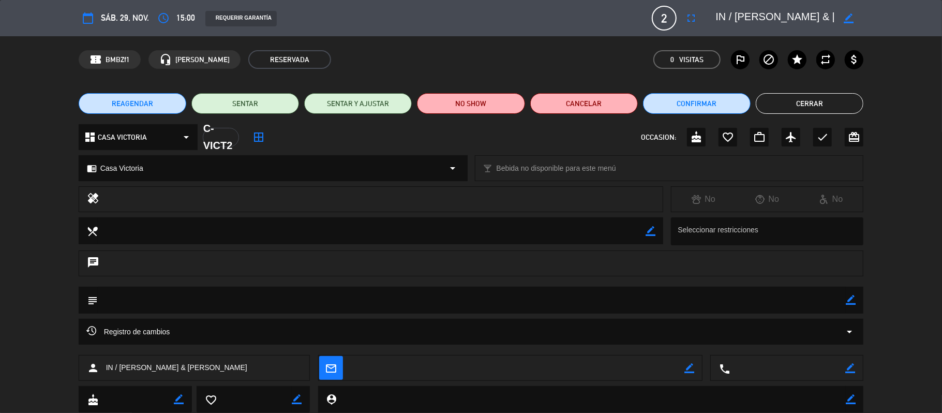
click at [797, 104] on button "Cerrar" at bounding box center [810, 103] width 108 height 21
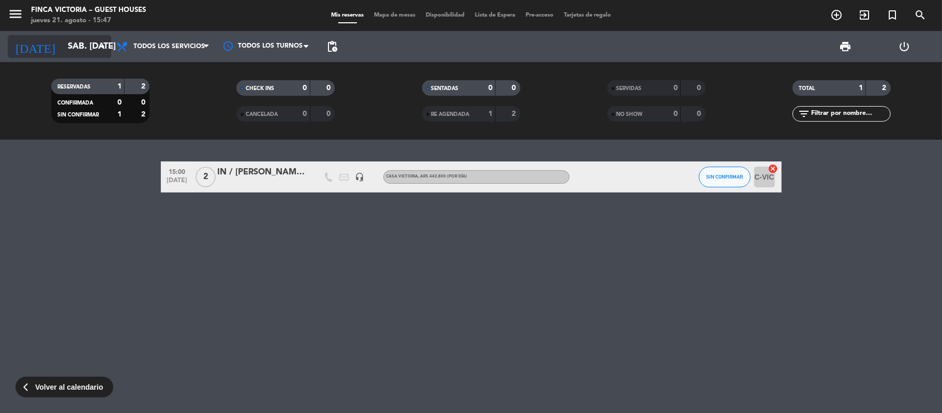
click at [91, 52] on input "sáb. [DATE]" at bounding box center [119, 47] width 112 height 20
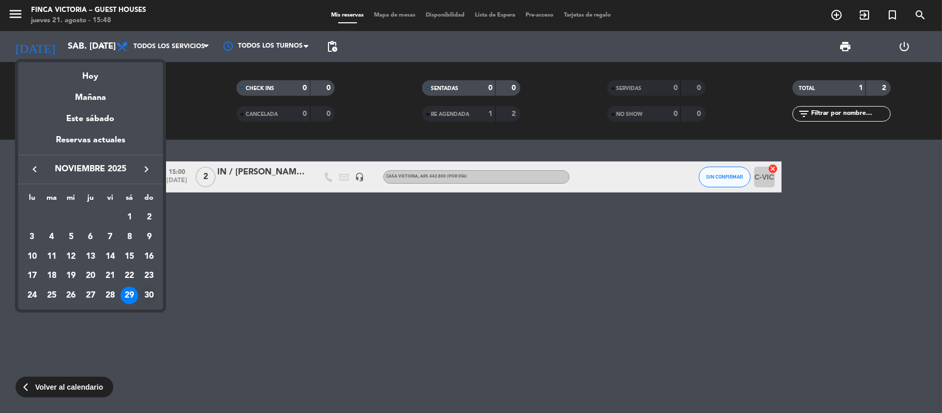
click at [144, 294] on div "30" at bounding box center [149, 296] width 18 height 18
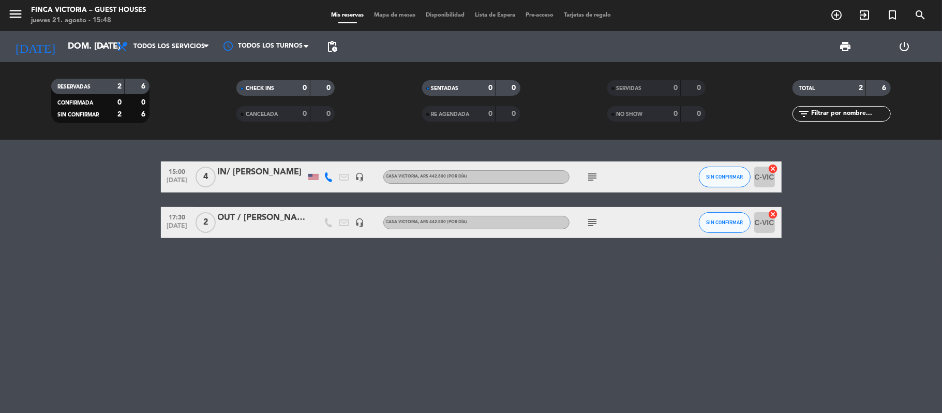
click at [357, 174] on icon "headset_mic" at bounding box center [359, 176] width 9 height 9
click at [174, 181] on span "[DATE]" at bounding box center [177, 183] width 26 height 12
click at [46, 282] on div "15:00 [DATE] Creada: [DATE] 4 IN/ [PERSON_NAME] headset_mic Casa Victoria , ARS…" at bounding box center [471, 276] width 942 height 273
click at [63, 47] on input "dom. [DATE]" at bounding box center [119, 47] width 112 height 20
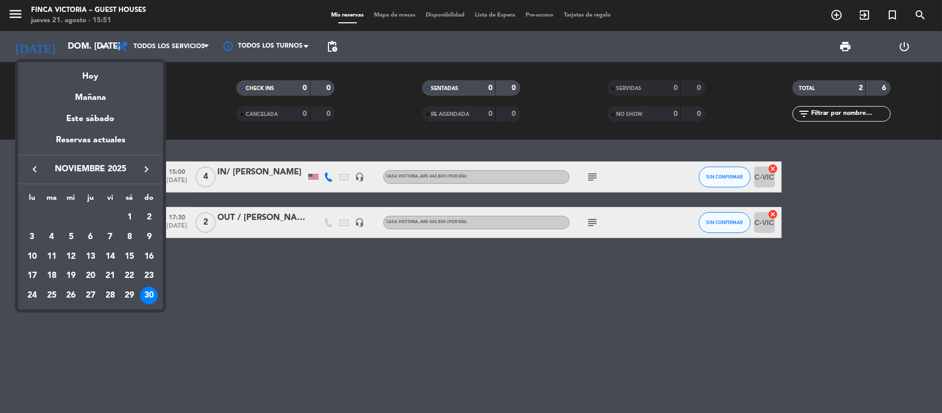
click at [110, 292] on div "28" at bounding box center [110, 296] width 18 height 18
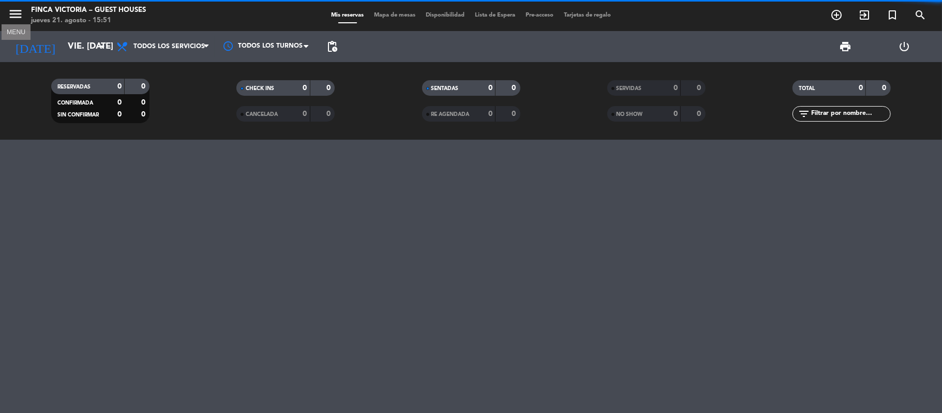
click at [17, 7] on icon "menu" at bounding box center [16, 14] width 16 height 16
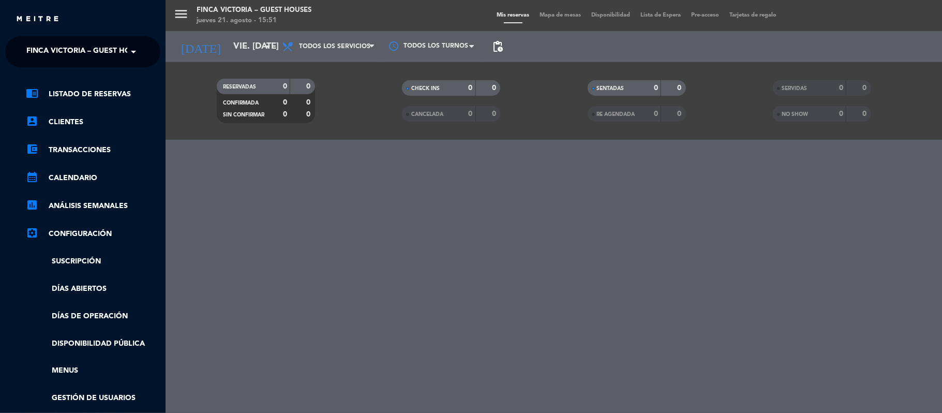
click at [46, 79] on div "chrome_reader_mode Listado de Reservas account_box Clientes account_balance_wal…" at bounding box center [82, 264] width 171 height 395
click at [50, 54] on span "FINCA VICTORIA – GUEST HOUSES" at bounding box center [87, 52] width 123 height 22
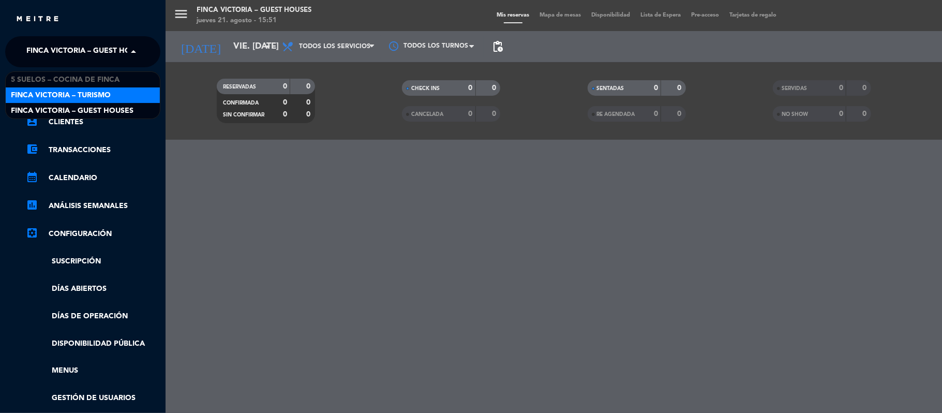
click at [41, 93] on span "FINCA VICTORIA – TURISMO" at bounding box center [61, 95] width 100 height 12
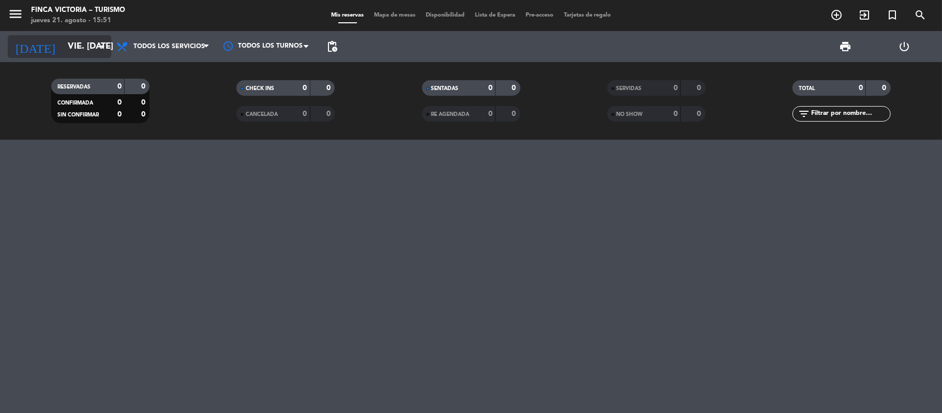
click at [63, 50] on input "vie. [DATE]" at bounding box center [119, 47] width 112 height 20
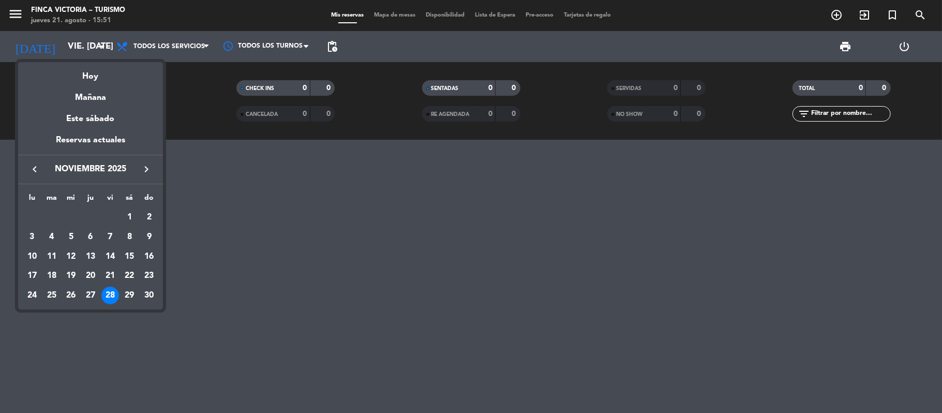
click at [30, 177] on div "keyboard_arrow_left noviembre 2025 keyboard_arrow_right" at bounding box center [90, 169] width 145 height 29
click at [32, 170] on icon "keyboard_arrow_left" at bounding box center [34, 169] width 12 height 12
click at [35, 171] on icon "keyboard_arrow_left" at bounding box center [34, 169] width 12 height 12
click at [92, 292] on div "28" at bounding box center [91, 296] width 18 height 18
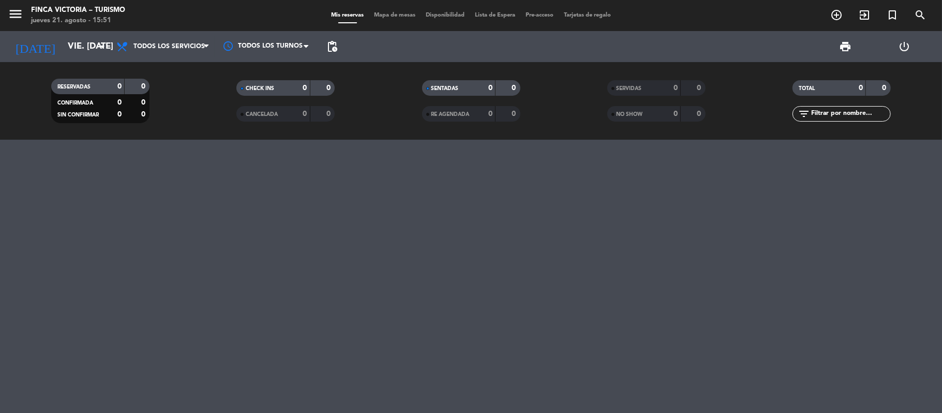
type input "jue. 28 ago."
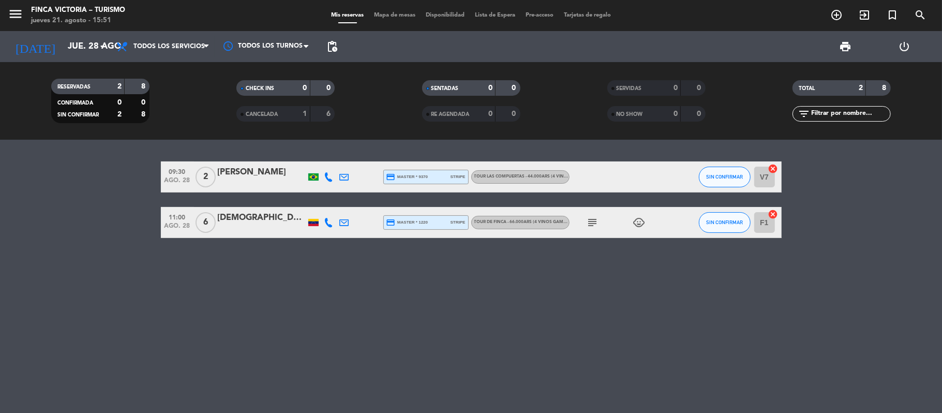
click at [174, 211] on span "11:00" at bounding box center [177, 216] width 26 height 12
click at [842, 7] on span "add_circle_outline" at bounding box center [836, 15] width 28 height 18
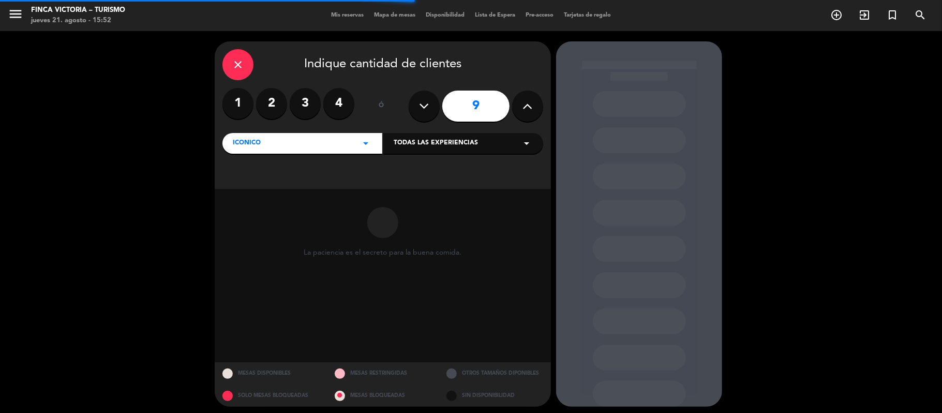
click at [240, 63] on icon "close" at bounding box center [238, 64] width 12 height 12
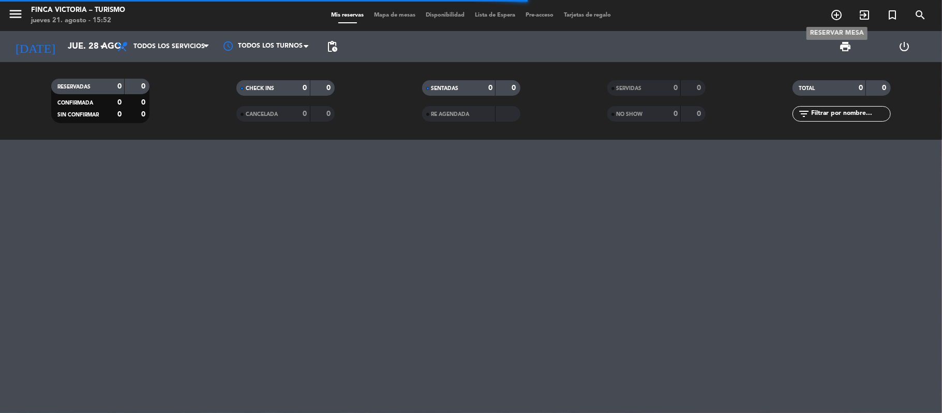
click at [831, 15] on icon "add_circle_outline" at bounding box center [836, 15] width 12 height 12
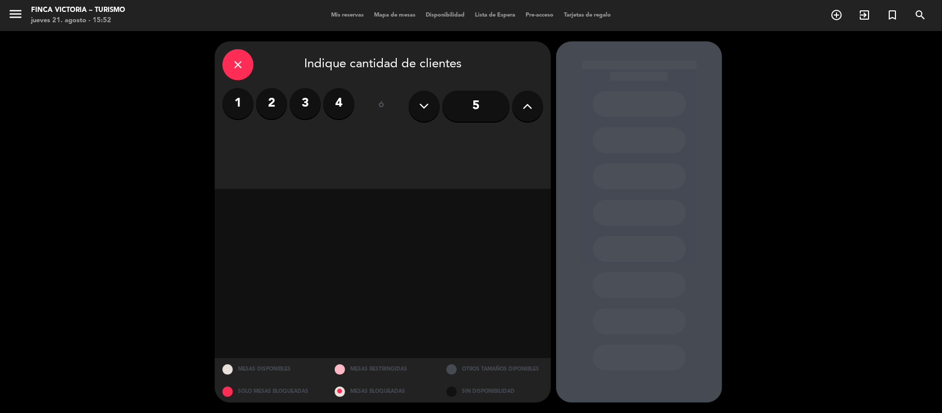
click at [283, 102] on label "2" at bounding box center [271, 103] width 31 height 31
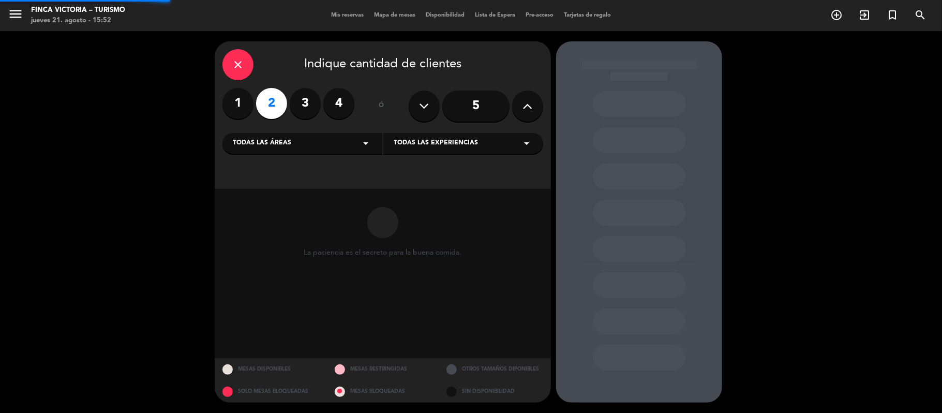
click at [270, 131] on div "Todas las áreas arrow_drop_down Todas las experiencias arrow_drop_down" at bounding box center [382, 142] width 321 height 22
click at [263, 144] on span "Todas las áreas" at bounding box center [262, 143] width 58 height 10
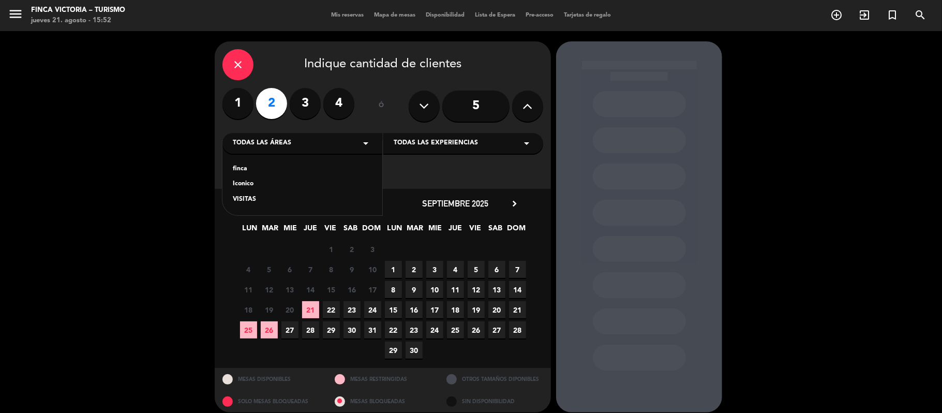
click at [251, 198] on div "VISITAS" at bounding box center [302, 199] width 139 height 10
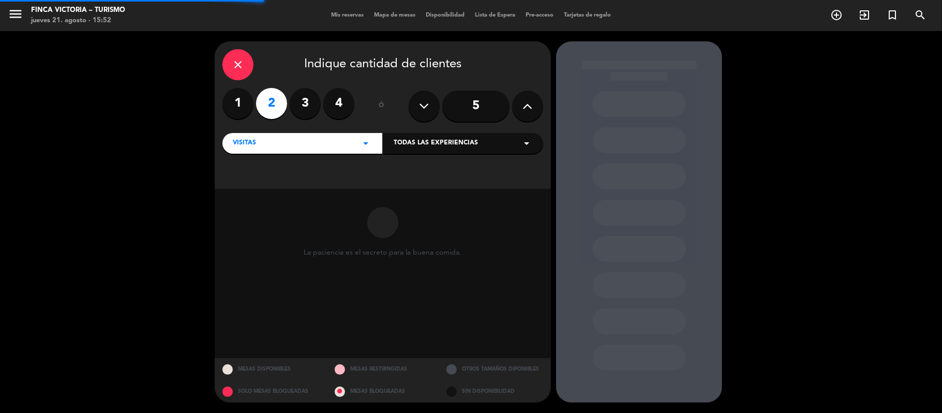
click at [418, 143] on span "Todas las experiencias" at bounding box center [436, 143] width 84 height 10
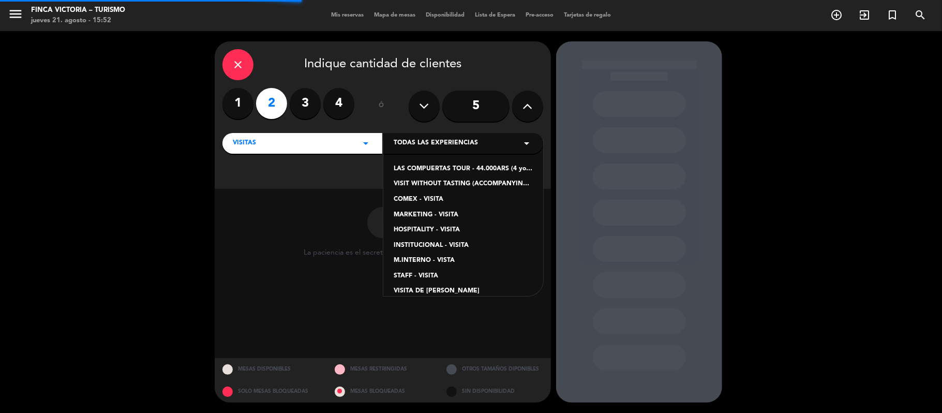
click at [424, 168] on div "LAS COMPUERTAS TOUR - 44.000ARS (4 young wines and reserve mix of Turruños and …" at bounding box center [463, 169] width 139 height 10
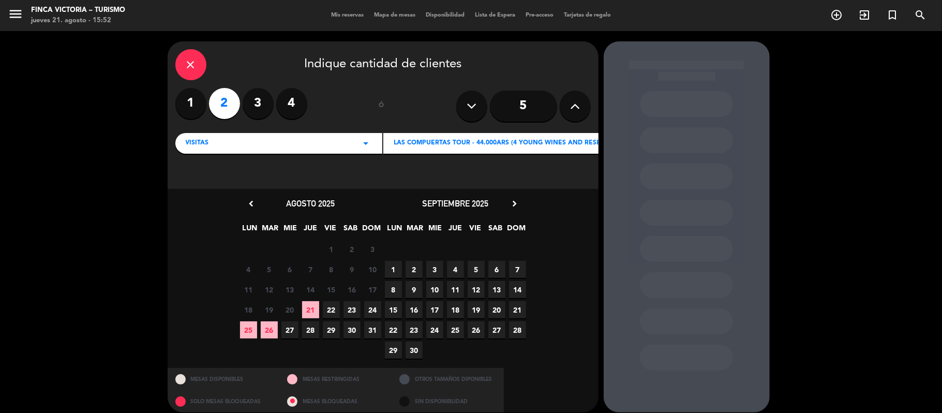
click at [306, 326] on span "28" at bounding box center [310, 329] width 17 height 17
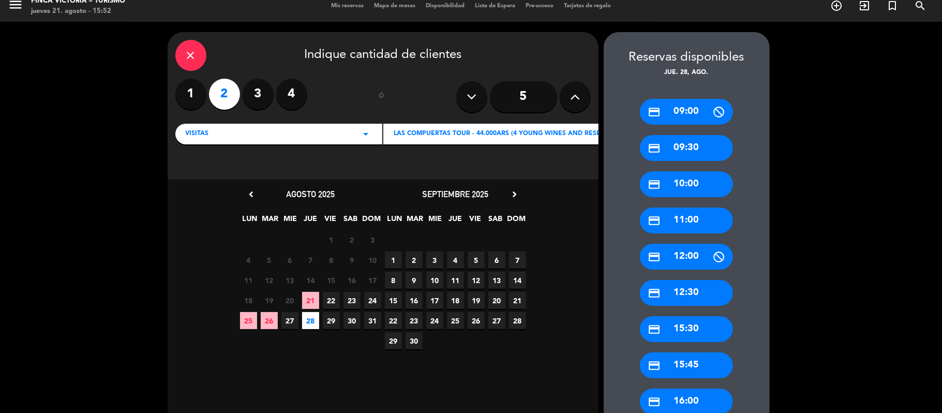
click at [648, 146] on icon "credit_card" at bounding box center [654, 148] width 13 height 13
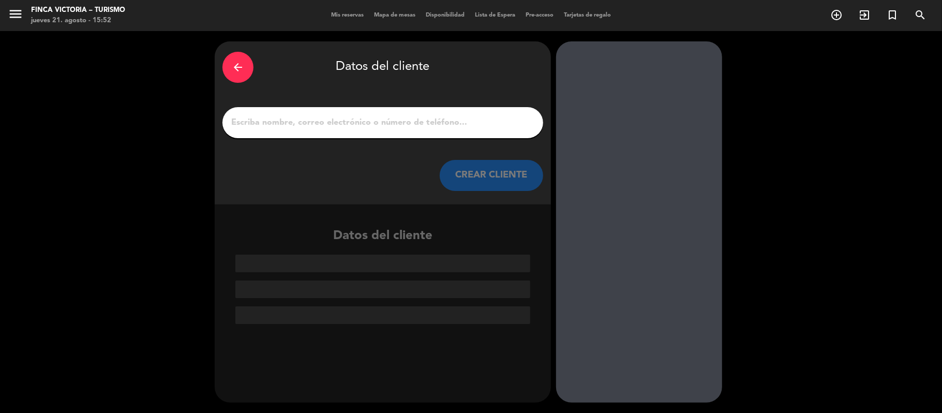
click at [276, 126] on input "1" at bounding box center [382, 122] width 305 height 14
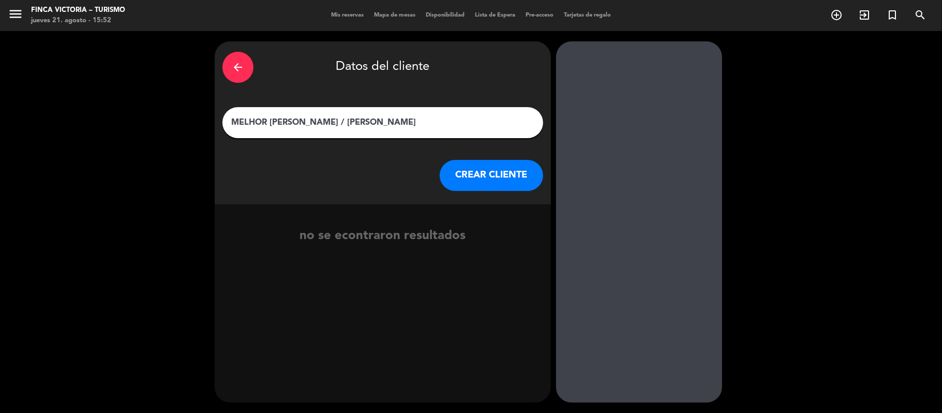
type input "MELHOR [PERSON_NAME] / [PERSON_NAME]"
click at [465, 185] on button "CREAR CLIENTE" at bounding box center [491, 175] width 103 height 31
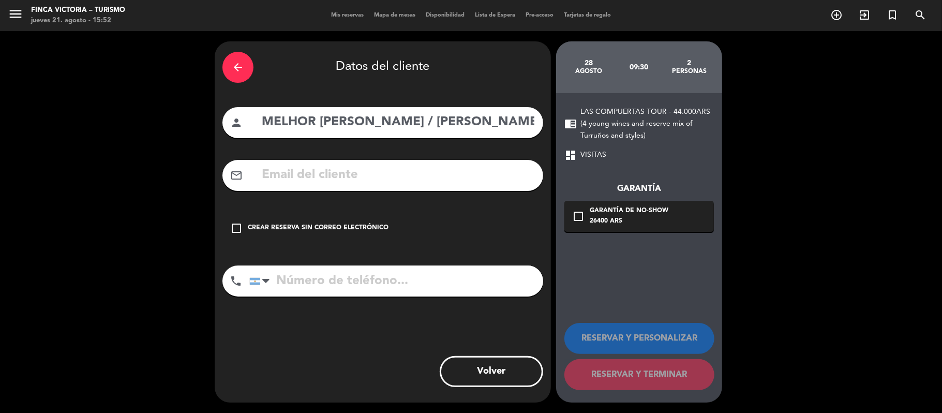
click at [356, 221] on div "check_box_outline_blank Crear reserva sin correo electrónico" at bounding box center [382, 228] width 321 height 31
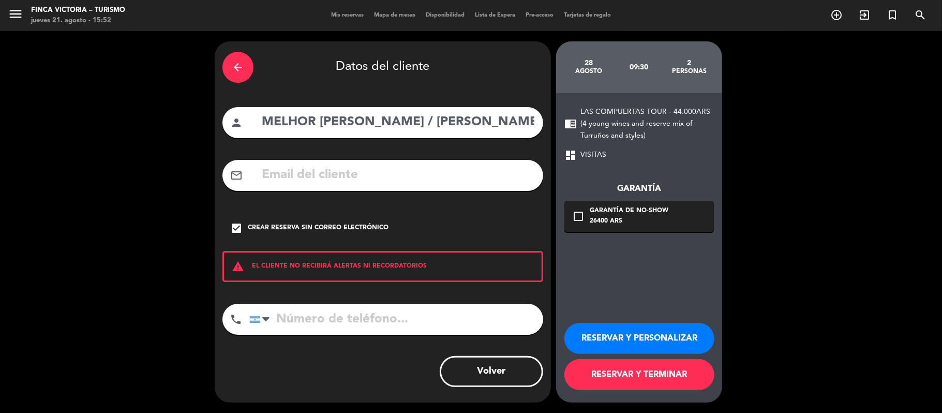
click at [687, 335] on button "RESERVAR Y PERSONALIZAR" at bounding box center [639, 338] width 150 height 31
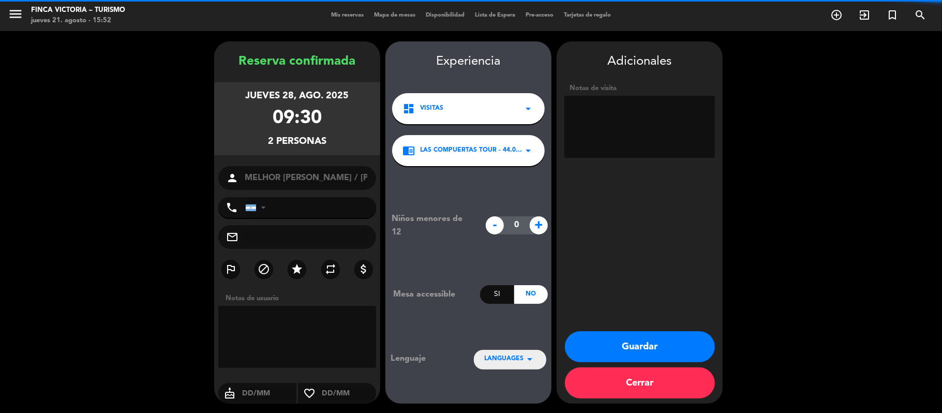
click at [620, 131] on textarea at bounding box center [639, 127] width 151 height 62
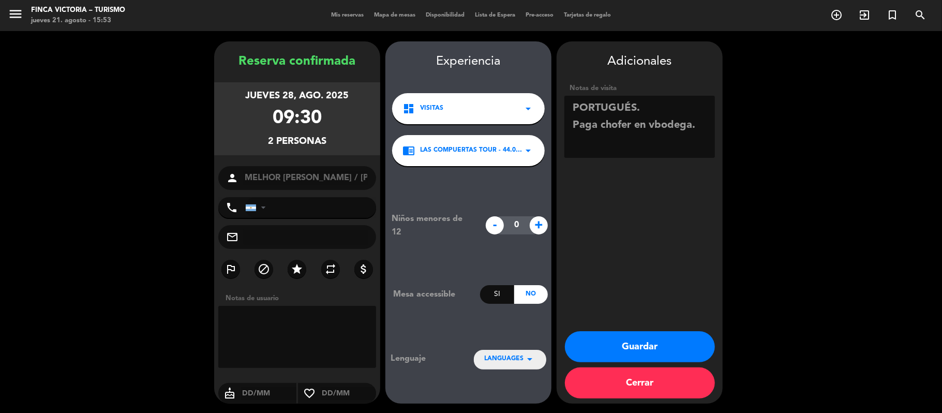
click at [654, 129] on textarea at bounding box center [639, 127] width 151 height 62
click at [697, 123] on textarea at bounding box center [639, 127] width 151 height 62
type textarea "PORTUGUÉS. Paga chofer en bodega. 1 pax alérgico a mariscos."
click at [604, 336] on button "Guardar" at bounding box center [640, 346] width 150 height 31
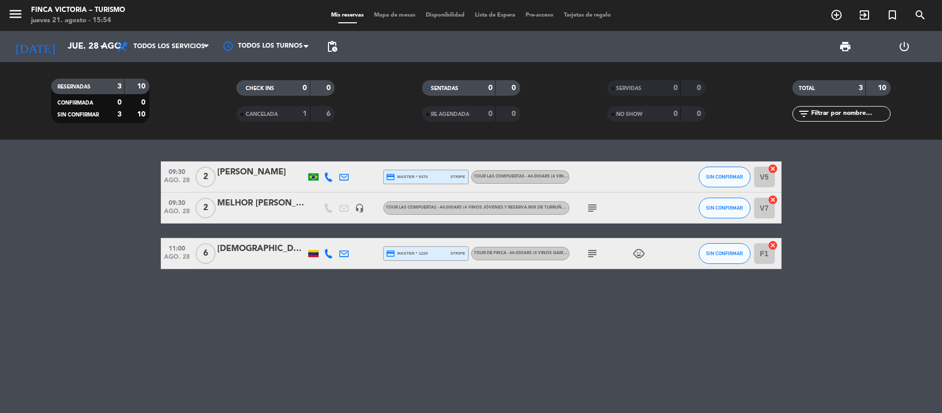
click at [311, 251] on div at bounding box center [313, 253] width 10 height 7
click at [56, 261] on bookings-row "09:30 ago. 28 2 [PERSON_NAME] credit_card master * 9370 stripe TOUR LAS COMPUER…" at bounding box center [471, 215] width 942 height 108
click at [593, 209] on icon "subject" at bounding box center [592, 208] width 12 height 12
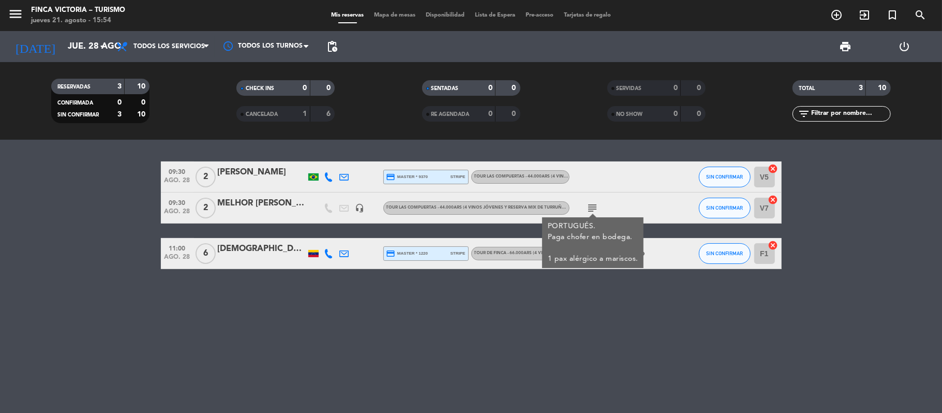
click at [175, 187] on span "ago. 28" at bounding box center [177, 183] width 26 height 12
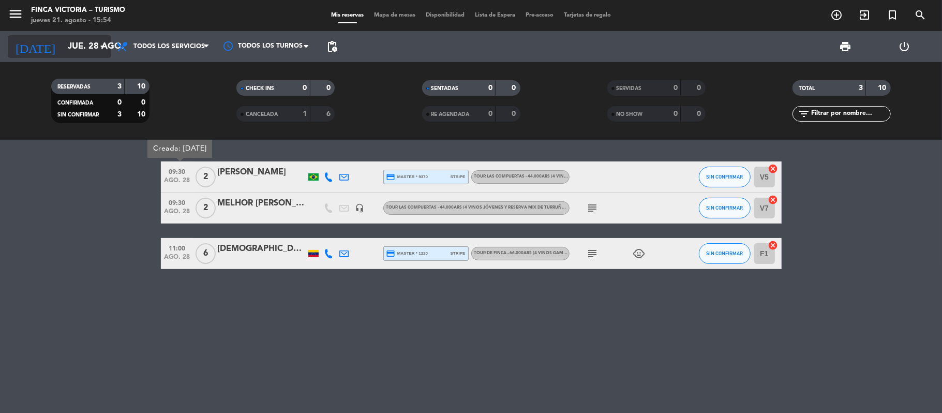
click at [65, 48] on input "jue. 28 ago." at bounding box center [119, 47] width 112 height 20
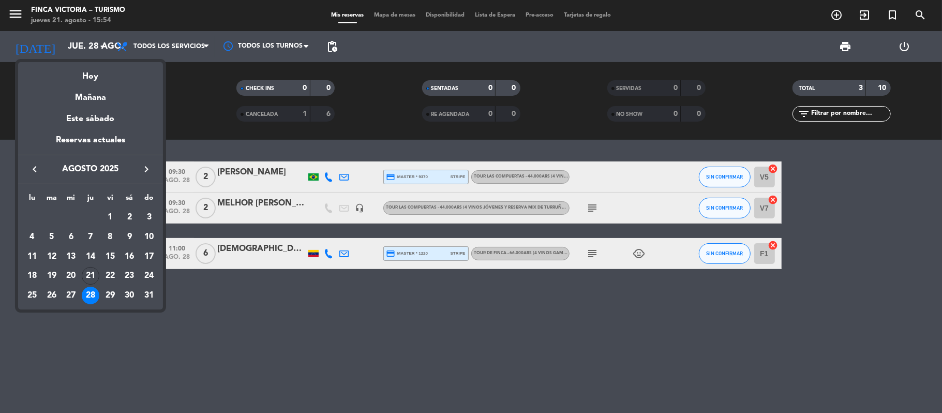
click at [145, 164] on icon "keyboard_arrow_right" at bounding box center [146, 169] width 12 height 12
click at [145, 167] on icon "keyboard_arrow_right" at bounding box center [146, 169] width 12 height 12
click at [145, 169] on icon "keyboard_arrow_right" at bounding box center [146, 169] width 12 height 12
click at [127, 294] on div "29" at bounding box center [130, 296] width 18 height 18
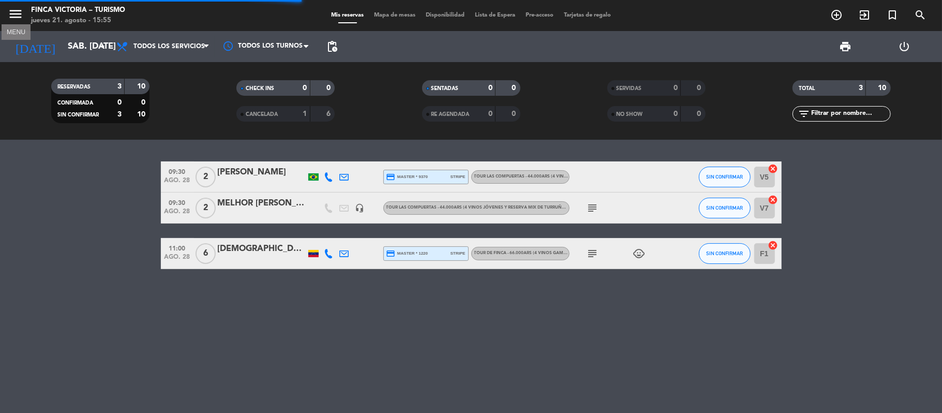
click at [12, 18] on icon "menu" at bounding box center [16, 14] width 16 height 16
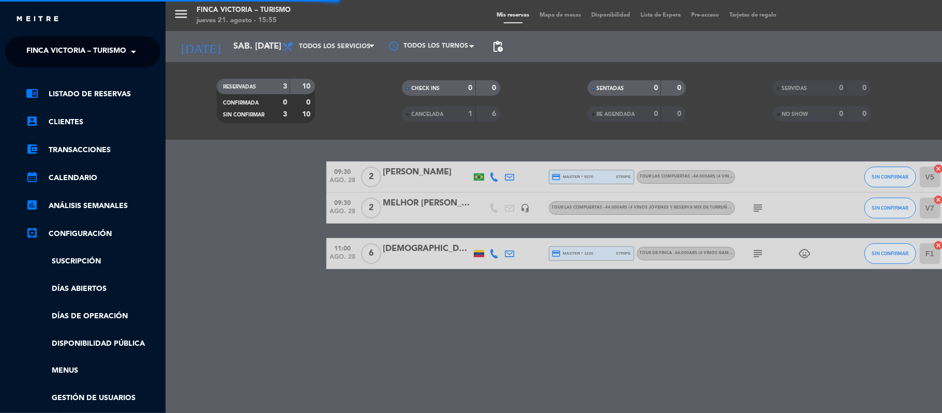
click at [30, 49] on span "FINCA VICTORIA – TURISMO" at bounding box center [76, 52] width 100 height 22
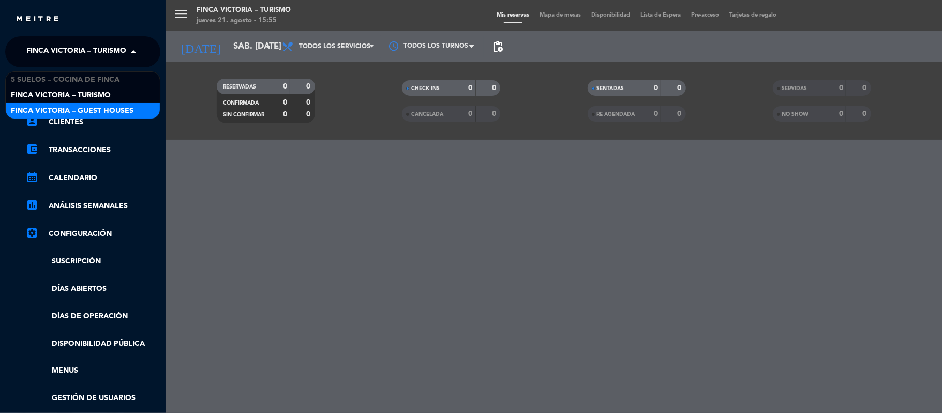
click at [29, 103] on div "FINCA VICTORIA – GUEST HOUSES" at bounding box center [83, 111] width 154 height 16
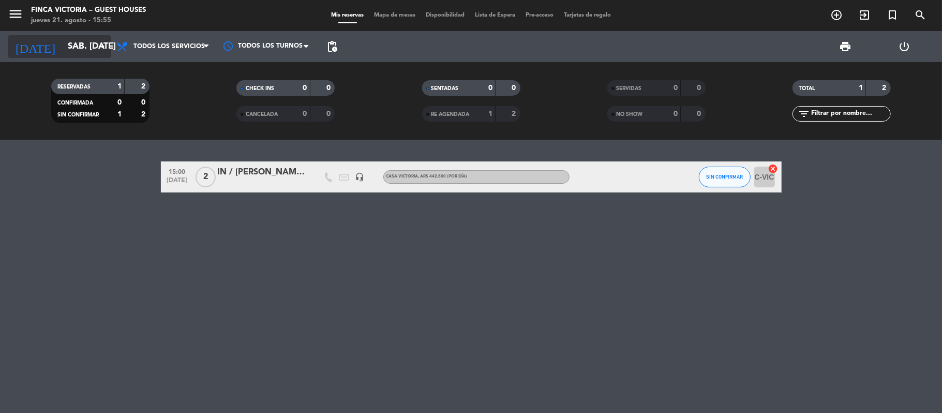
click at [63, 40] on input "sáb. [DATE]" at bounding box center [119, 47] width 112 height 20
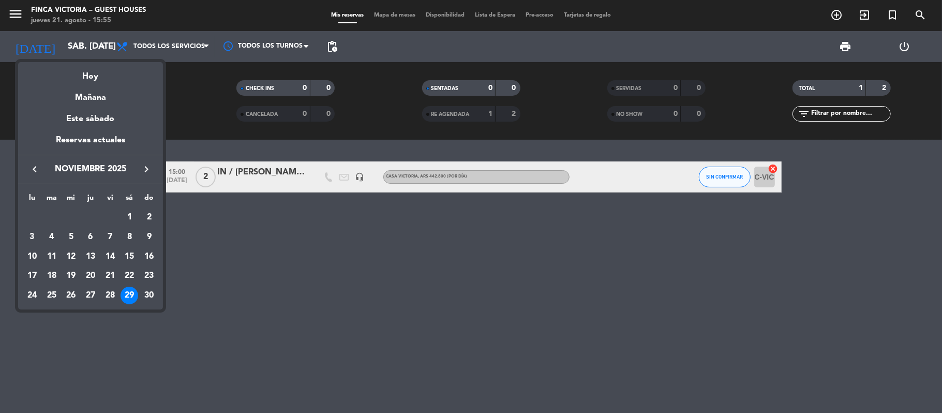
click at [255, 297] on div at bounding box center [471, 206] width 942 height 413
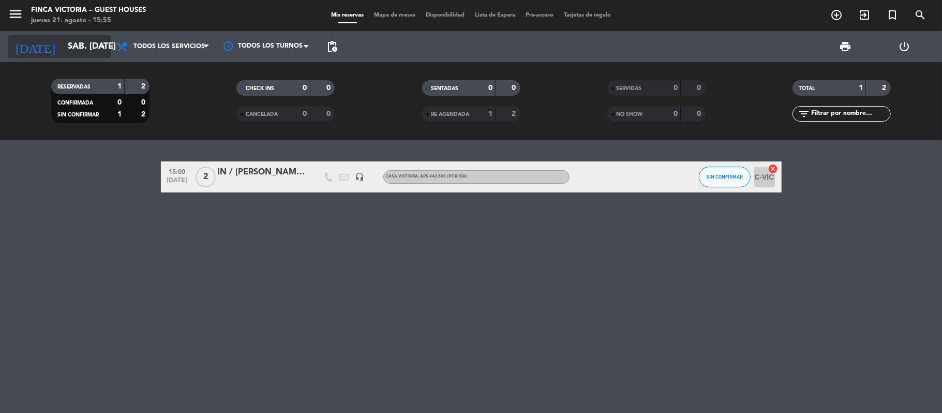
click at [81, 52] on input "sáb. [DATE]" at bounding box center [119, 47] width 112 height 20
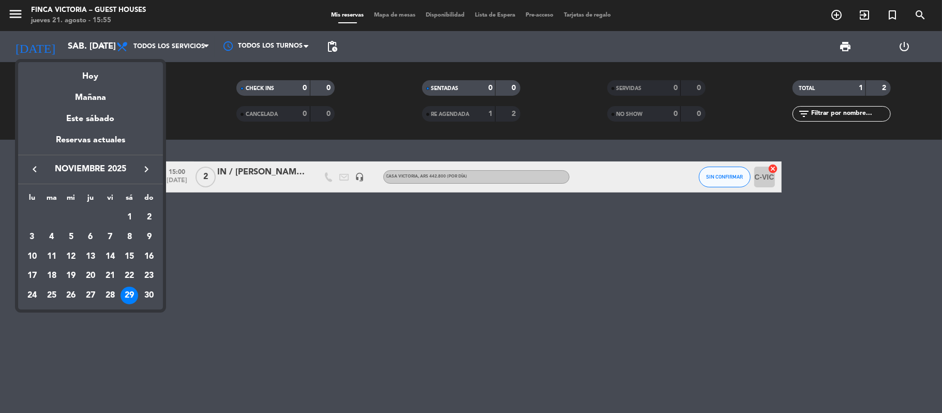
click at [219, 292] on div at bounding box center [471, 206] width 942 height 413
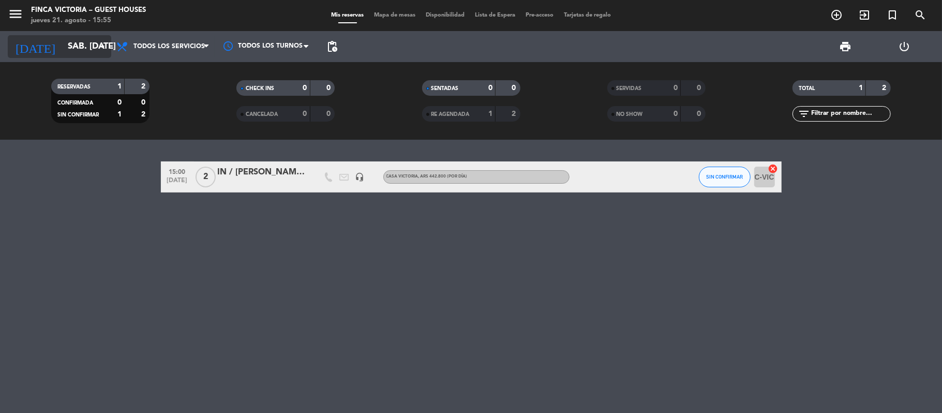
click at [63, 38] on input "sáb. [DATE]" at bounding box center [119, 47] width 112 height 20
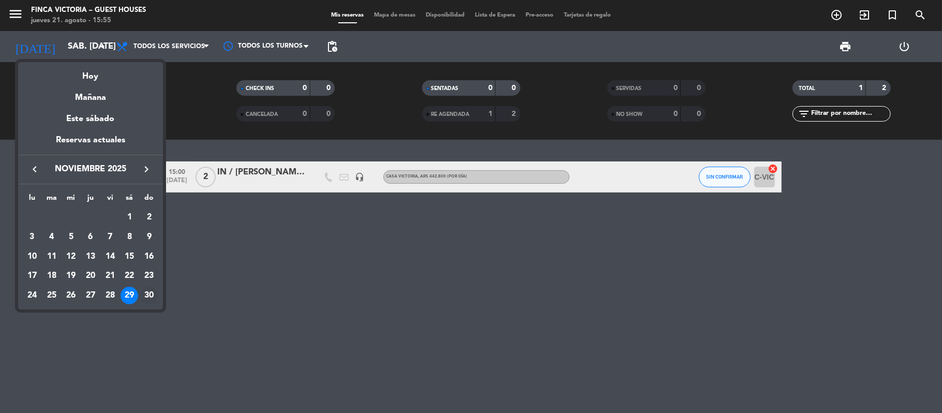
click at [149, 294] on div "30" at bounding box center [149, 296] width 18 height 18
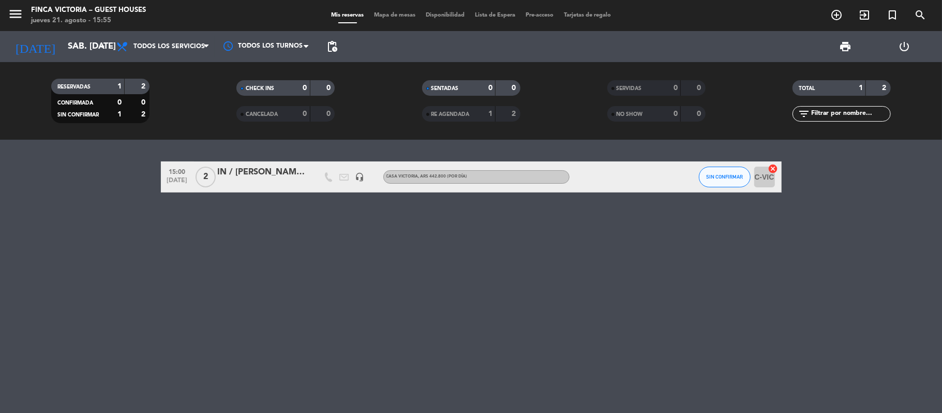
type input "dom. [DATE]"
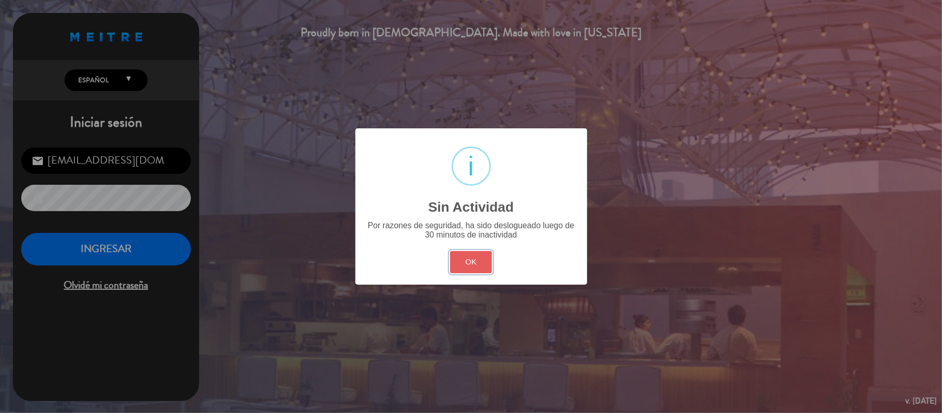
click at [463, 259] on button "OK" at bounding box center [471, 262] width 42 height 22
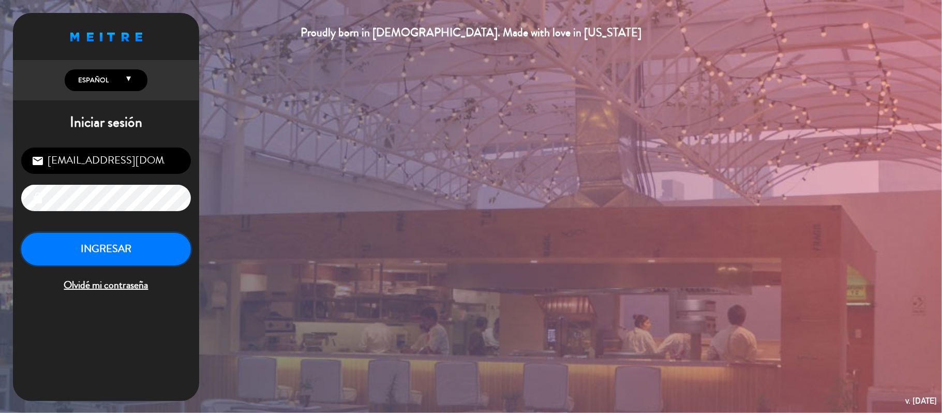
click at [122, 238] on button "INGRESAR" at bounding box center [106, 249] width 170 height 33
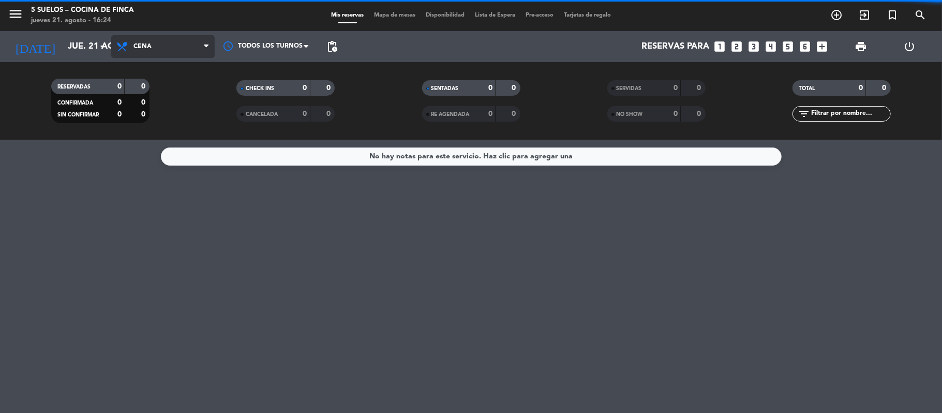
click at [134, 54] on span "Cena" at bounding box center [162, 46] width 103 height 23
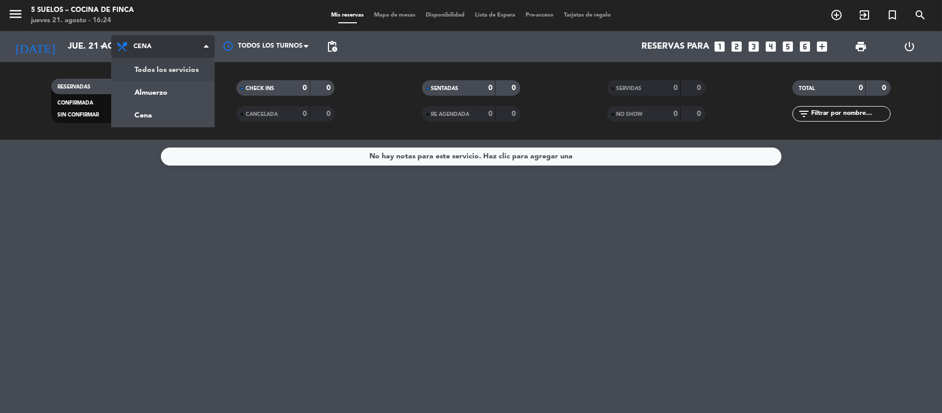
click at [143, 74] on div "menu 5 SUELOS – COCINA DE FINCA jueves 21. agosto - 16:24 Mis reservas Mapa de …" at bounding box center [471, 70] width 942 height 140
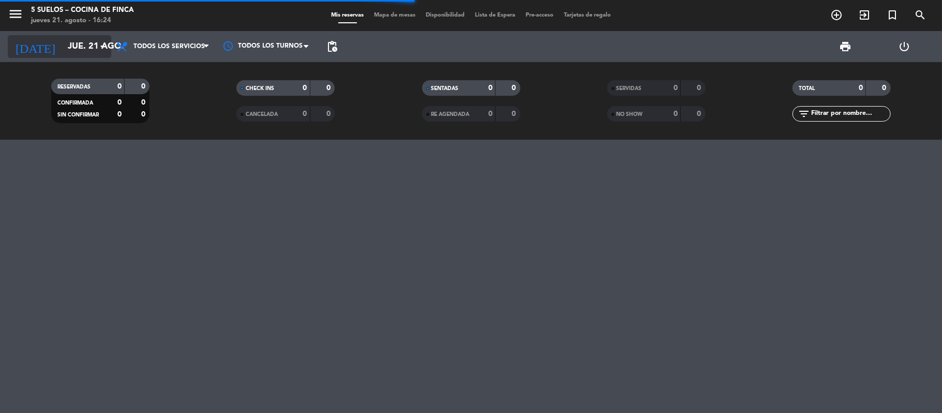
click at [67, 42] on input "jue. 21 ago." at bounding box center [119, 47] width 112 height 20
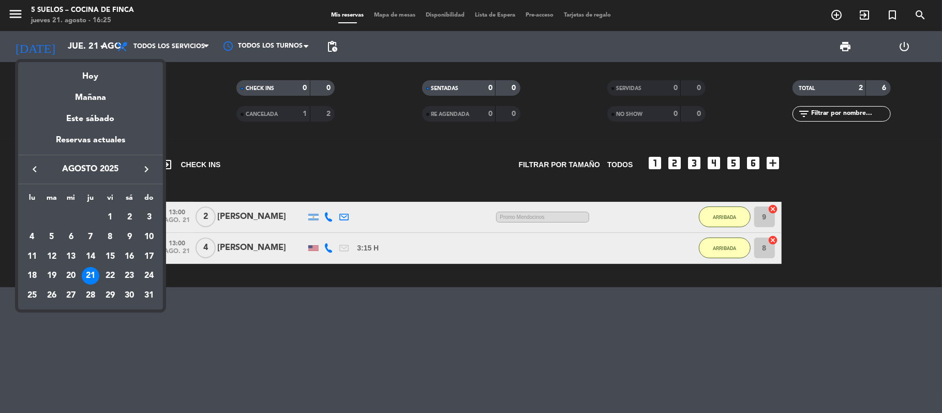
click at [16, 11] on div at bounding box center [471, 206] width 942 height 413
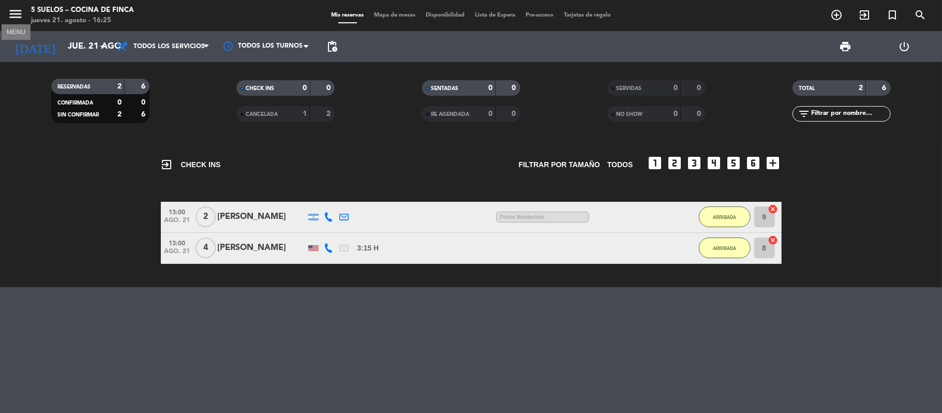
click at [16, 11] on icon "menu" at bounding box center [16, 14] width 16 height 16
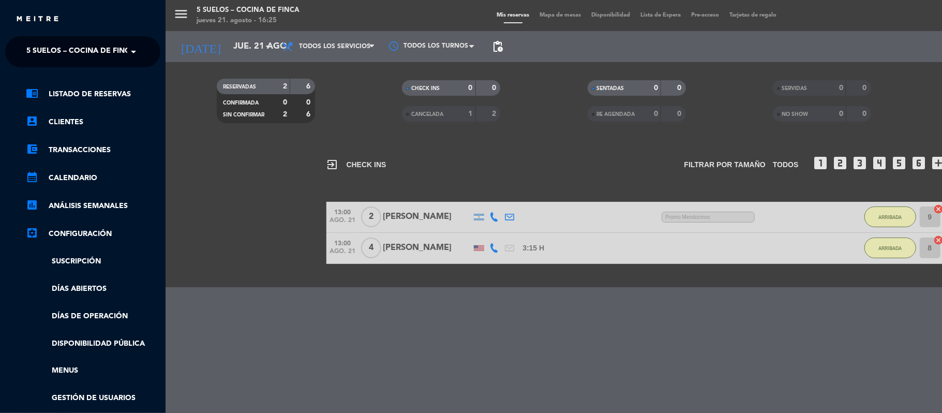
click at [24, 42] on div "× 5 SUELOS – COCINA DE FINCA" at bounding box center [74, 52] width 105 height 22
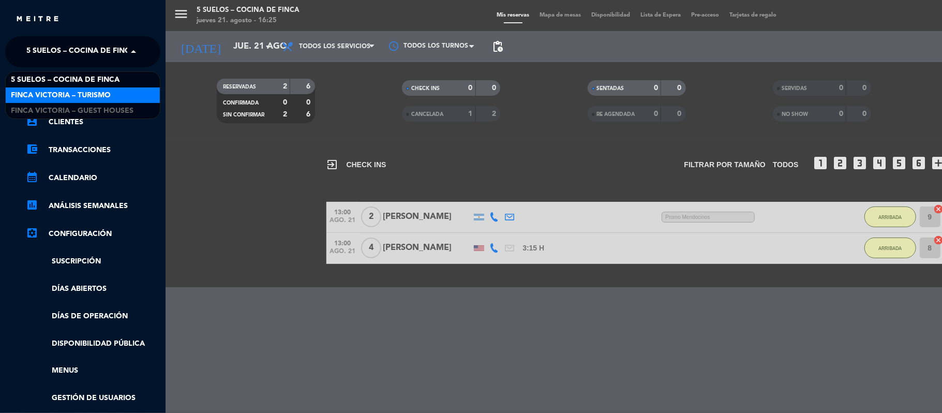
click at [27, 89] on span "FINCA VICTORIA – TURISMO" at bounding box center [61, 95] width 100 height 12
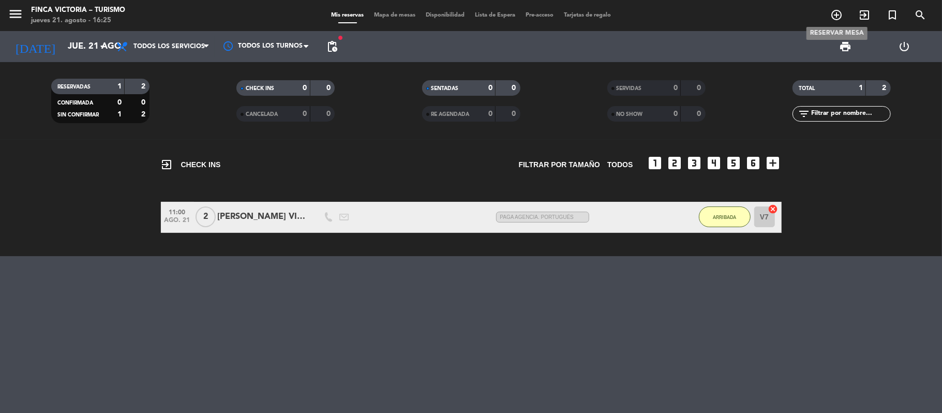
click at [830, 13] on icon "add_circle_outline" at bounding box center [836, 15] width 12 height 12
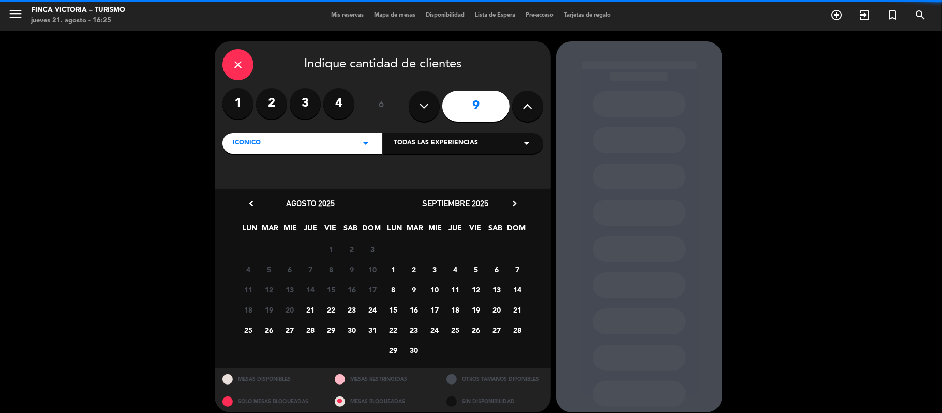
click at [315, 106] on label "3" at bounding box center [305, 103] width 31 height 31
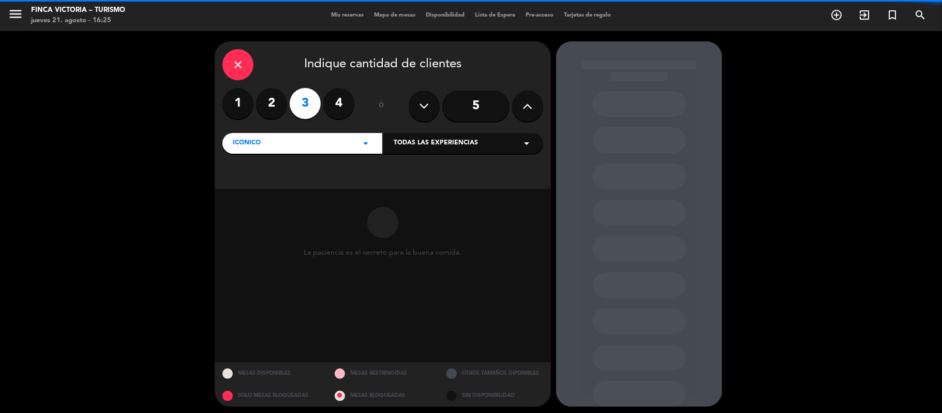
click at [294, 140] on div "Iconico arrow_drop_down" at bounding box center [302, 143] width 160 height 21
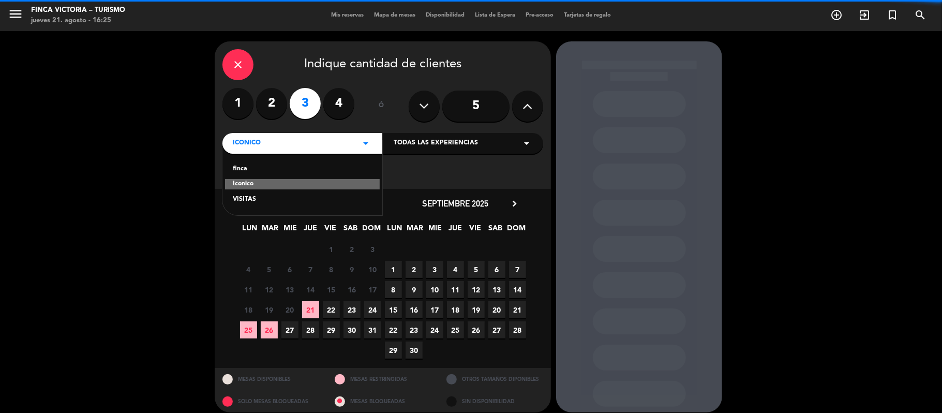
click at [238, 199] on div "VISITAS" at bounding box center [302, 199] width 139 height 10
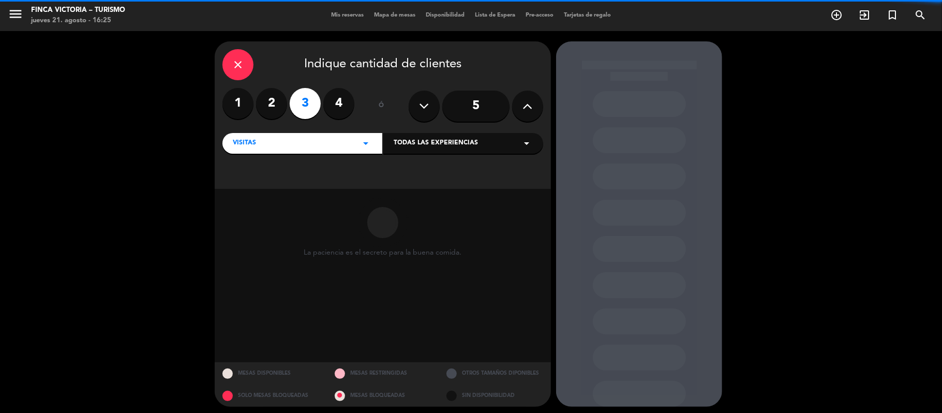
click at [404, 149] on div "Todas las experiencias arrow_drop_down" at bounding box center [463, 143] width 160 height 21
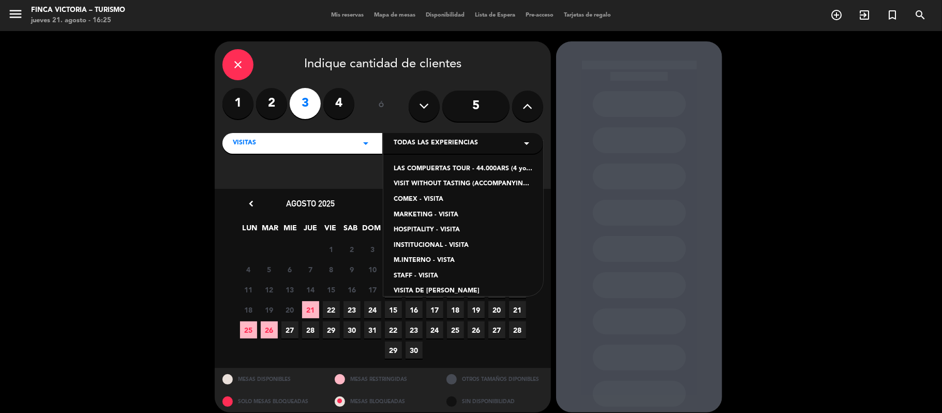
click at [407, 166] on div "LAS COMPUERTAS TOUR - 44.000ARS (4 young wines and reserve mix of Turruños and …" at bounding box center [463, 169] width 139 height 10
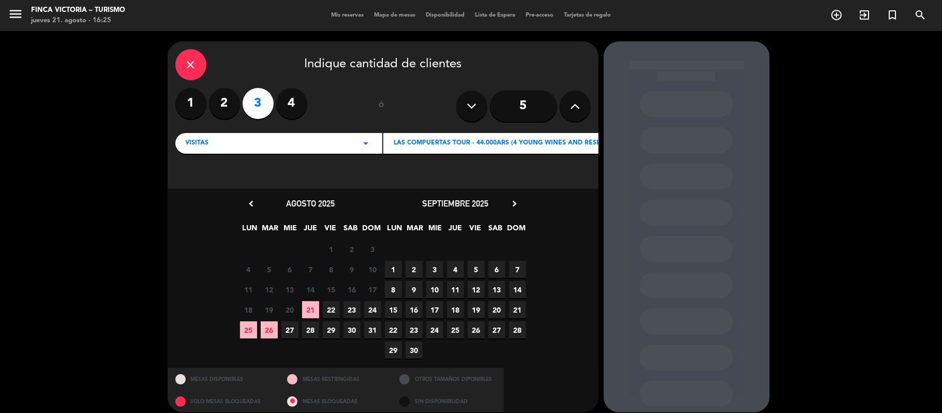
click at [348, 305] on span "23" at bounding box center [351, 309] width 17 height 17
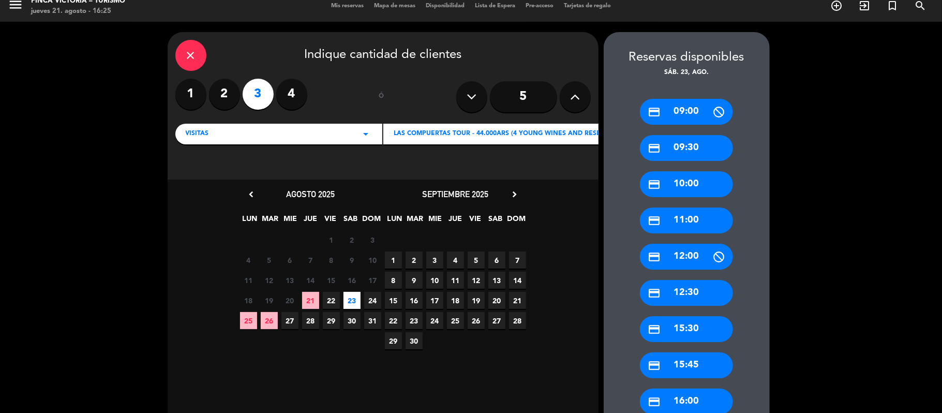
click at [665, 332] on div "credit_card 15:30" at bounding box center [686, 329] width 93 height 26
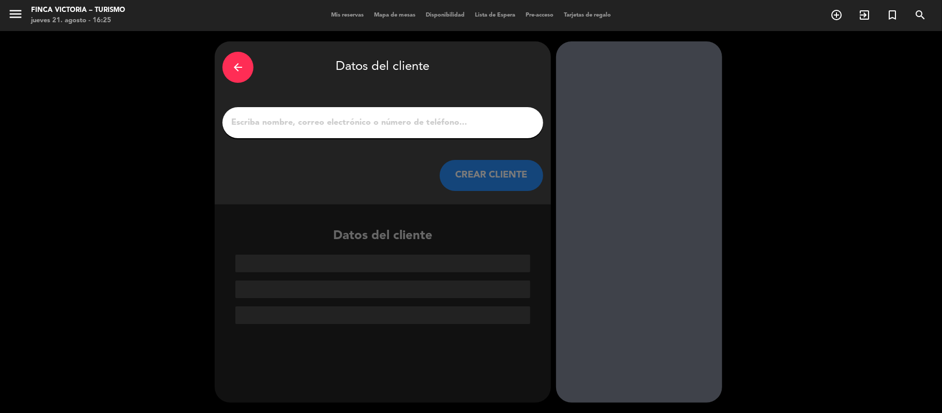
click at [323, 118] on input "1" at bounding box center [382, 122] width 305 height 14
paste input "[EMAIL_ADDRESS][DOMAIN_NAME]"
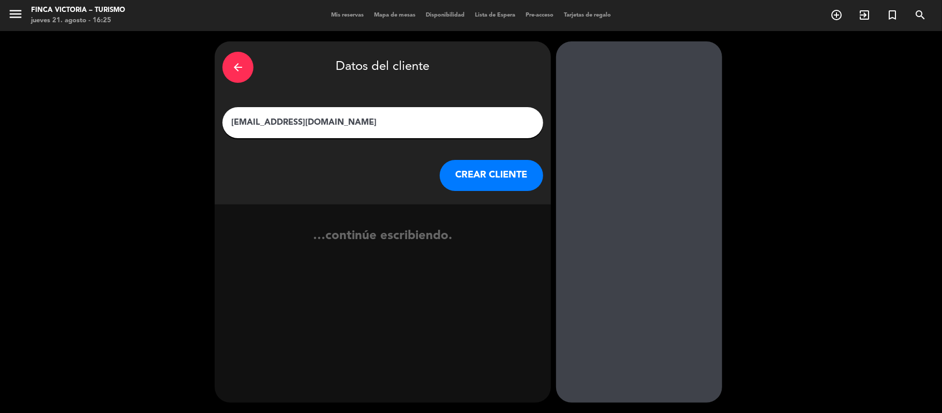
drag, startPoint x: 327, startPoint y: 117, endPoint x: 176, endPoint y: 114, distance: 151.1
click at [176, 114] on div "arrow_back Datos del cliente [EMAIL_ADDRESS][DOMAIN_NAME] CREAR CLIENTE …contin…" at bounding box center [471, 222] width 942 height 382
type input "Korina"
click at [474, 170] on button "CREAR CLIENTE" at bounding box center [491, 175] width 103 height 31
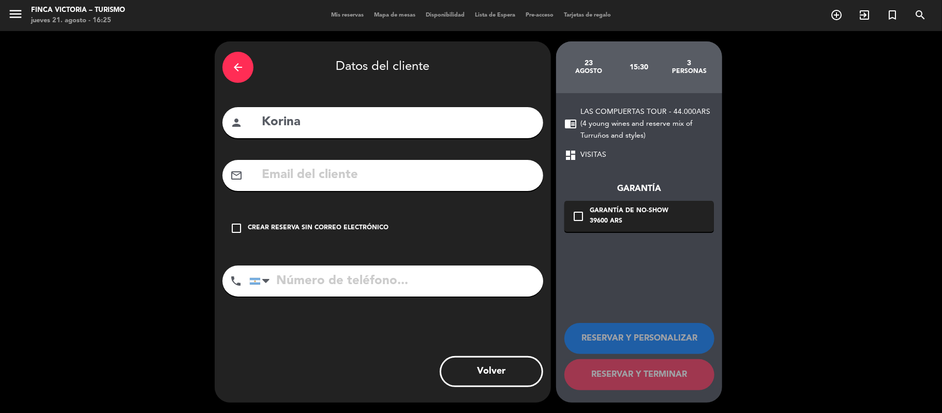
click at [352, 177] on input "text" at bounding box center [398, 174] width 275 height 21
paste input "[EMAIL_ADDRESS][DOMAIN_NAME]"
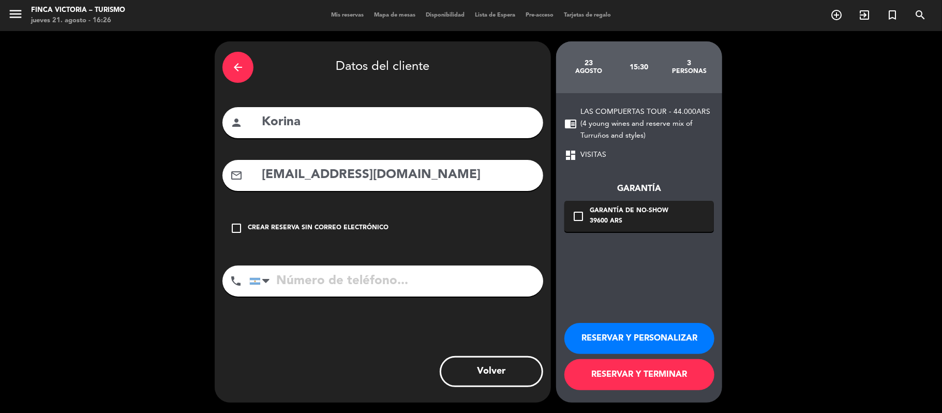
type input "[EMAIL_ADDRESS][DOMAIN_NAME]"
click at [345, 270] on input "tel" at bounding box center [396, 280] width 294 height 31
click at [354, 276] on input "tel" at bounding box center [396, 280] width 294 height 31
paste input "[PHONE_NUMBER]"
type input "[PHONE_NUMBER]"
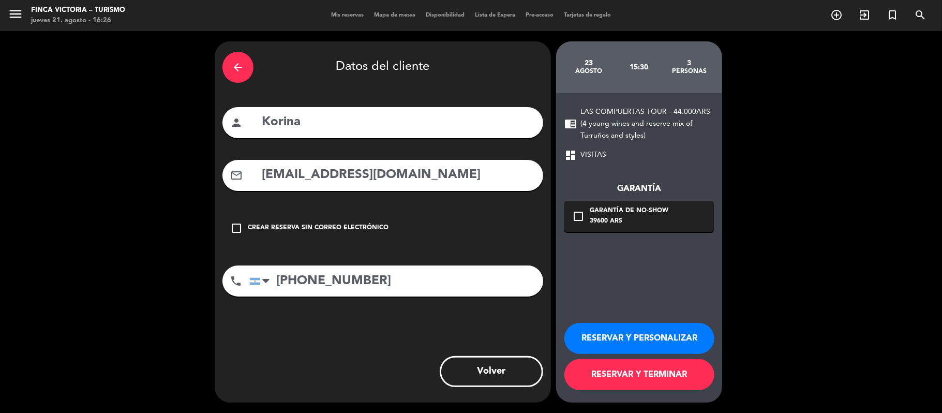
click at [607, 224] on div "39600 ARS" at bounding box center [629, 221] width 79 height 10
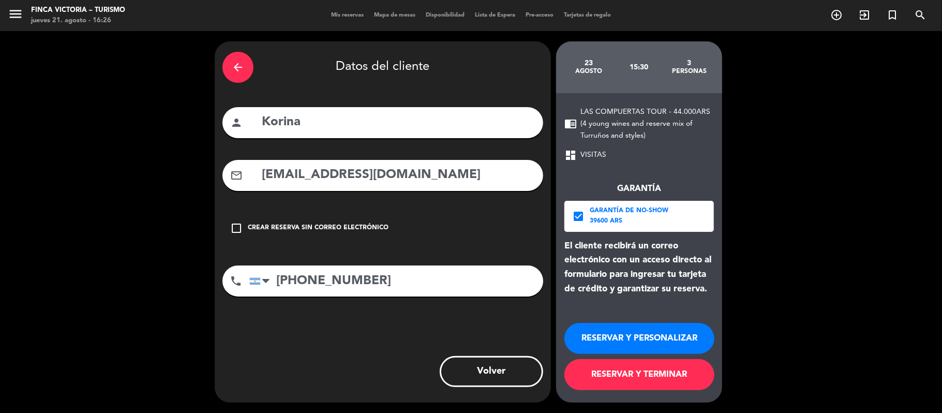
click at [585, 329] on button "RESERVAR Y PERSONALIZAR" at bounding box center [639, 338] width 150 height 31
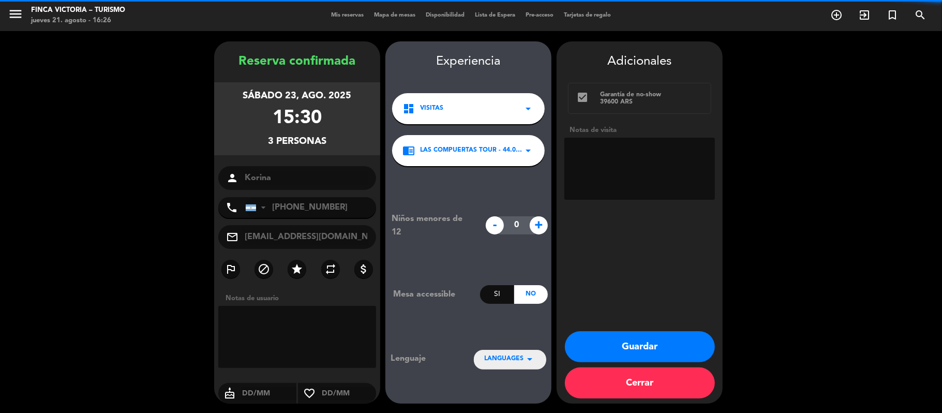
click at [538, 348] on div "Niños menores de 12 - 0 + Mesa accessible Si No Lenguaje LANGUAGES arrow_drop_d…" at bounding box center [468, 290] width 166 height 248
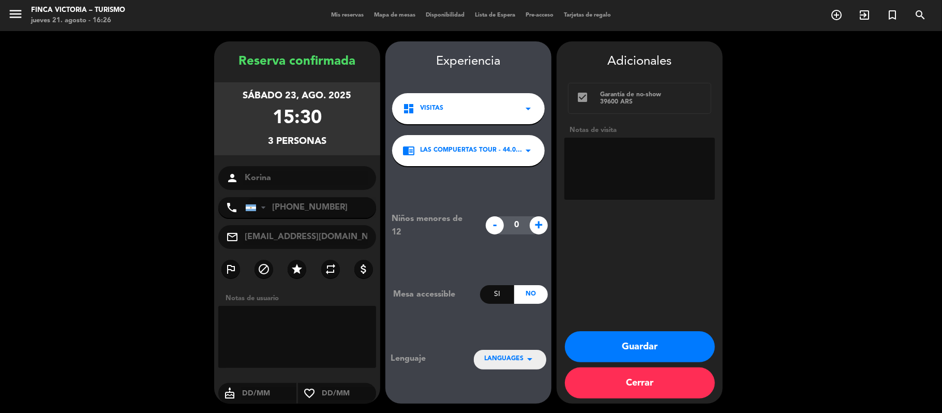
click at [525, 354] on icon "arrow_drop_down" at bounding box center [529, 359] width 12 height 12
click at [512, 310] on div "Español" at bounding box center [510, 312] width 52 height 10
click at [537, 222] on span "+" at bounding box center [539, 225] width 18 height 18
type input "1"
click at [598, 166] on textarea at bounding box center [639, 169] width 151 height 62
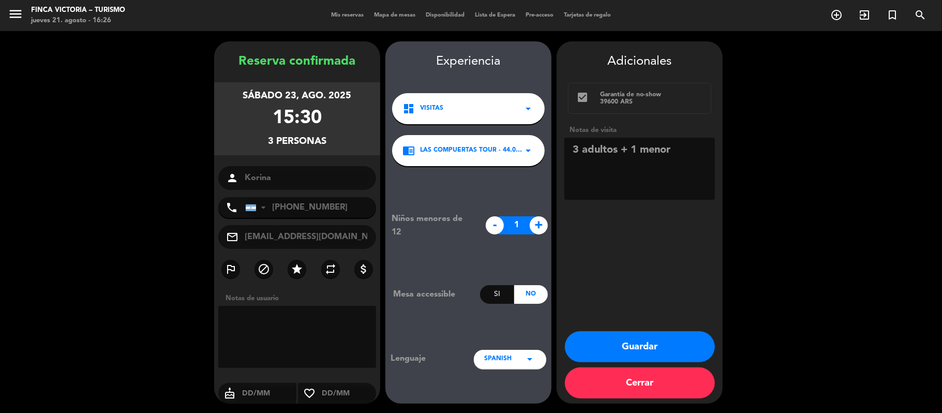
type textarea "3 adultos + 1 menor"
click at [590, 339] on button "Guardar" at bounding box center [640, 346] width 150 height 31
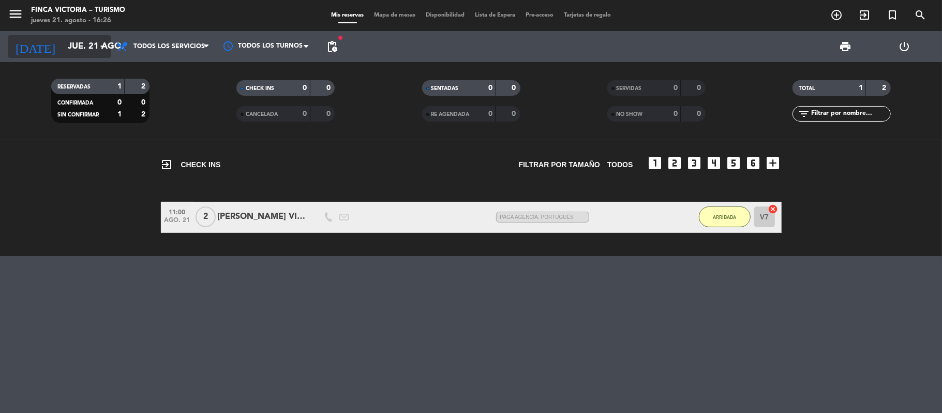
click at [86, 51] on input "jue. 21 ago." at bounding box center [119, 47] width 112 height 20
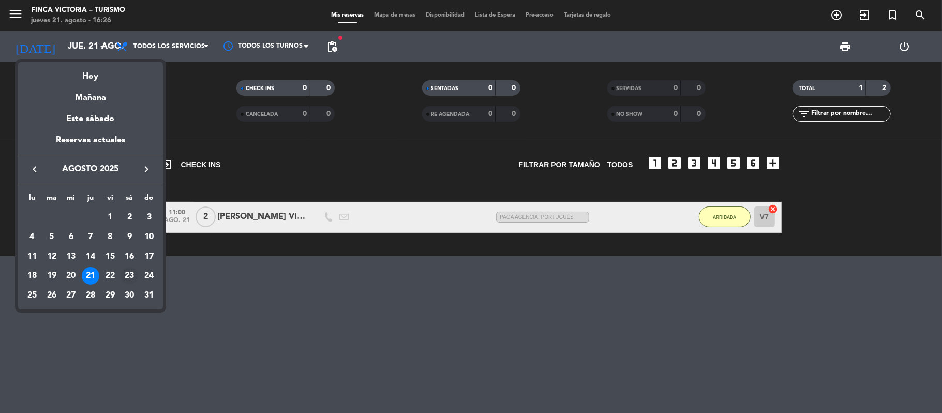
click at [126, 276] on div "23" at bounding box center [130, 276] width 18 height 18
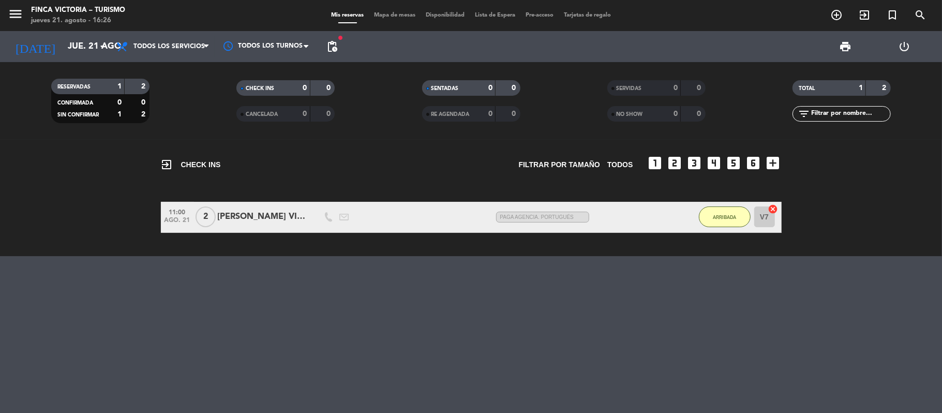
type input "sáb. 23 ago."
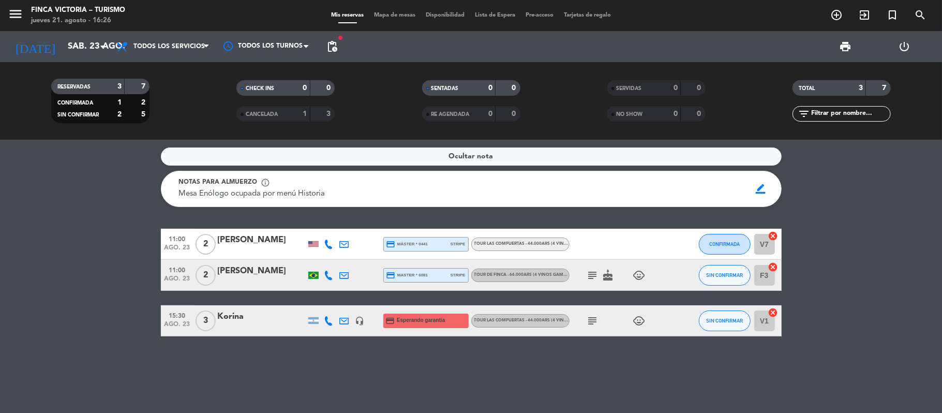
click at [242, 315] on div "Korina" at bounding box center [262, 316] width 88 height 13
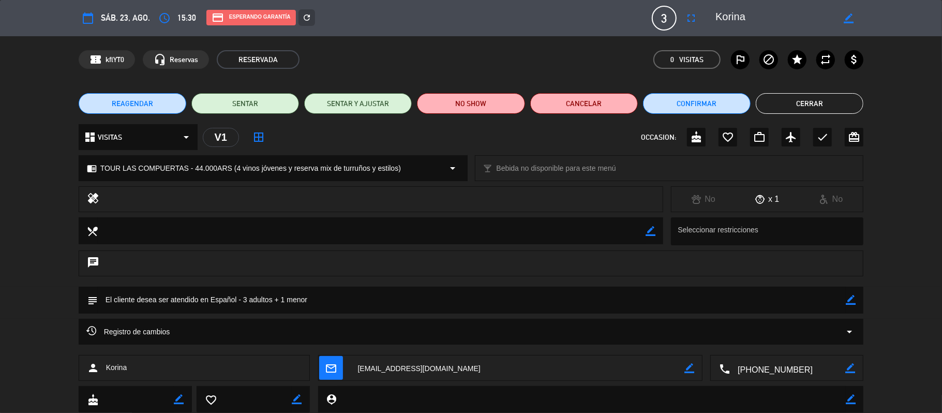
click at [845, 300] on textarea at bounding box center [472, 300] width 748 height 26
click at [847, 300] on icon "border_color" at bounding box center [851, 300] width 10 height 10
click at [104, 296] on textarea at bounding box center [472, 300] width 748 height 26
type textarea "ESPAÑOL. 3 adultos + 1 menor"
click at [855, 301] on icon at bounding box center [851, 300] width 10 height 10
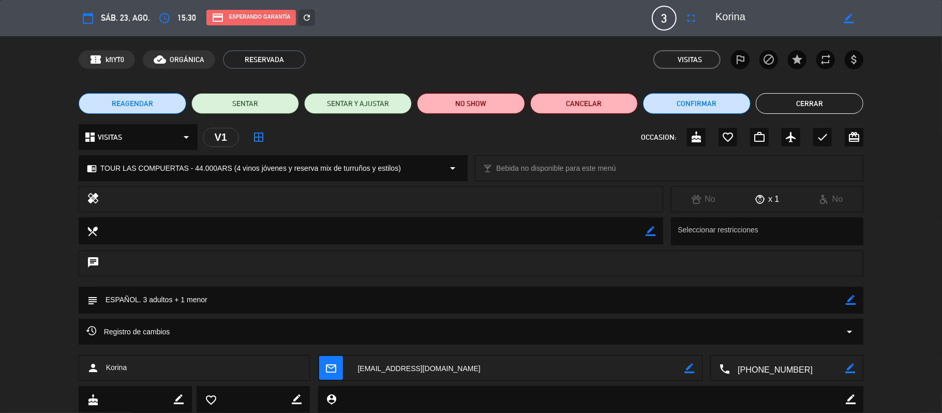
click at [815, 102] on button "Cerrar" at bounding box center [810, 103] width 108 height 21
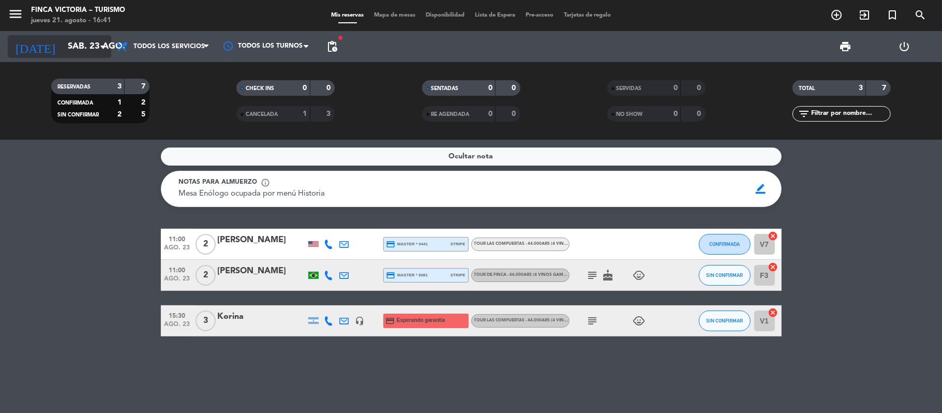
click at [63, 38] on input "sáb. 23 ago." at bounding box center [119, 47] width 112 height 20
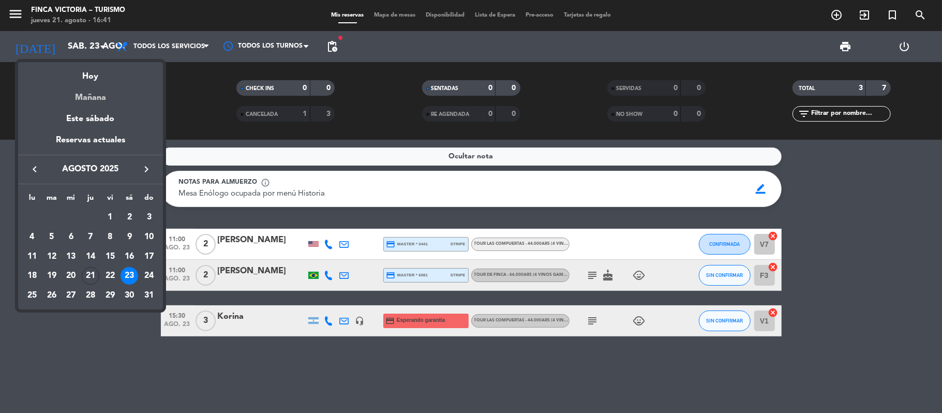
click at [81, 93] on div "Mañana" at bounding box center [90, 93] width 145 height 21
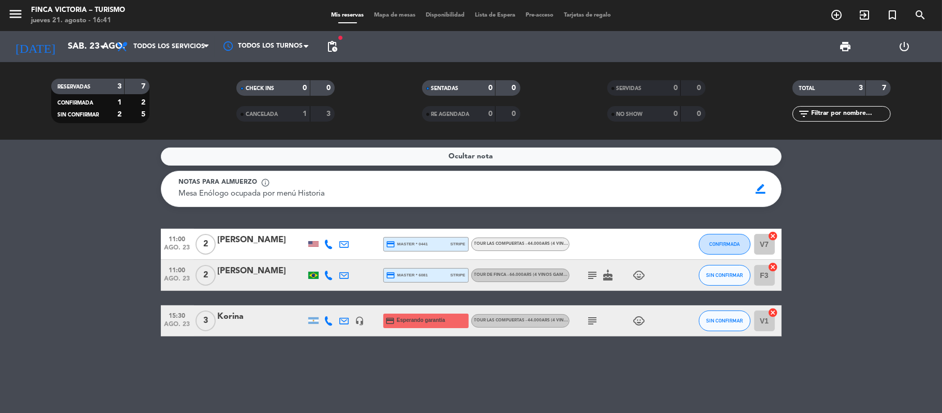
type input "vie. 22 ago."
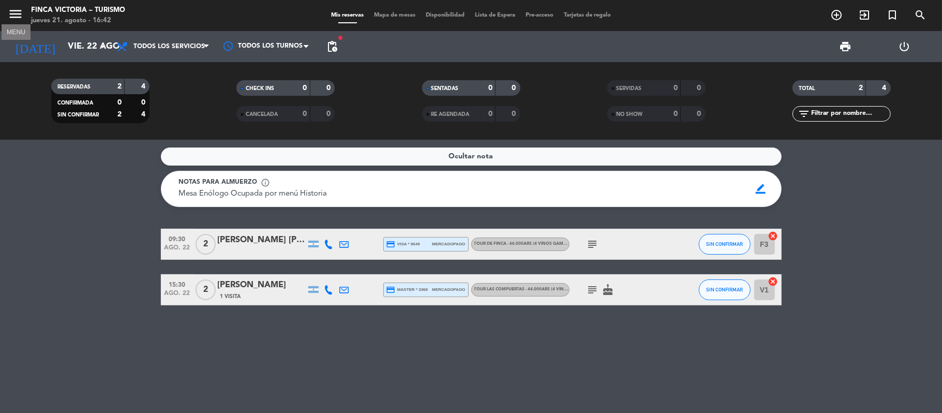
click at [18, 6] on icon "menu" at bounding box center [16, 14] width 16 height 16
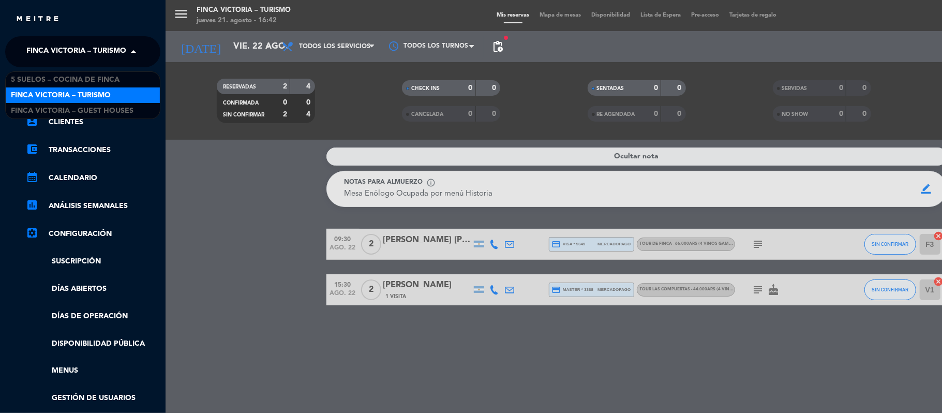
click at [26, 53] on div "× FINCA VICTORIA – TURISMO" at bounding box center [74, 52] width 105 height 22
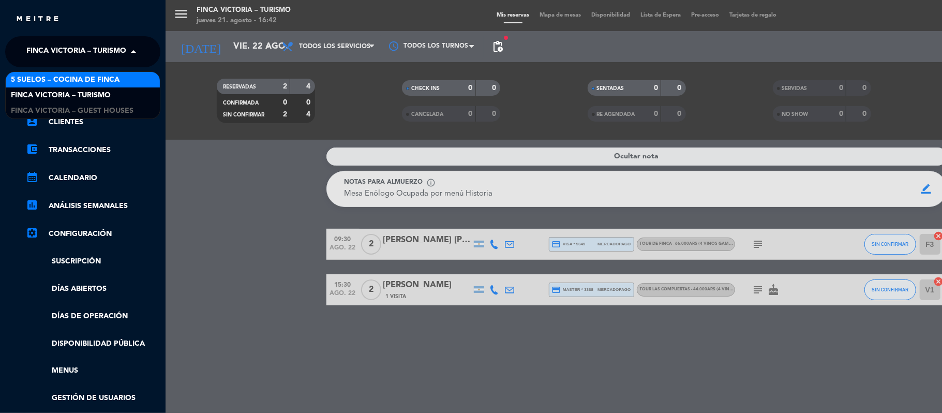
click at [34, 79] on span "5 SUELOS – COCINA DE FINCA" at bounding box center [65, 80] width 109 height 12
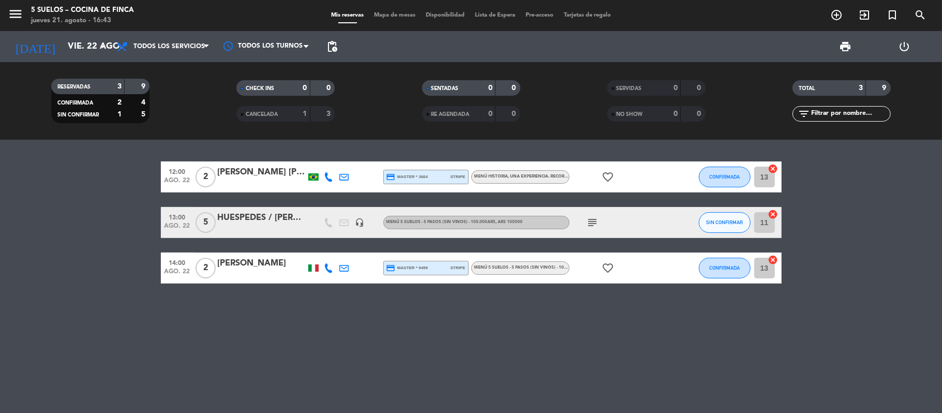
click at [22, 176] on bookings-row "12:00 ago. 22 2 [PERSON_NAME] [PERSON_NAME] credit_card master * 3664 stripe ME…" at bounding box center [471, 222] width 942 height 122
